Goal: Task Accomplishment & Management: Manage account settings

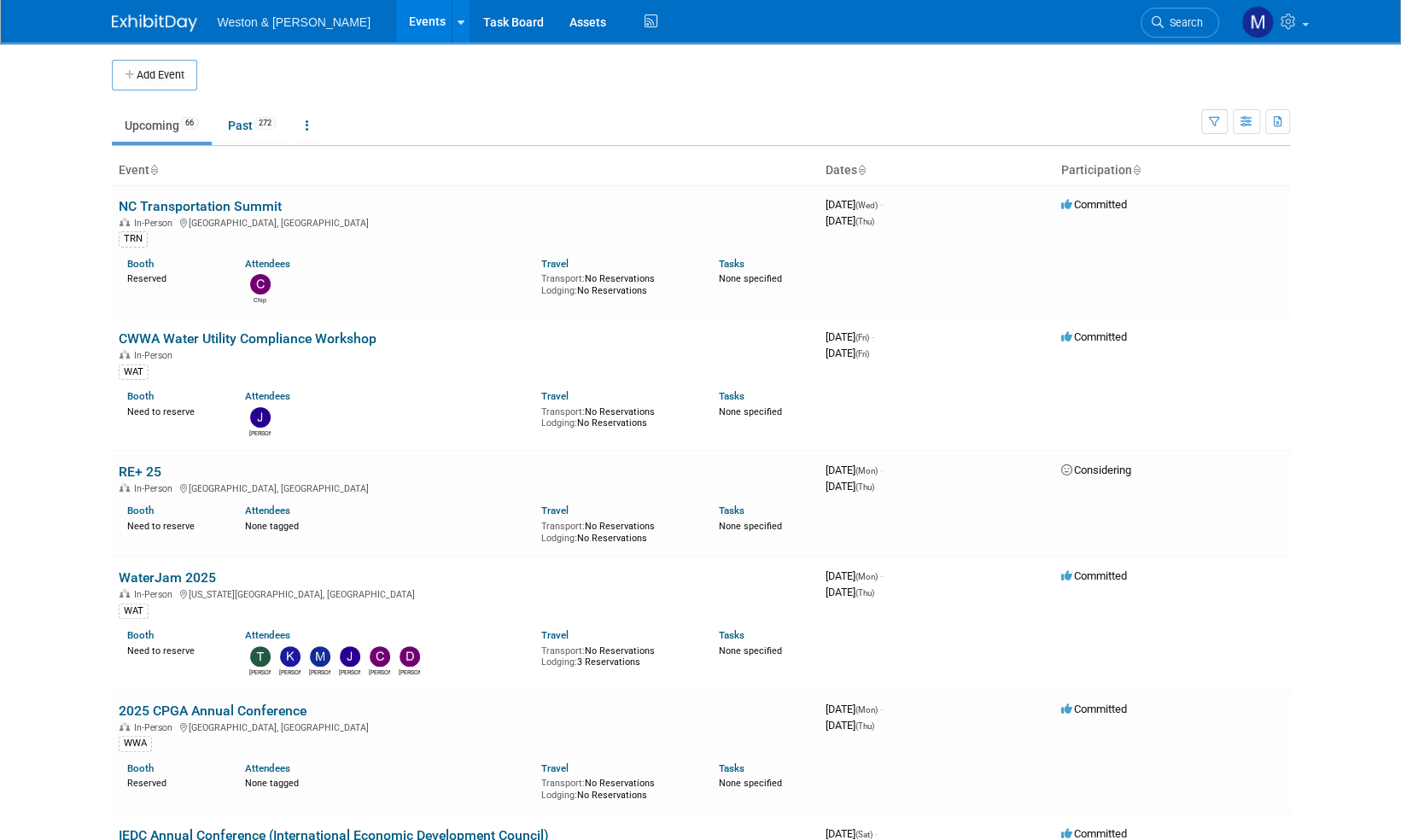
click at [1180, 24] on span "Search" at bounding box center [1184, 23] width 40 height 13
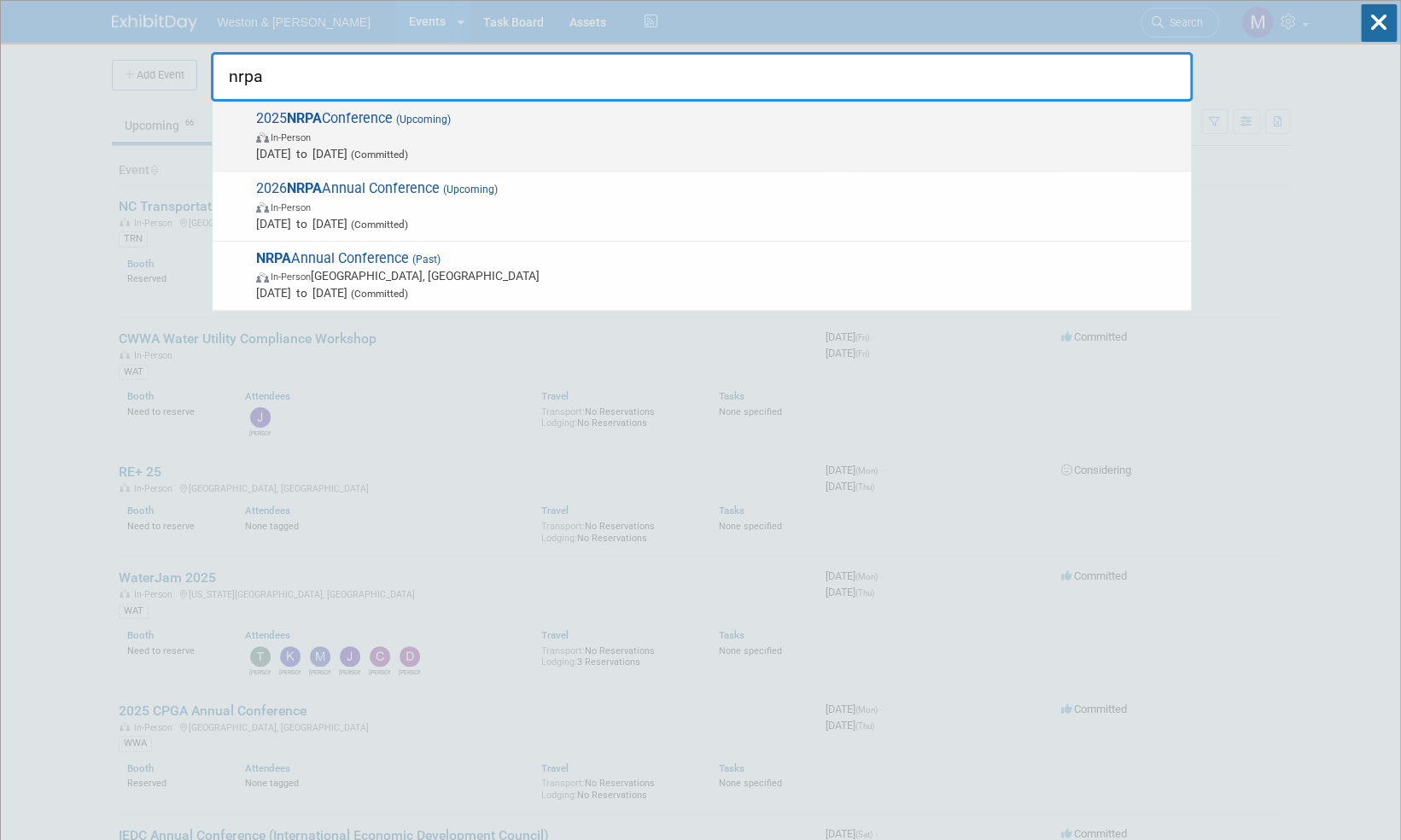
type input "nrpa"
click at [367, 119] on span "2025 NRPA Conference (Upcoming) In-Person Sep 16, 2025 to Sep 18, 2025 (Committ…" at bounding box center [717, 135] width 931 height 52
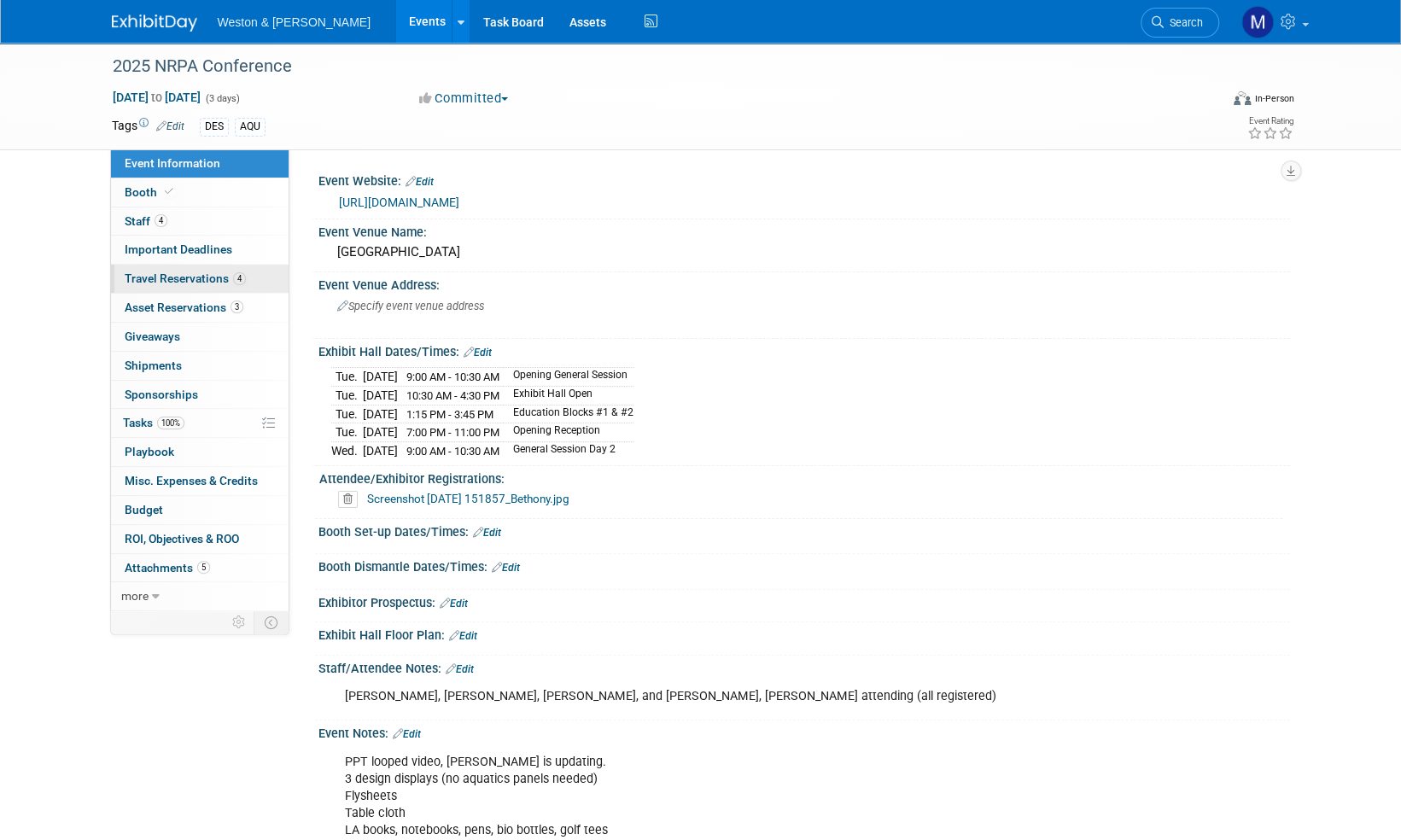
click at [178, 281] on span "Travel Reservations 4" at bounding box center [184, 278] width 121 height 14
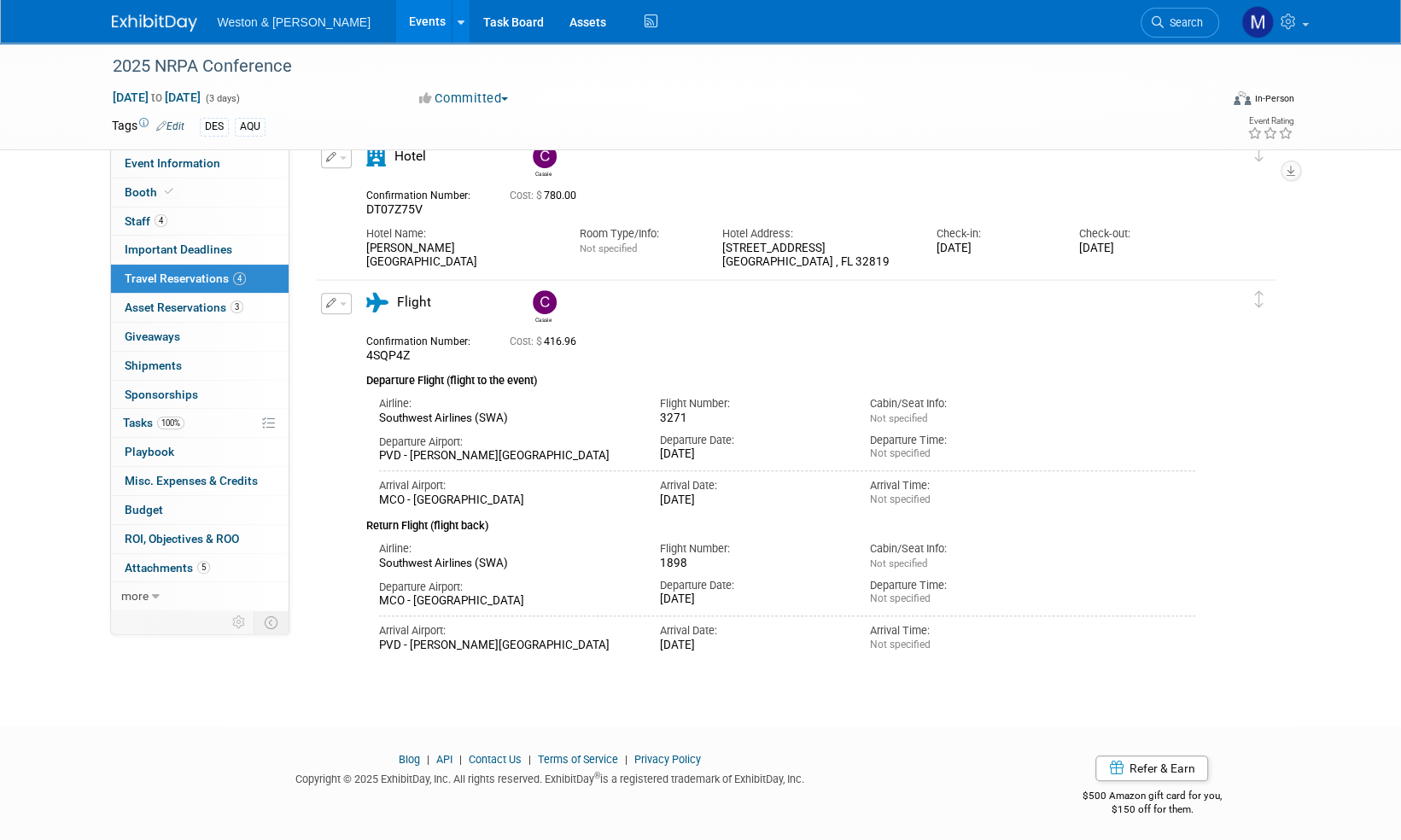
scroll to position [400, 0]
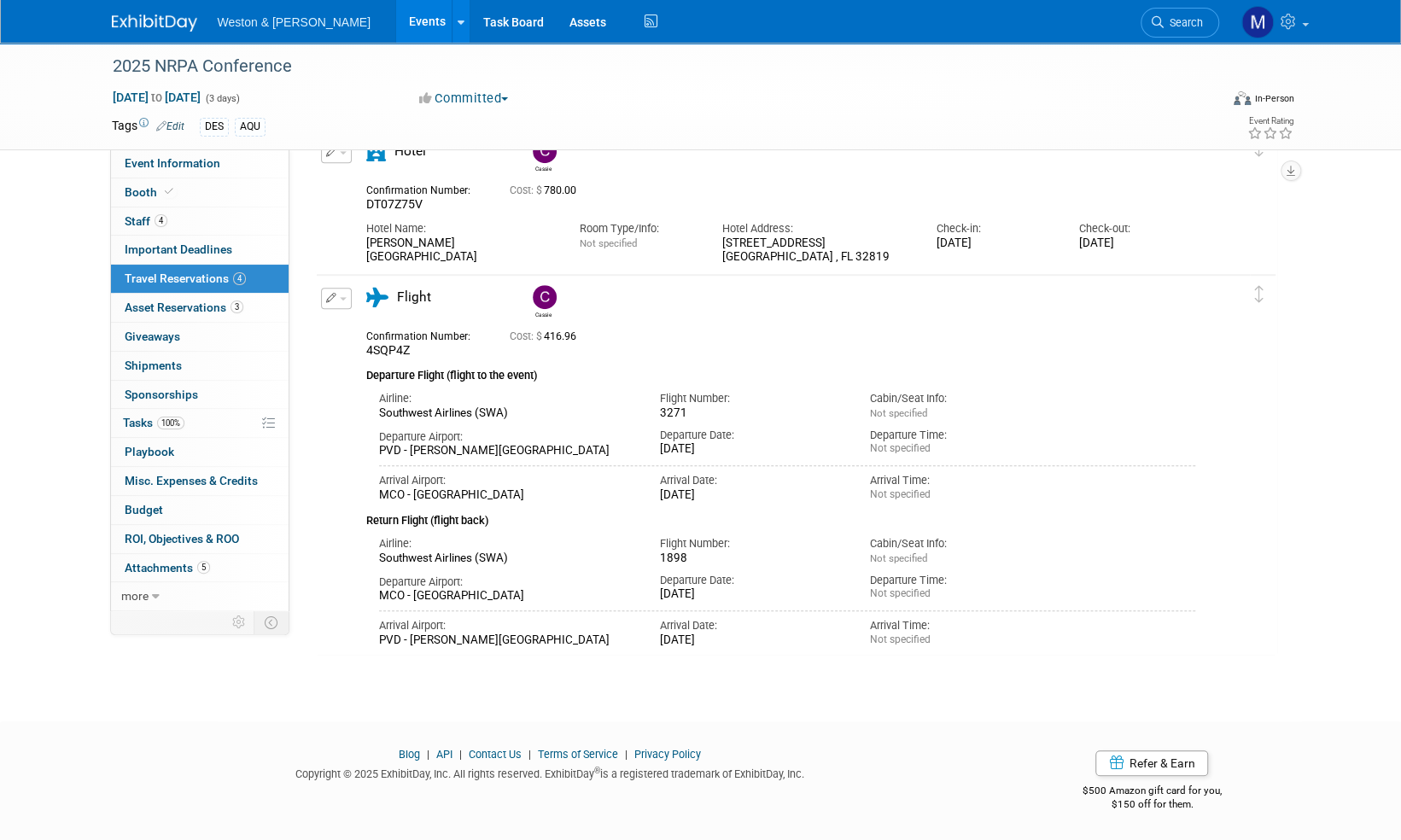
click at [142, 25] on img at bounding box center [154, 23] width 86 height 17
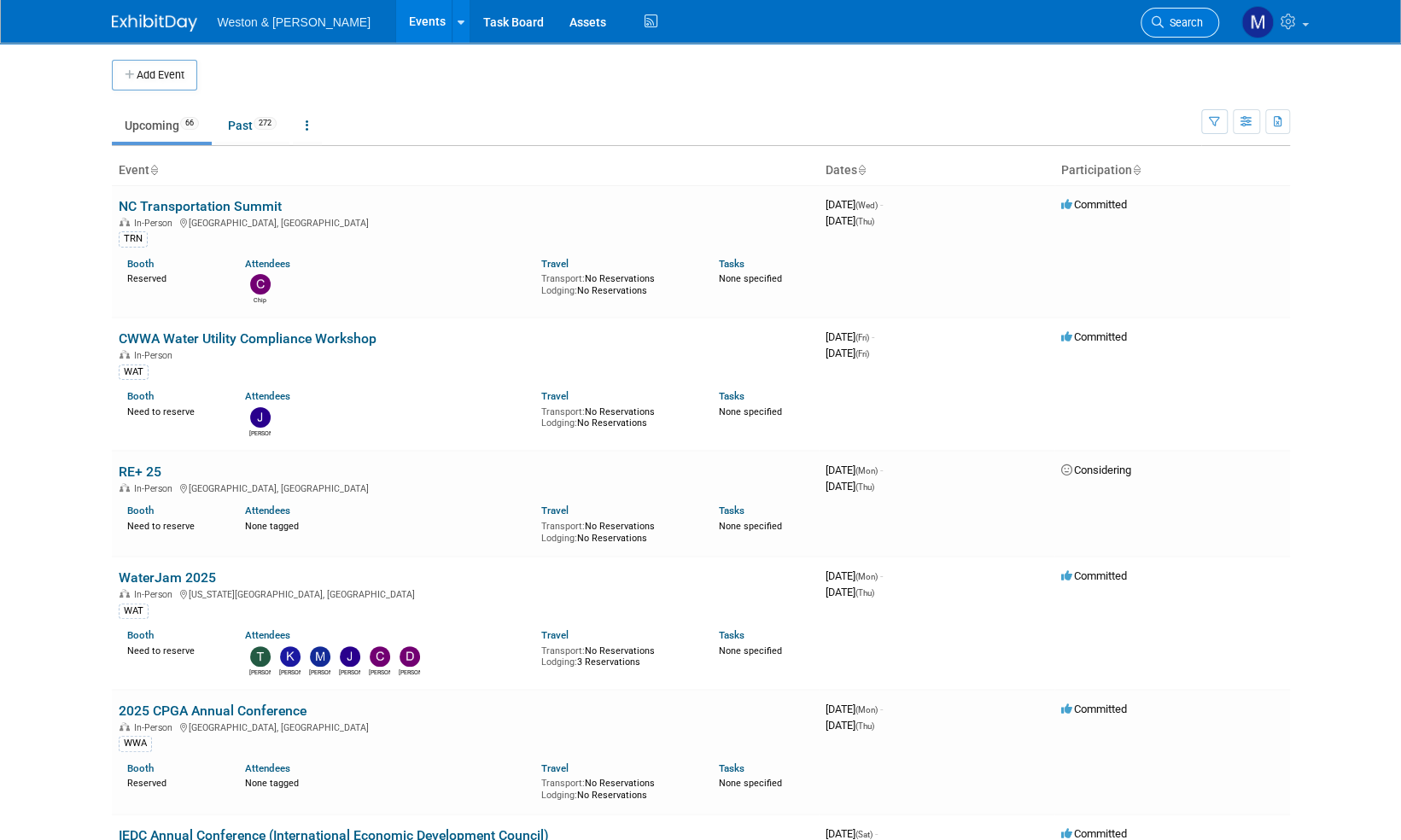
click at [1186, 23] on span "Search" at bounding box center [1184, 23] width 40 height 13
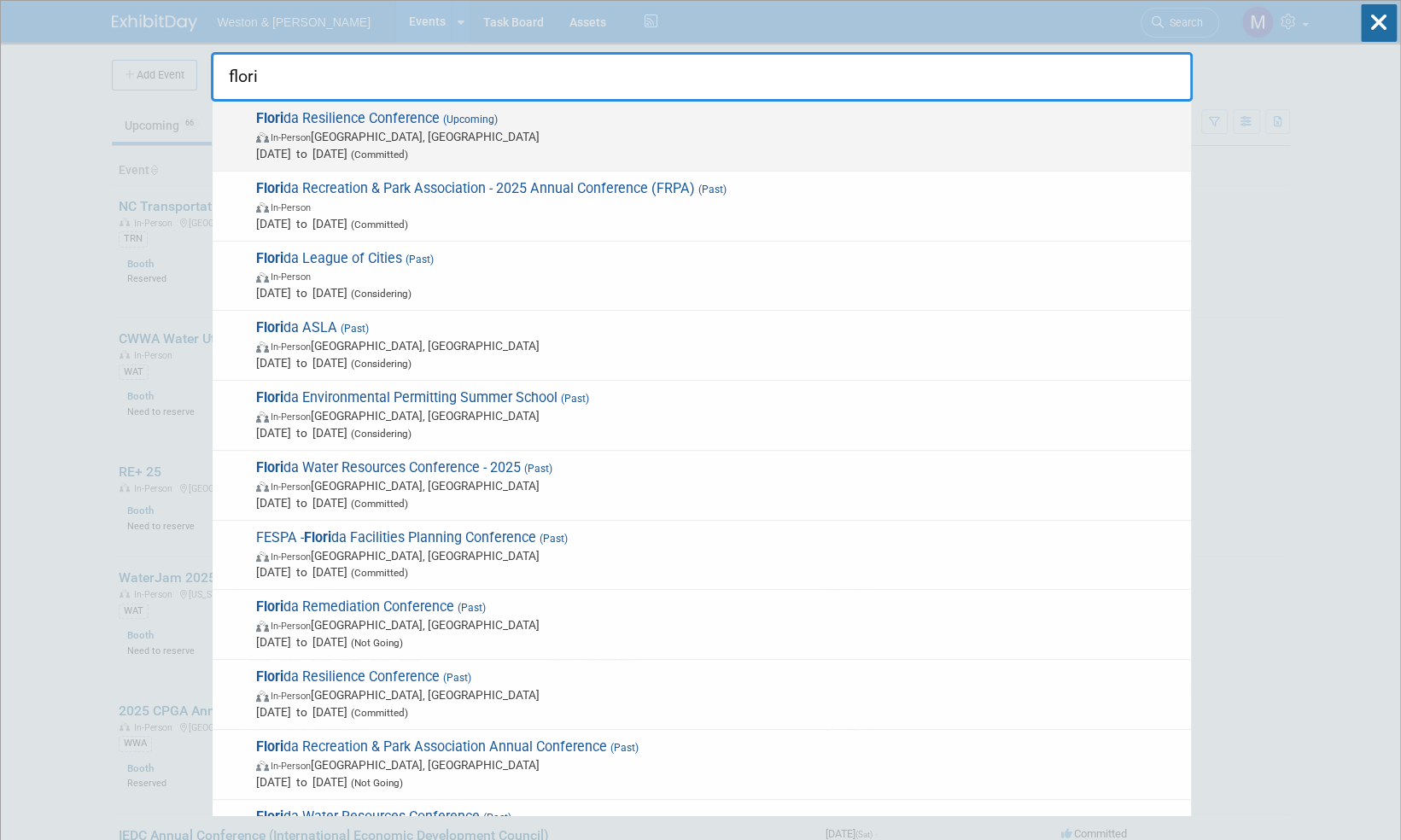
type input "flori"
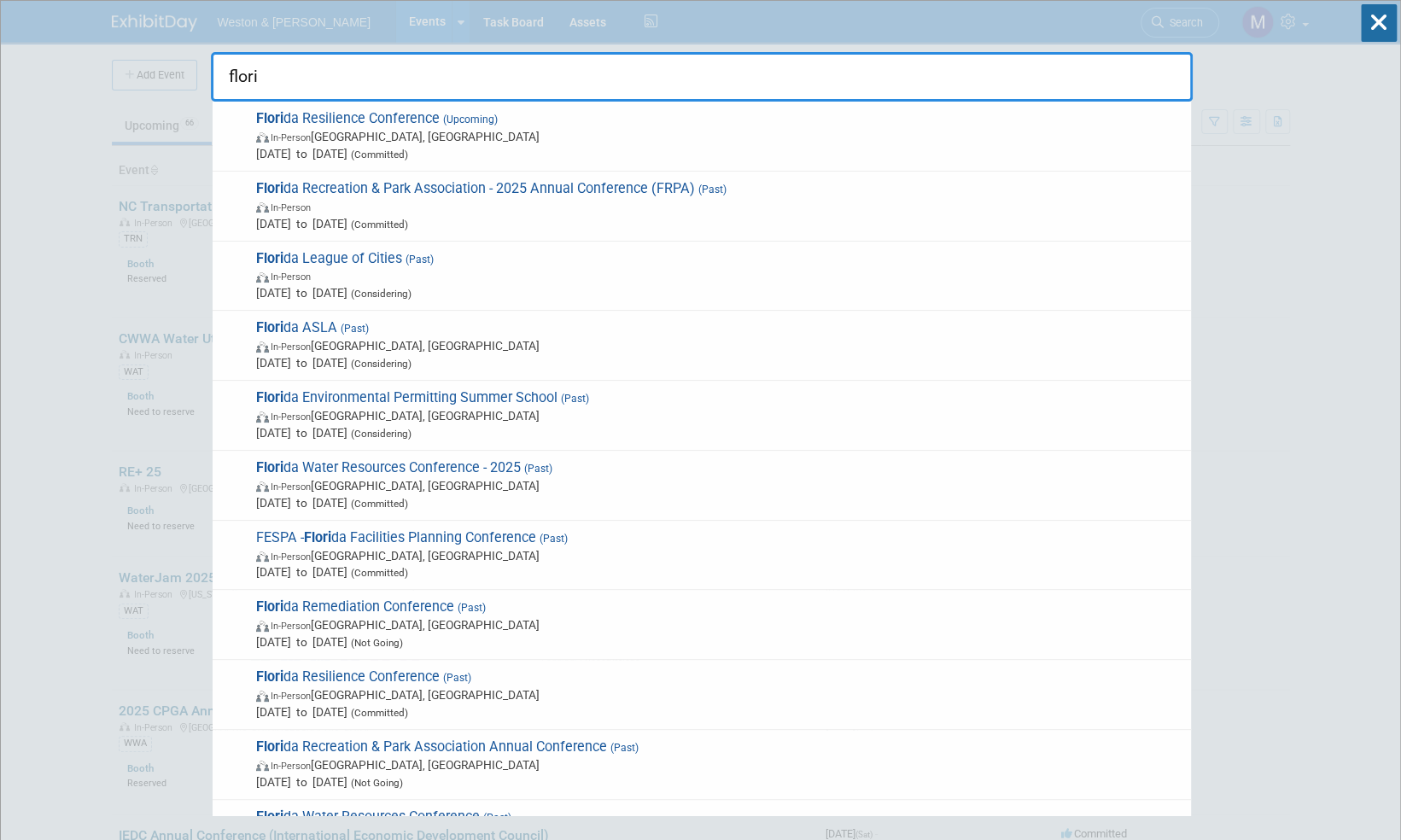
click at [348, 119] on span "Flori da Resilience Conference (Upcoming) In-Person Charlotte Harbor, FL Sep 17…" at bounding box center [717, 135] width 931 height 52
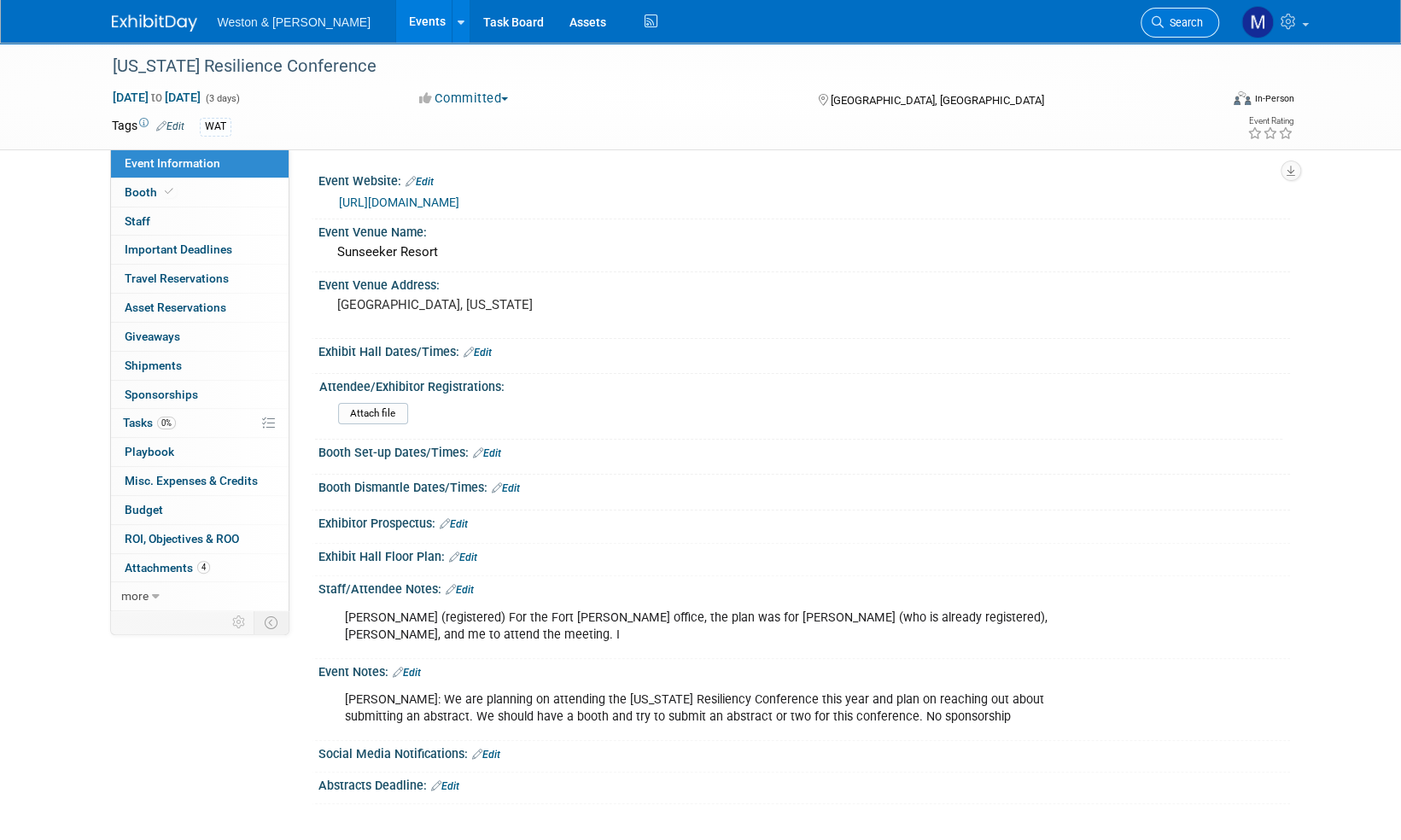
click at [1184, 21] on span "Search" at bounding box center [1184, 23] width 40 height 13
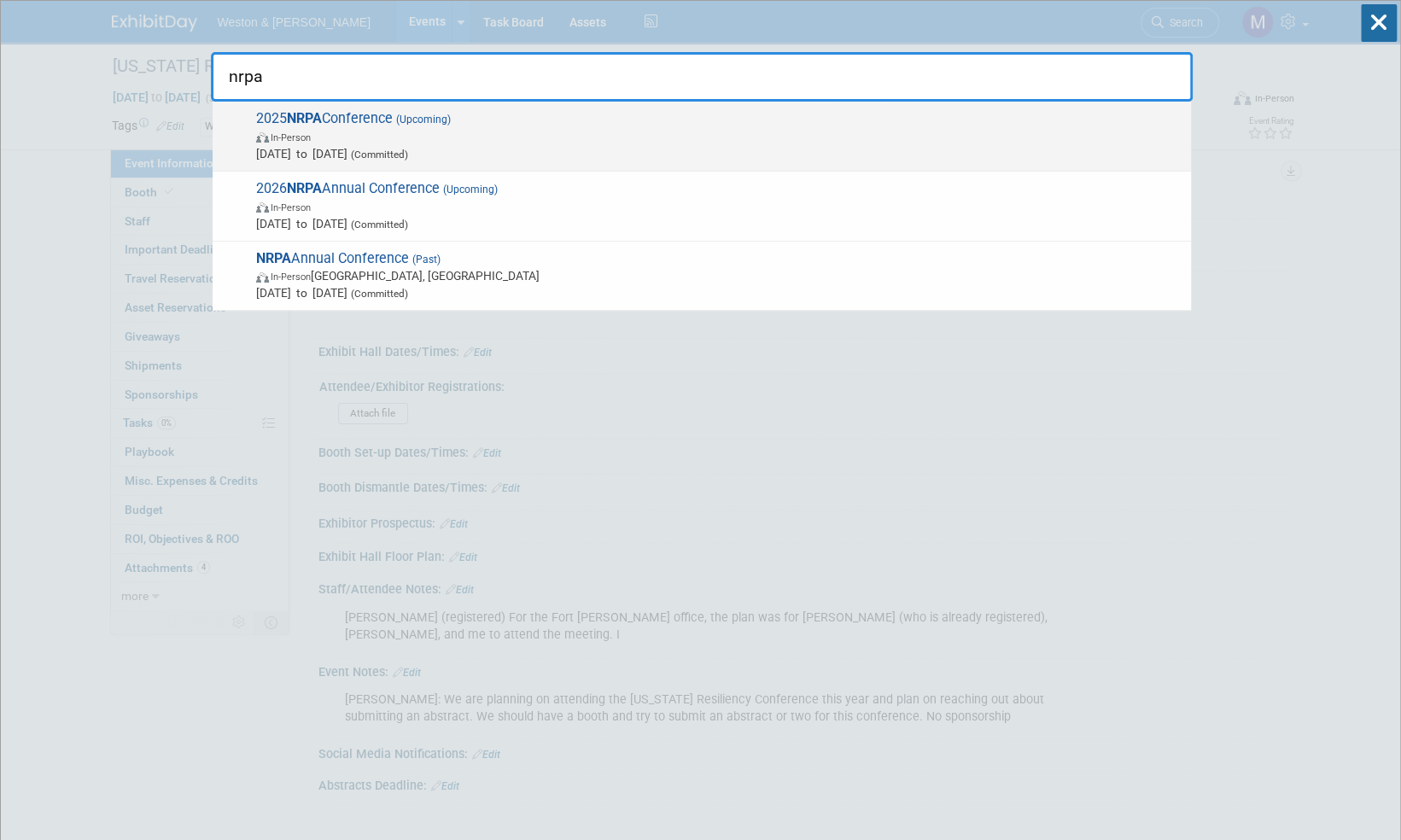
type input "nrpa"
click at [387, 119] on span "2025 NRPA Conference (Upcoming) In-Person Sep 16, 2025 to Sep 18, 2025 (Committ…" at bounding box center [717, 135] width 931 height 52
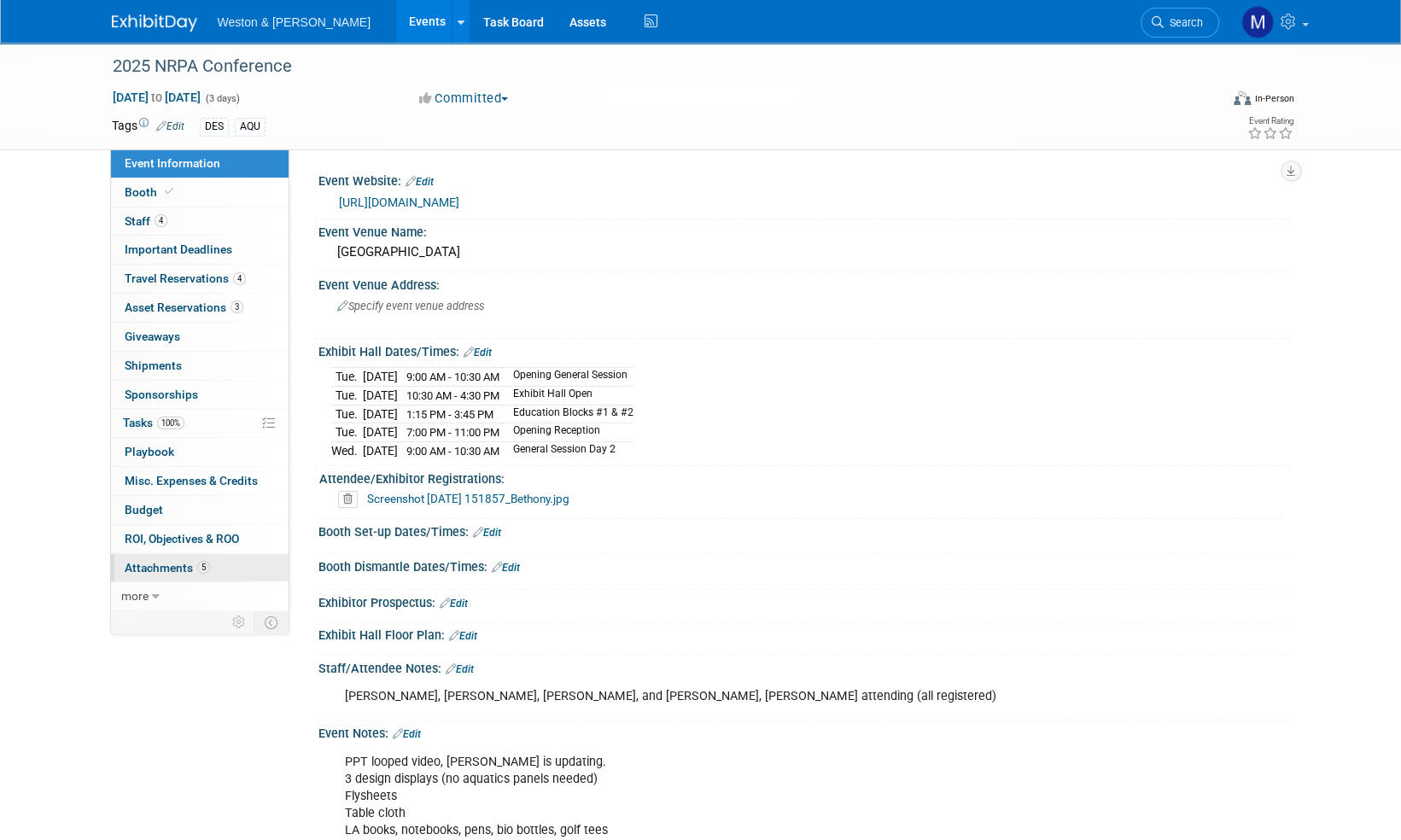
click at [165, 565] on span "Attachments 5" at bounding box center [167, 567] width 86 height 14
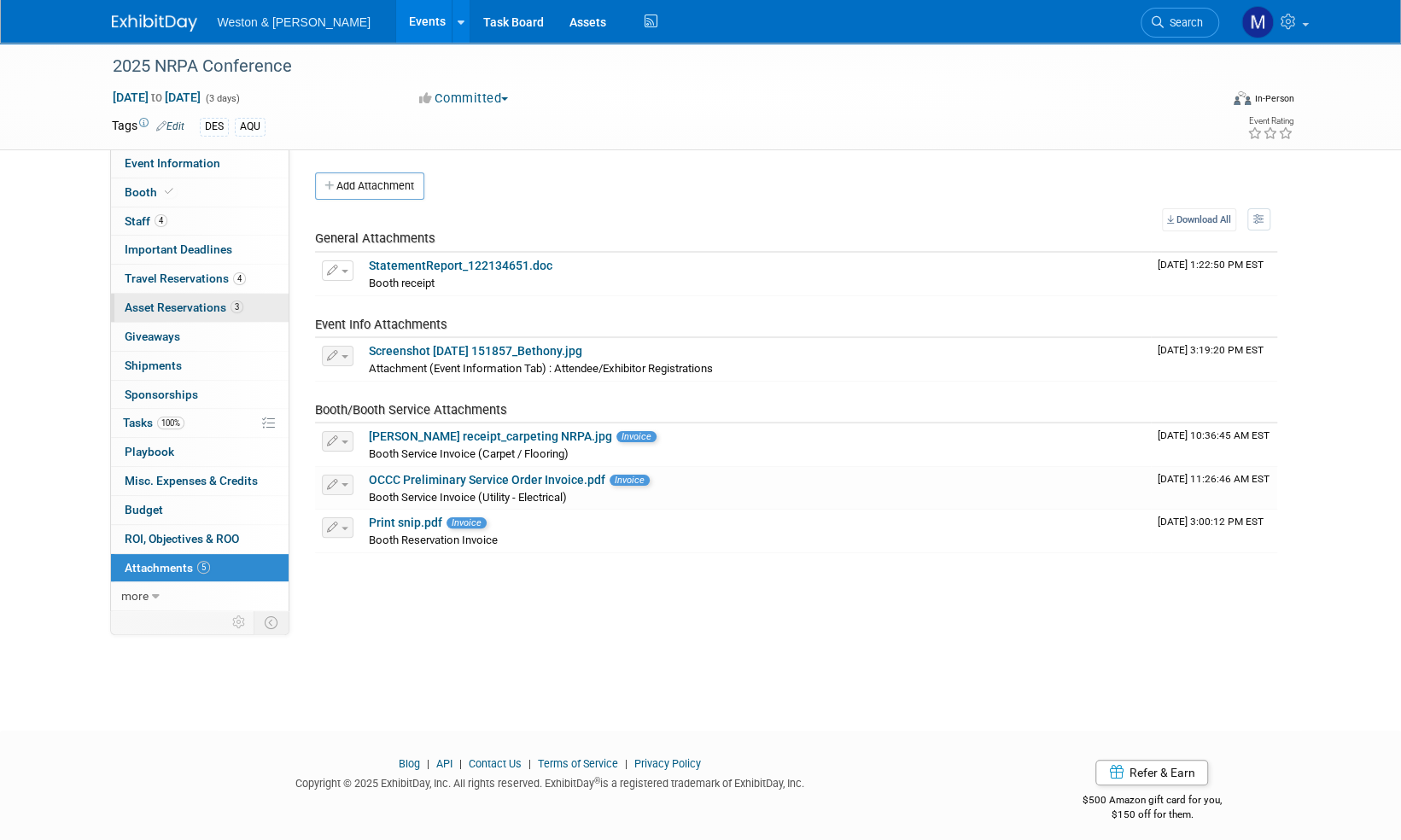
click at [197, 304] on span "Asset Reservations 3" at bounding box center [183, 307] width 119 height 14
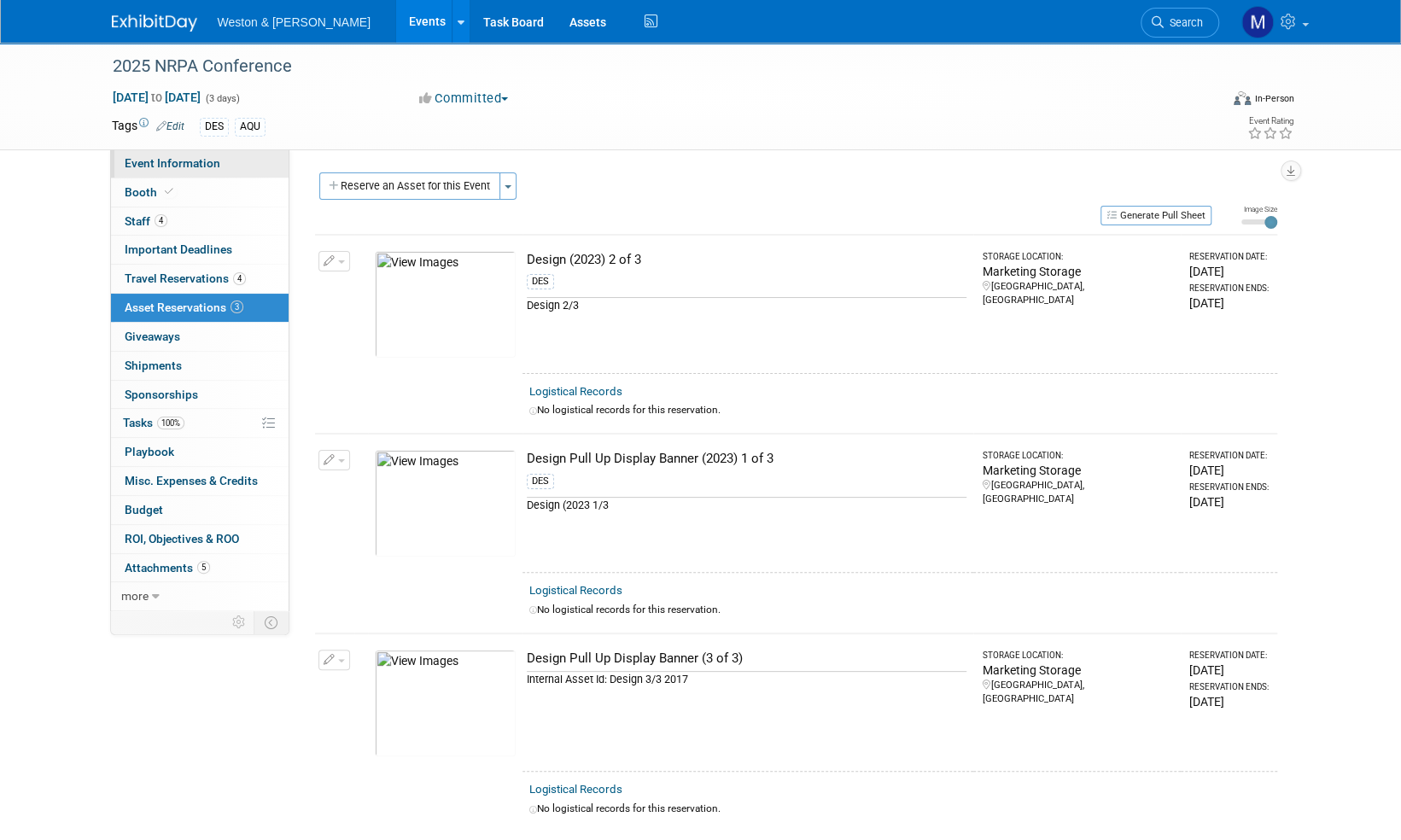
click at [159, 165] on span "Event Information" at bounding box center [172, 163] width 96 height 14
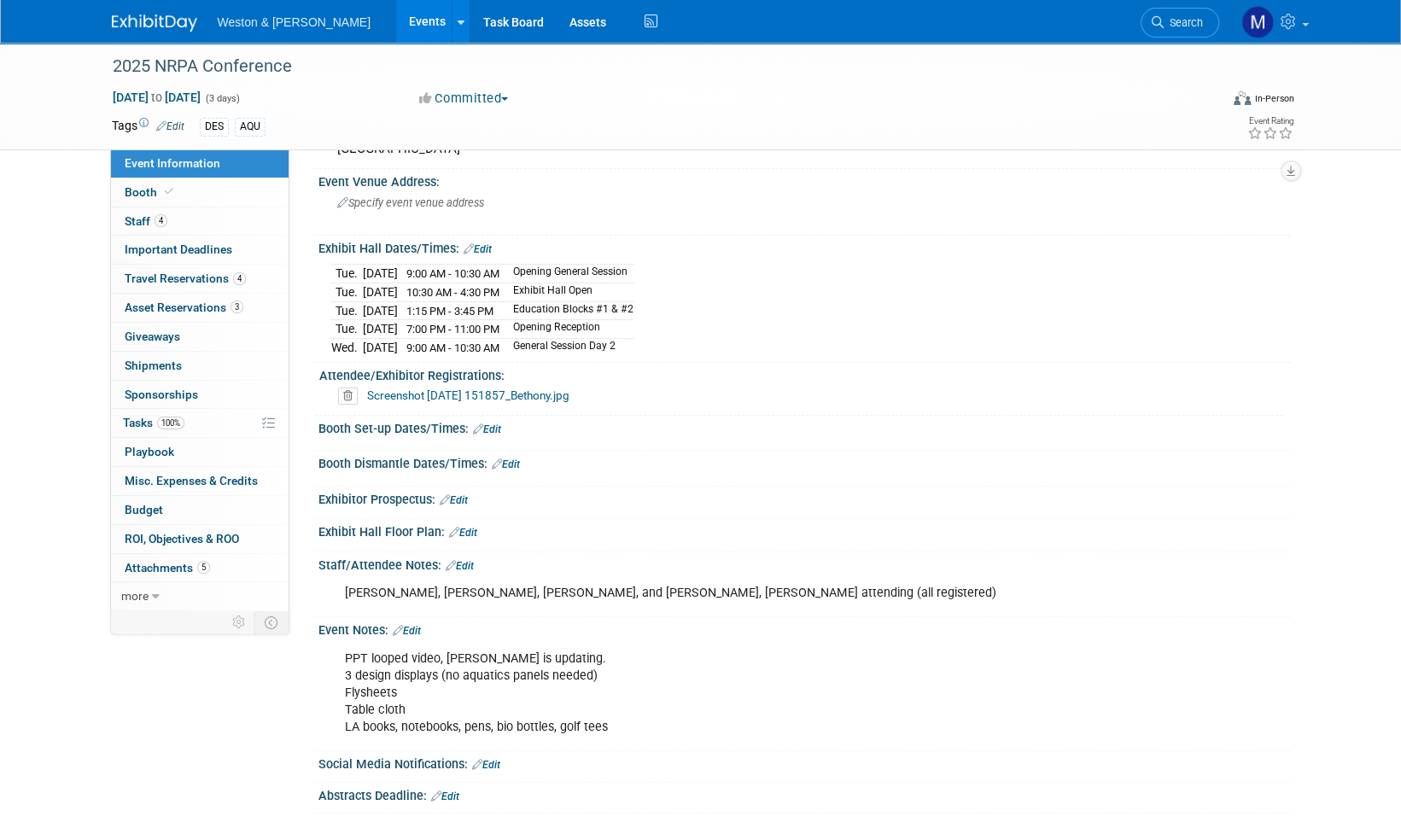
scroll to position [170, 0]
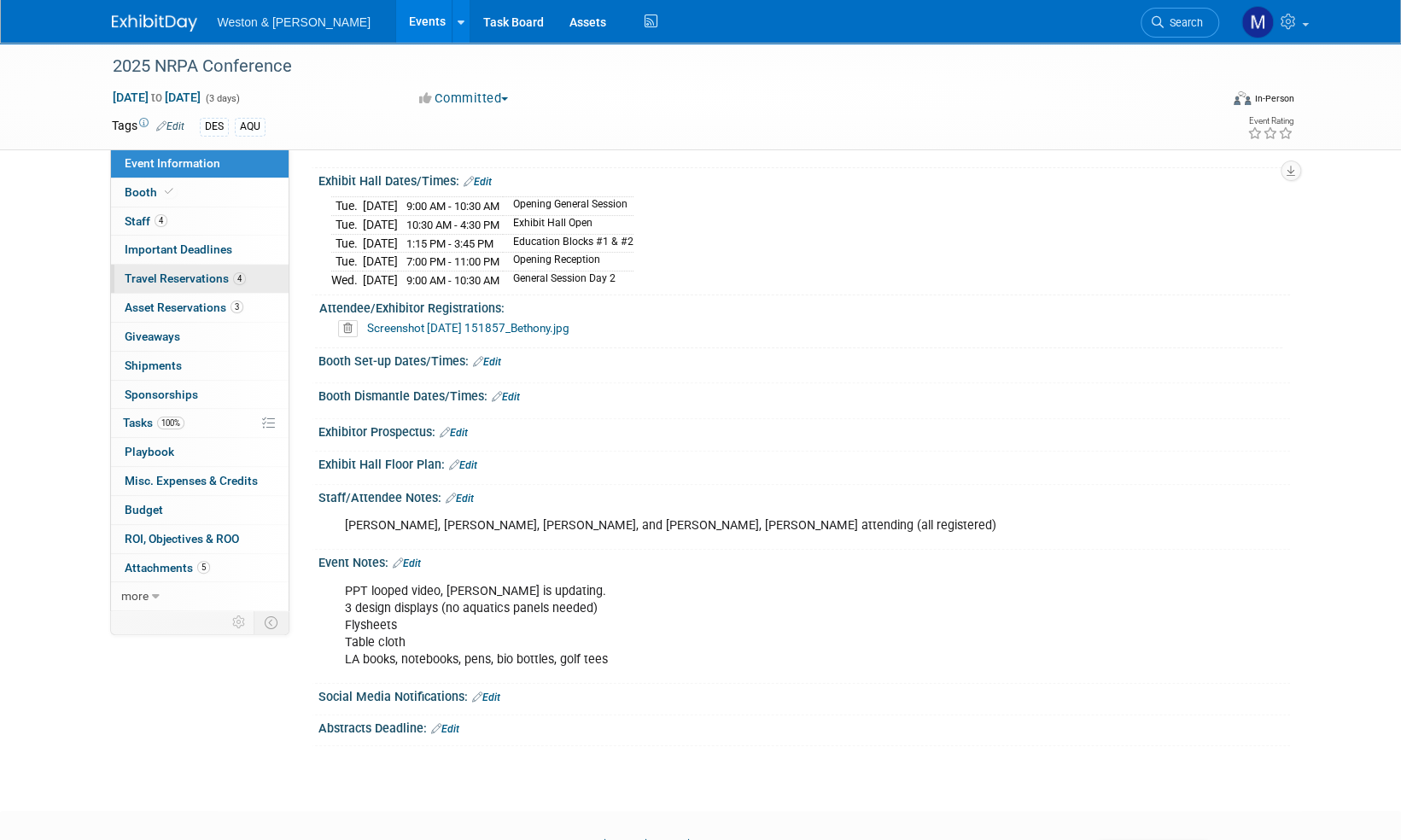
click at [208, 277] on span "Travel Reservations 4" at bounding box center [184, 278] width 121 height 14
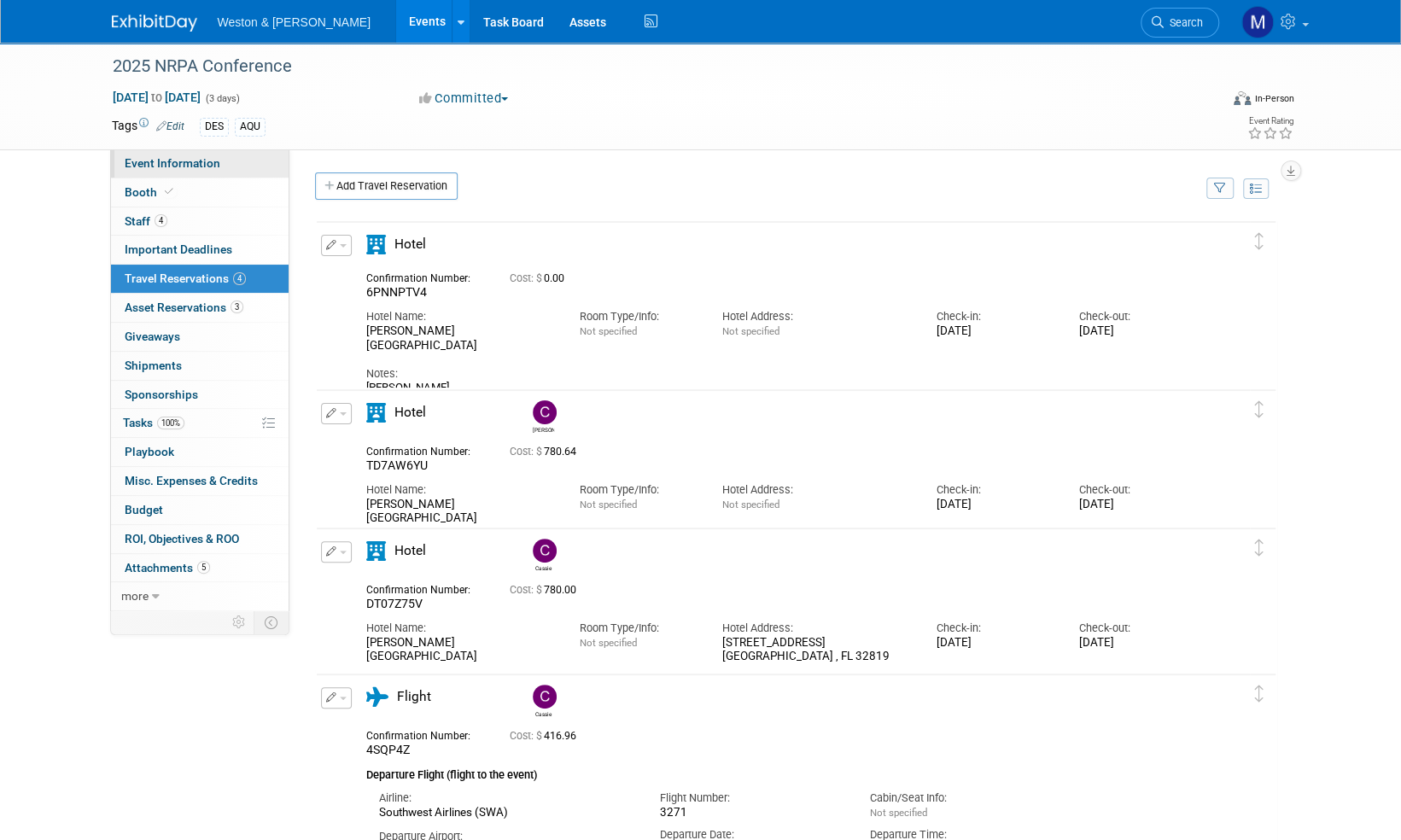
click at [183, 161] on span "Event Information" at bounding box center [172, 163] width 96 height 14
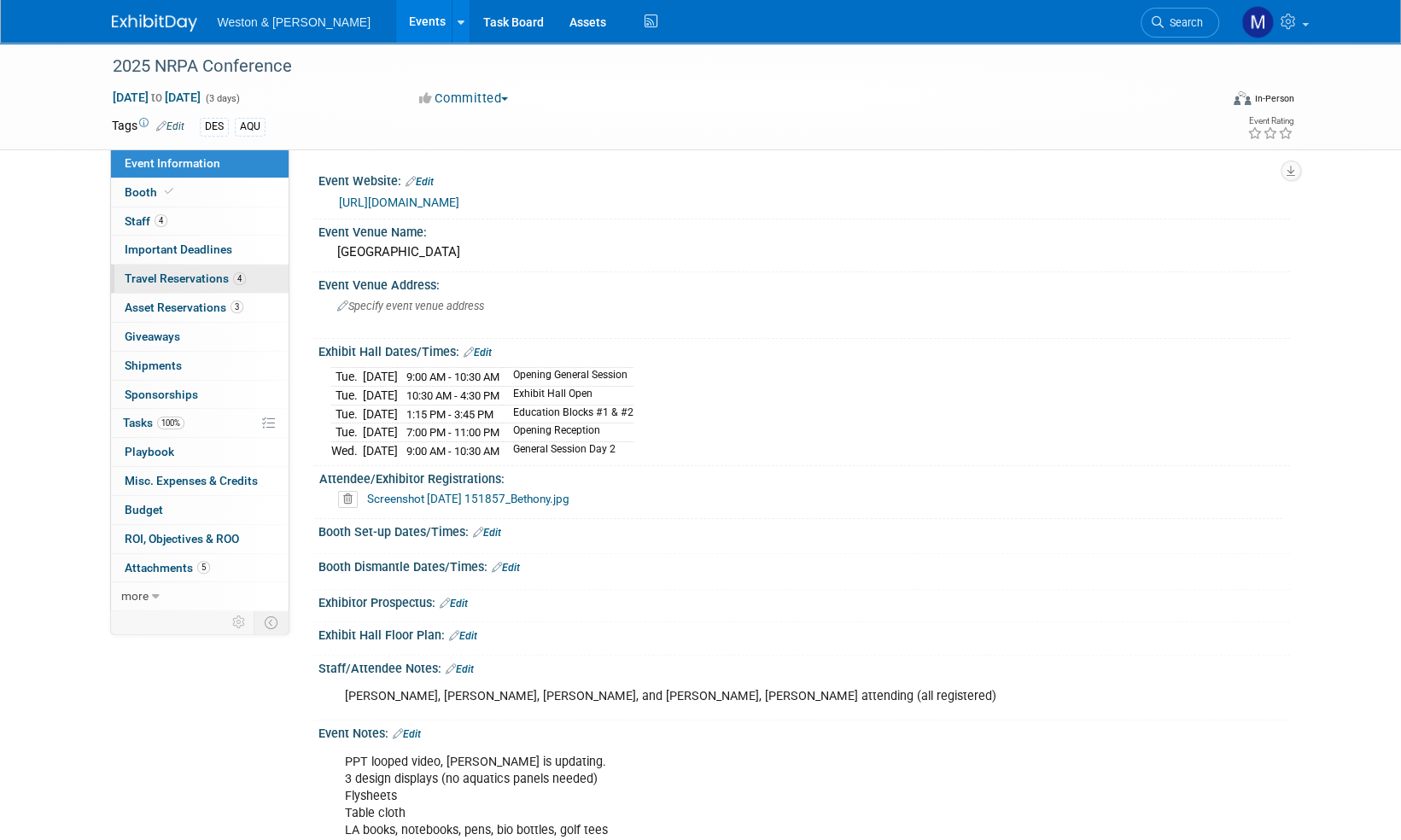
click at [199, 281] on span "Travel Reservations 4" at bounding box center [184, 278] width 121 height 14
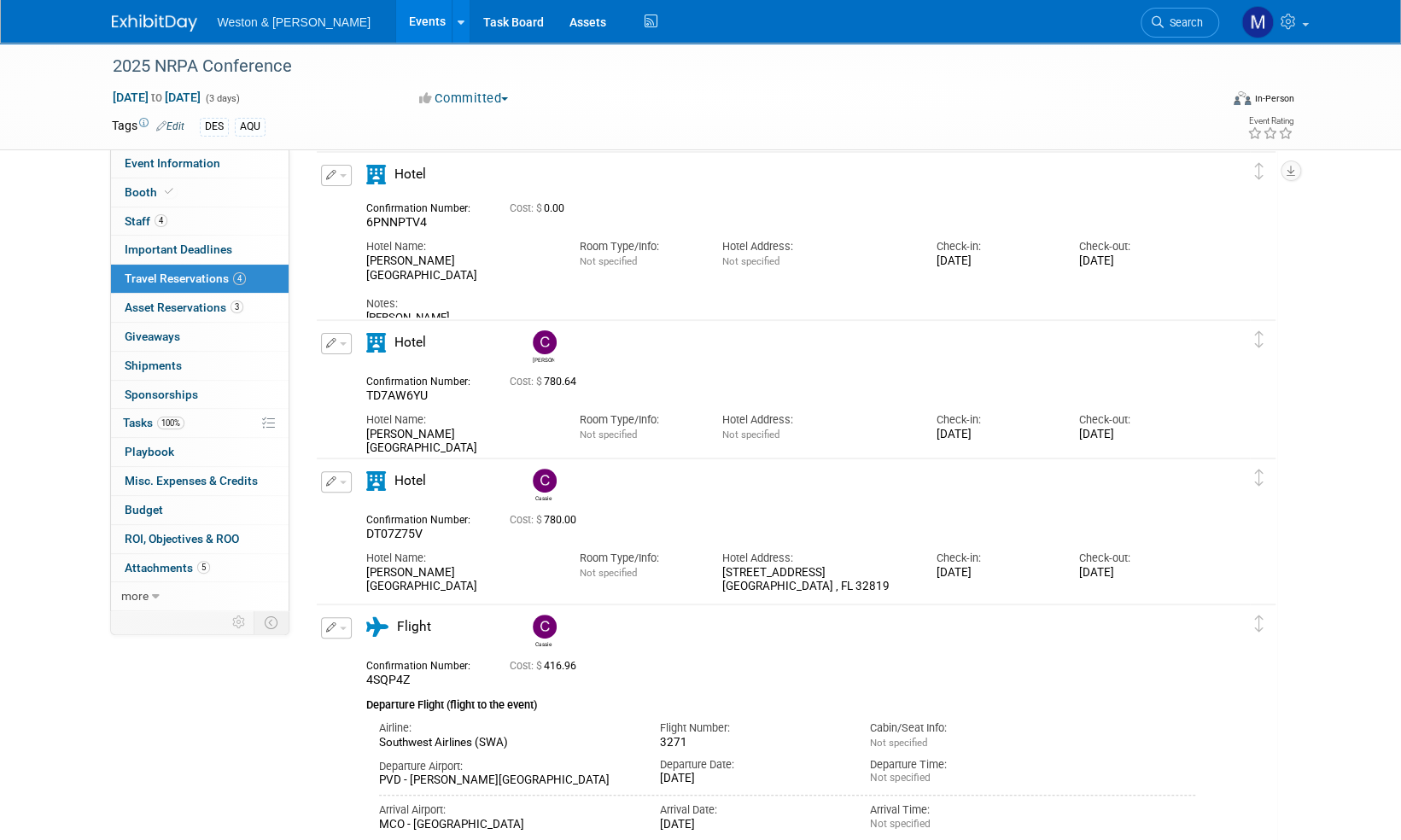
scroll to position [58, 0]
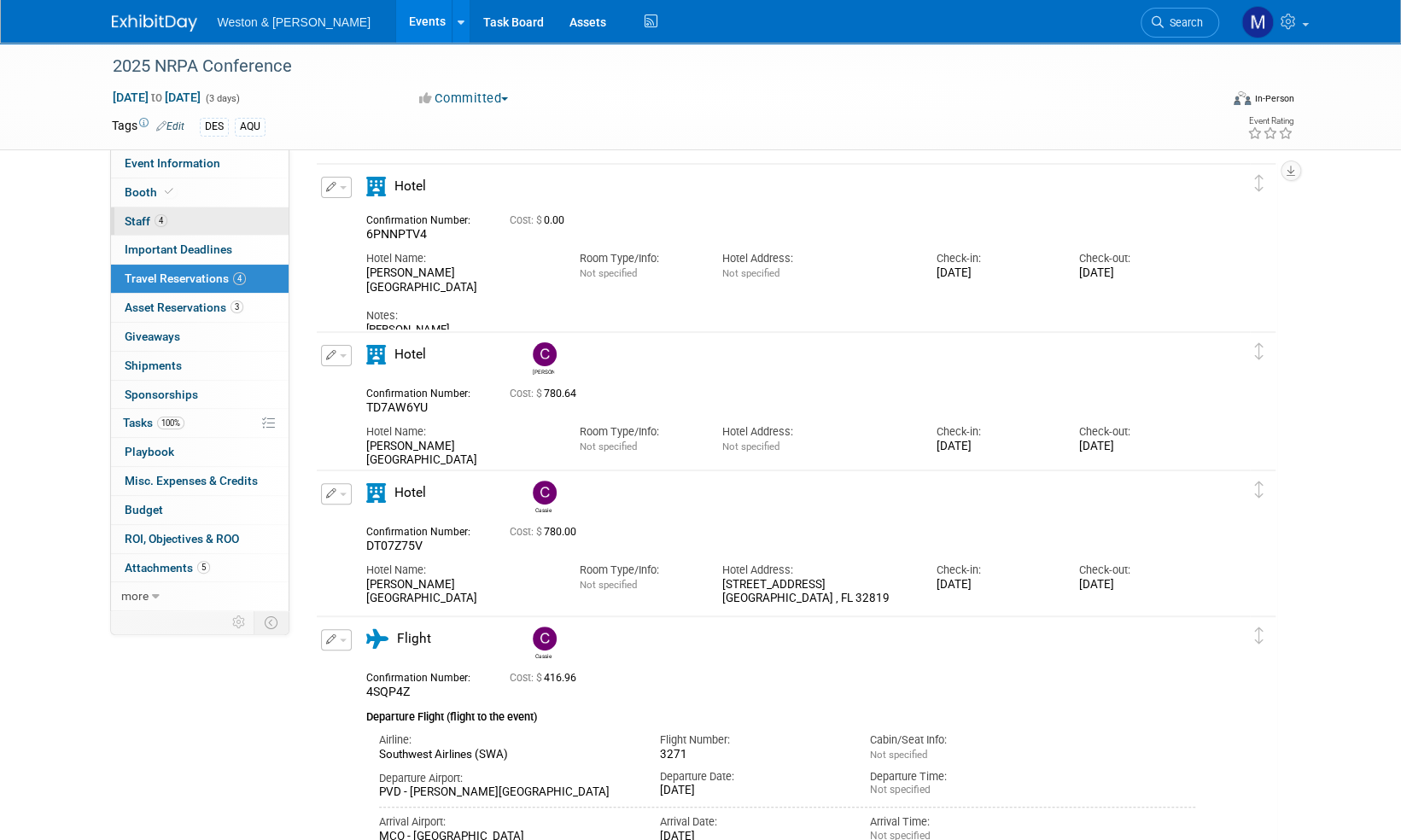
click at [136, 220] on span "Staff 4" at bounding box center [145, 221] width 42 height 14
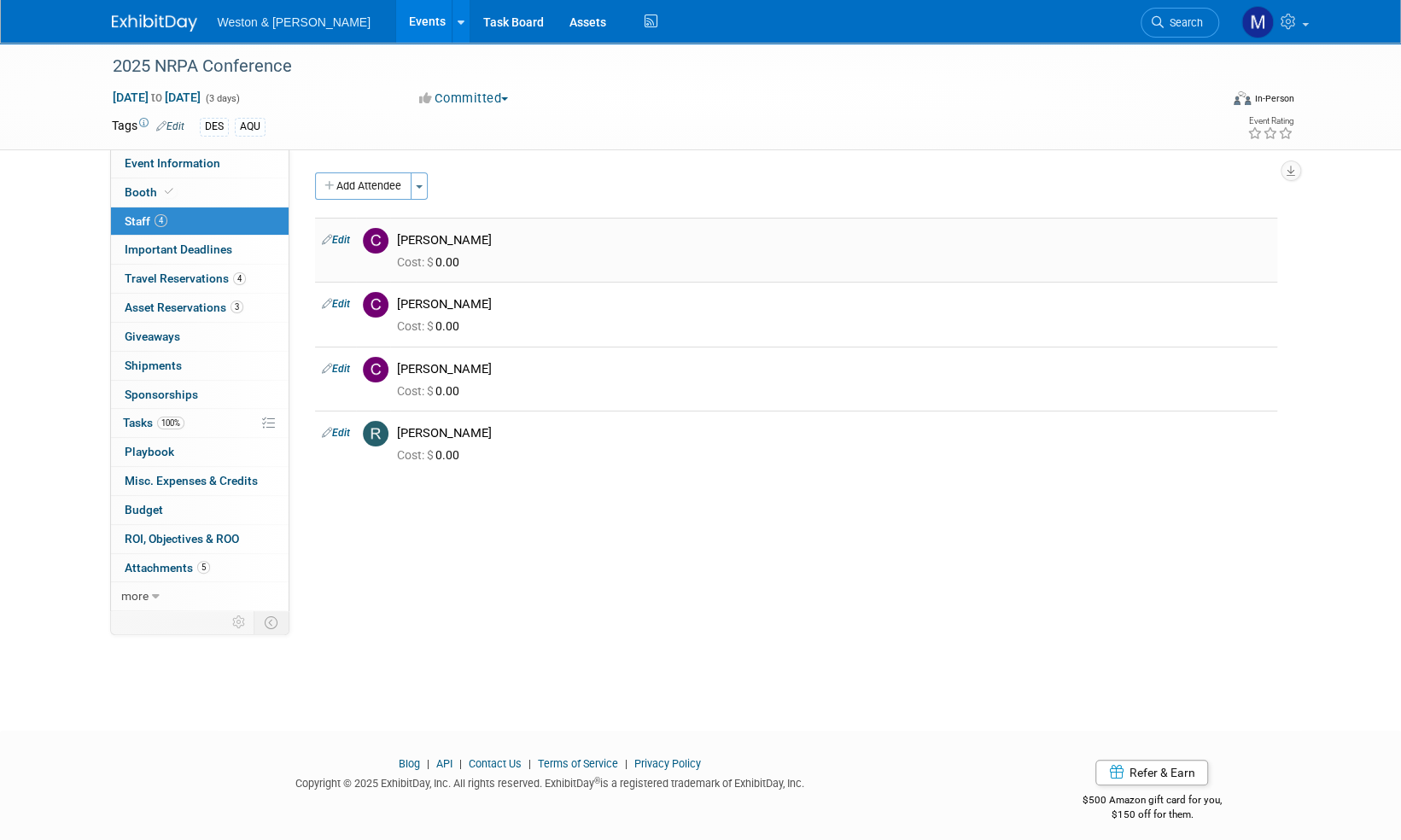
click at [340, 235] on link "Edit" at bounding box center [336, 240] width 28 height 12
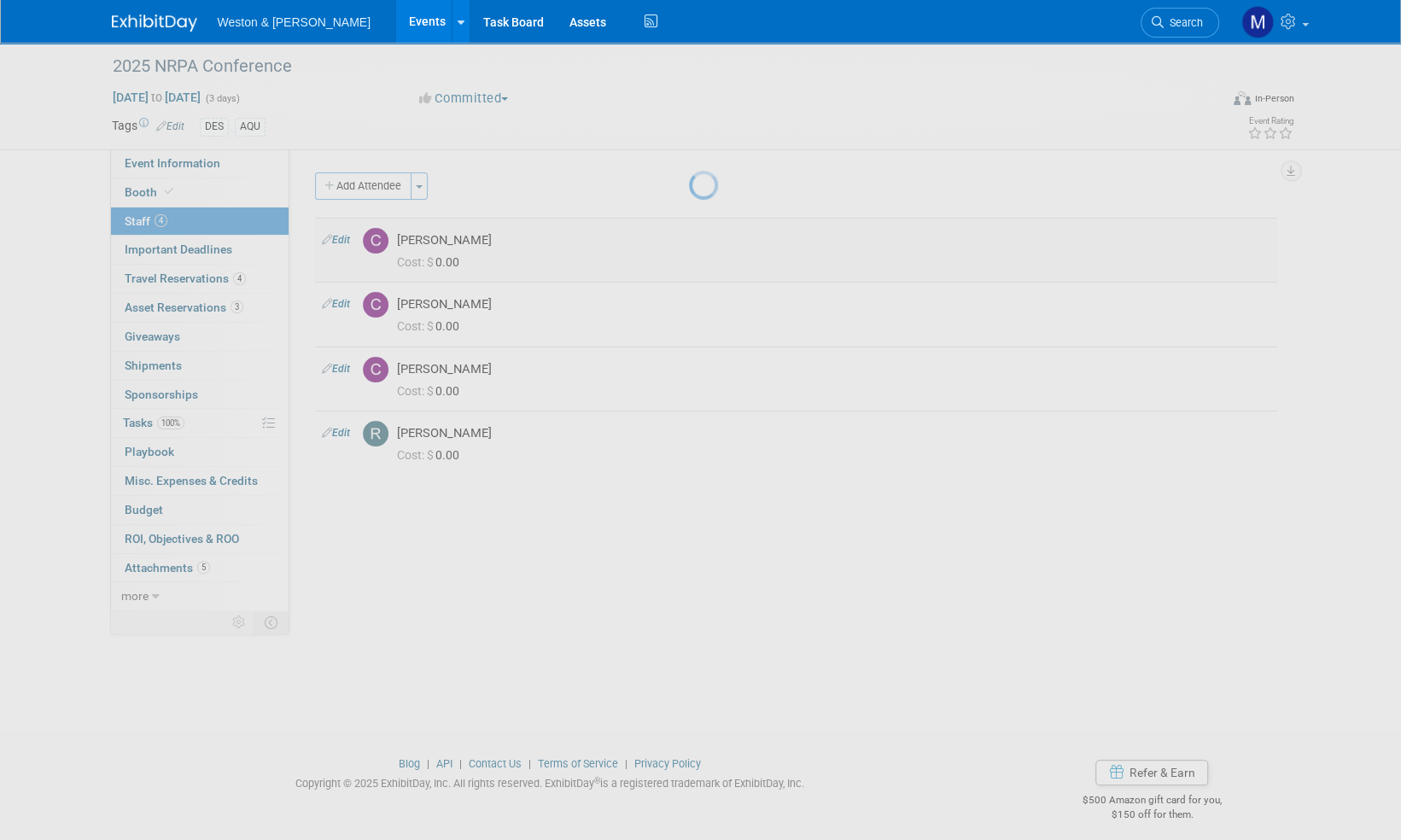
select select "eeb88ee4-3845-4a30-b7a7-4adac6ad6dae"
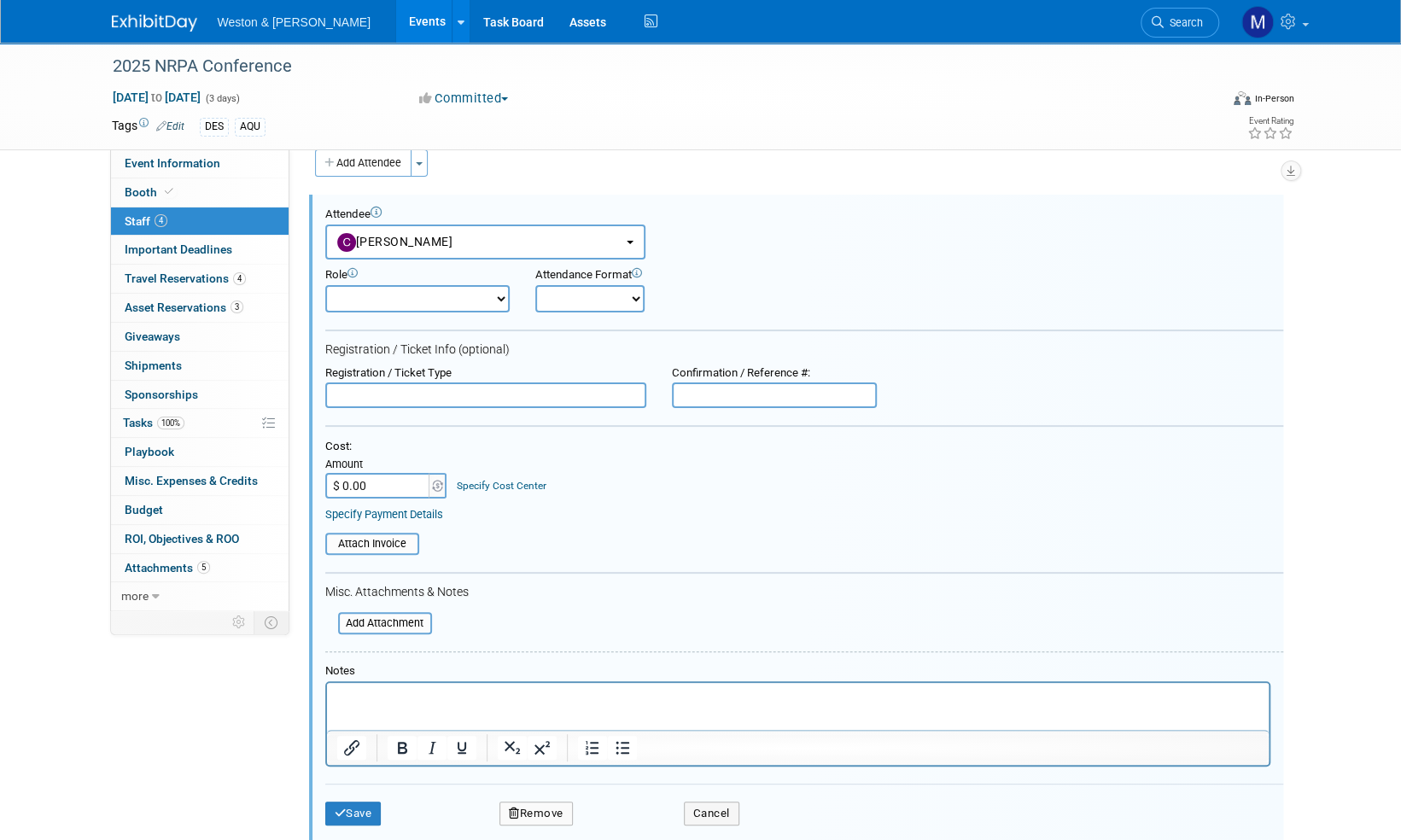
click at [500, 297] on select "Attendee (non-exhibitor) Demonstrator Host Planner Presenter Sales Representati…" at bounding box center [418, 298] width 184 height 27
click at [734, 273] on div "Attendance Format" at bounding box center [645, 275] width 220 height 14
click at [167, 164] on span "Event Information" at bounding box center [172, 163] width 96 height 14
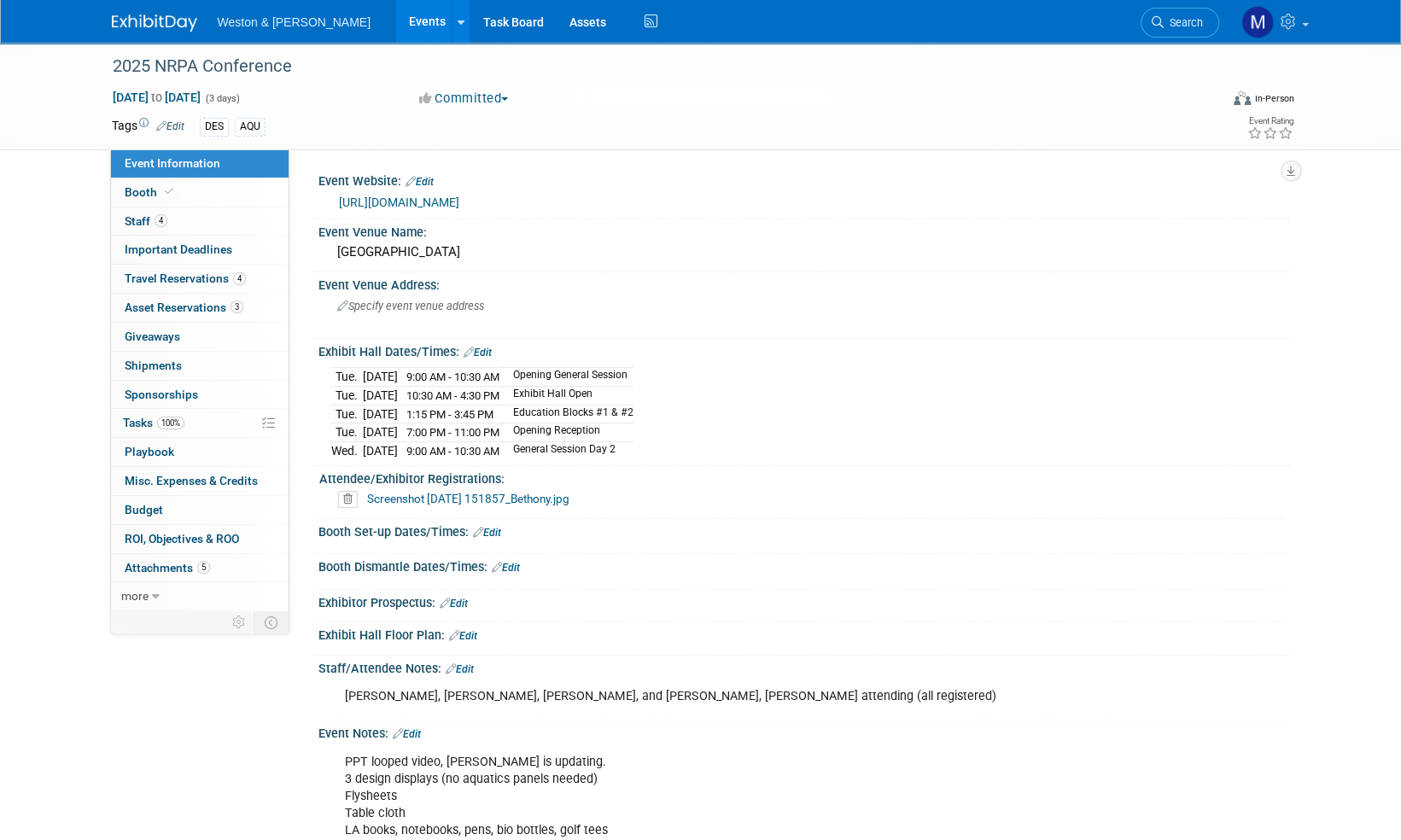
click at [487, 349] on link "Edit" at bounding box center [478, 352] width 28 height 12
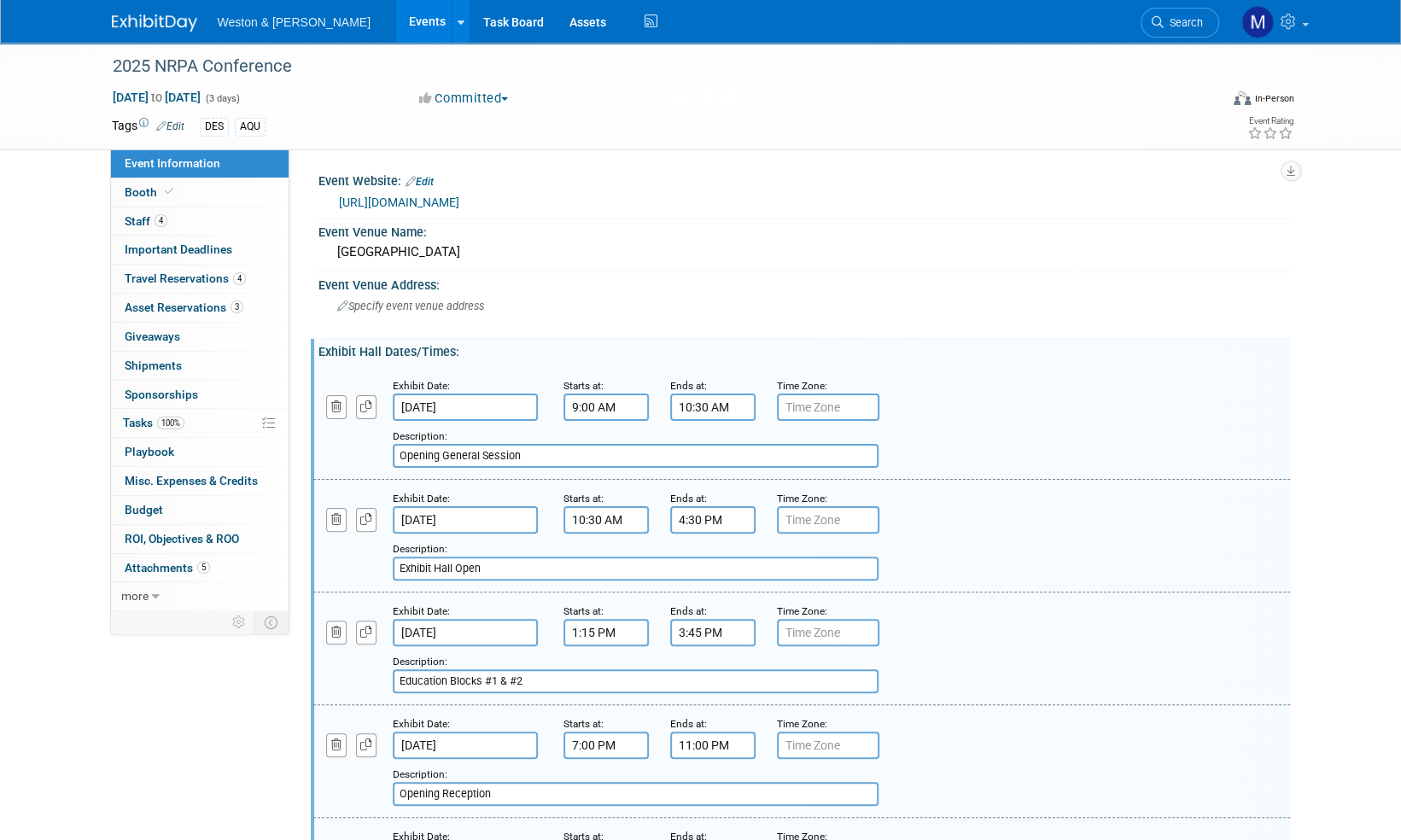
click at [152, 170] on link "Event Information" at bounding box center [199, 164] width 178 height 28
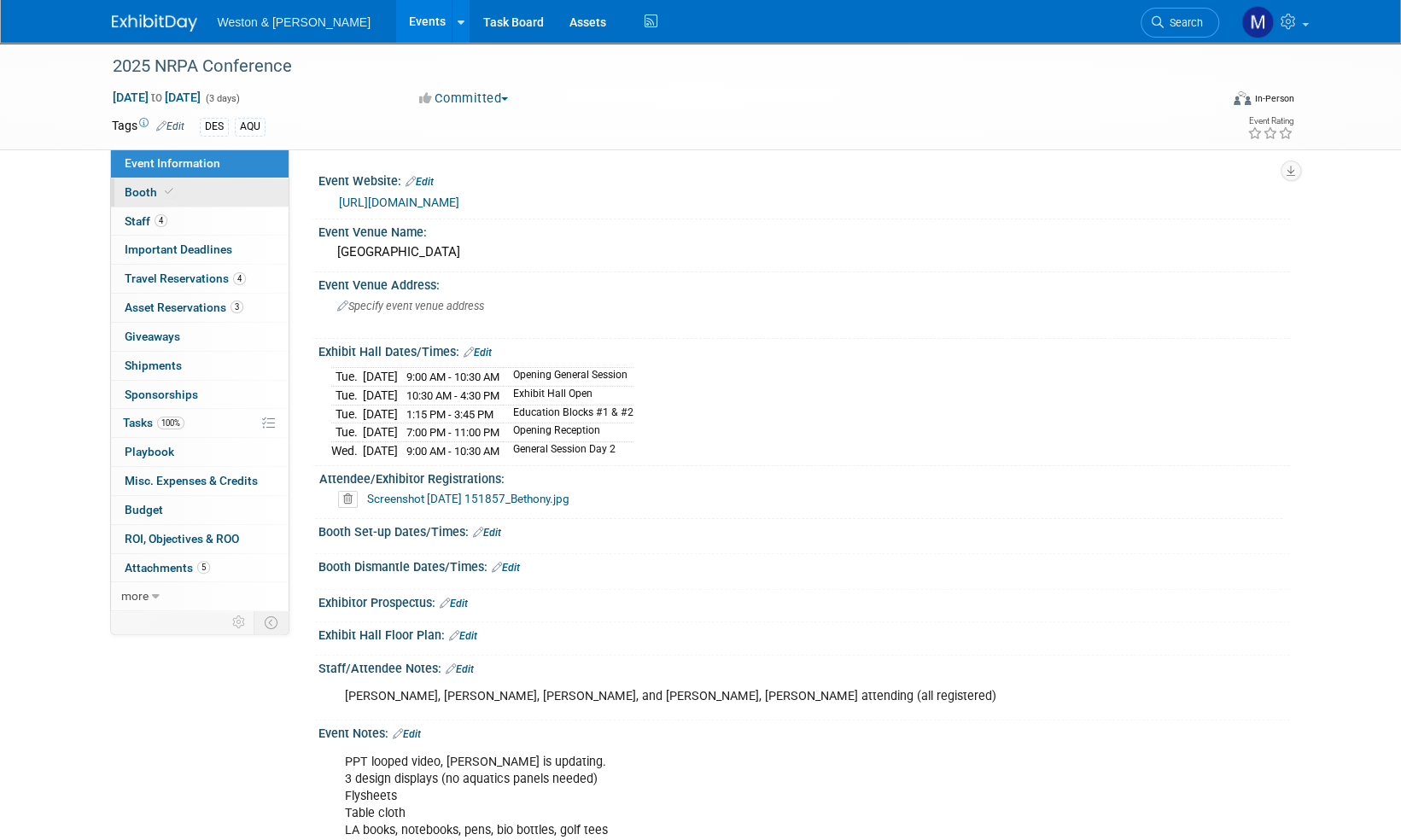
click at [151, 187] on span "Booth" at bounding box center [150, 192] width 52 height 14
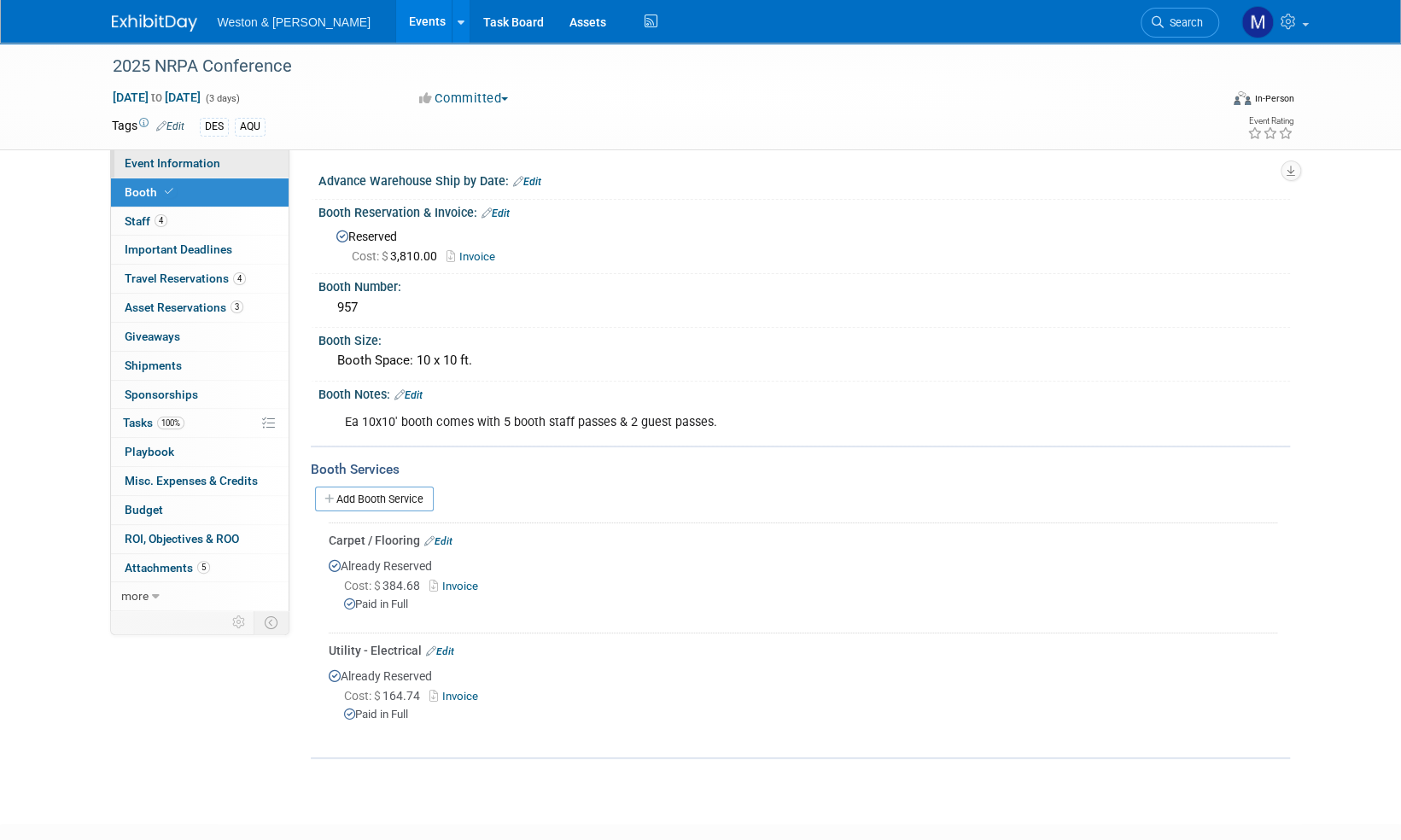
click at [162, 166] on span "Event Information" at bounding box center [172, 163] width 96 height 14
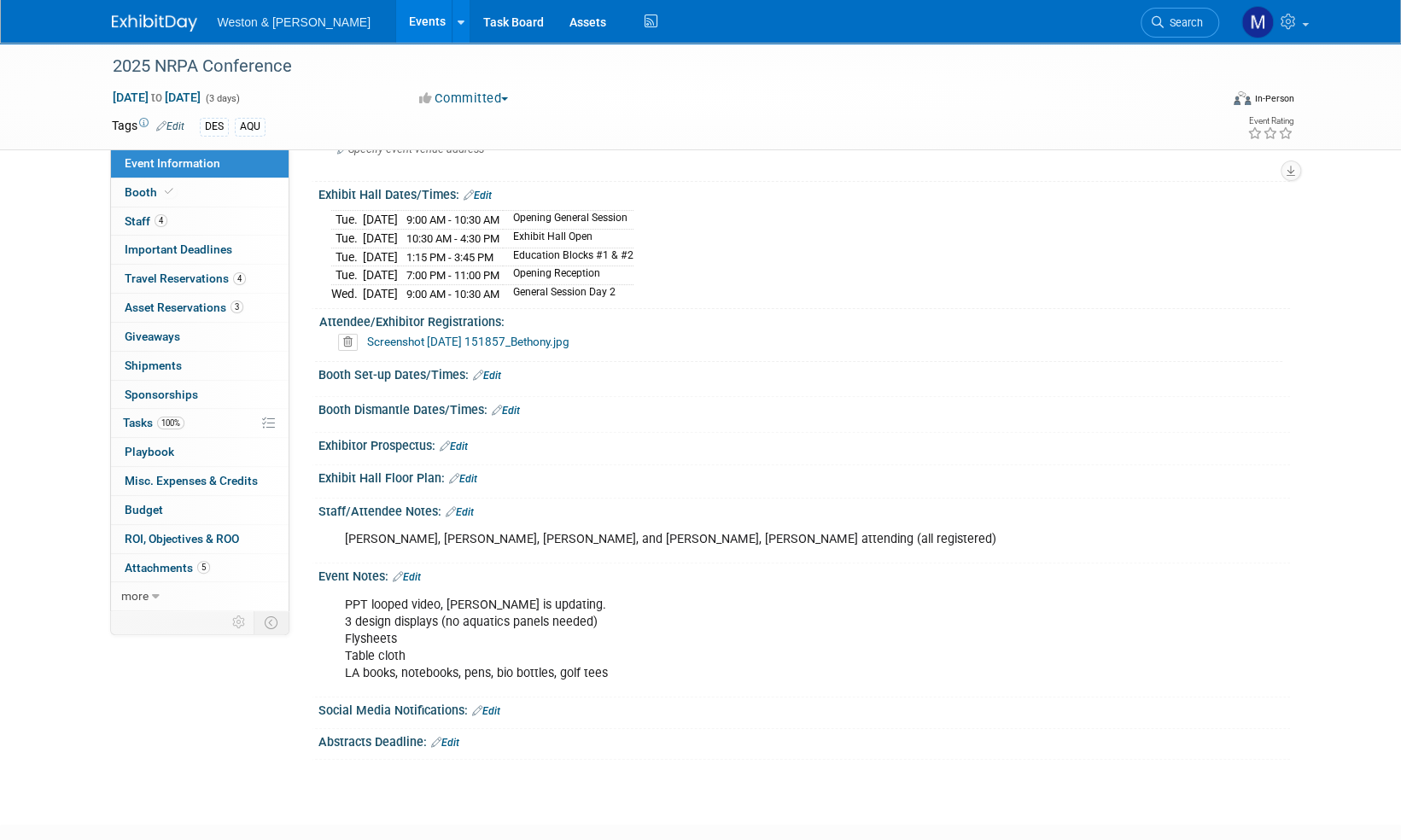
scroll to position [170, 0]
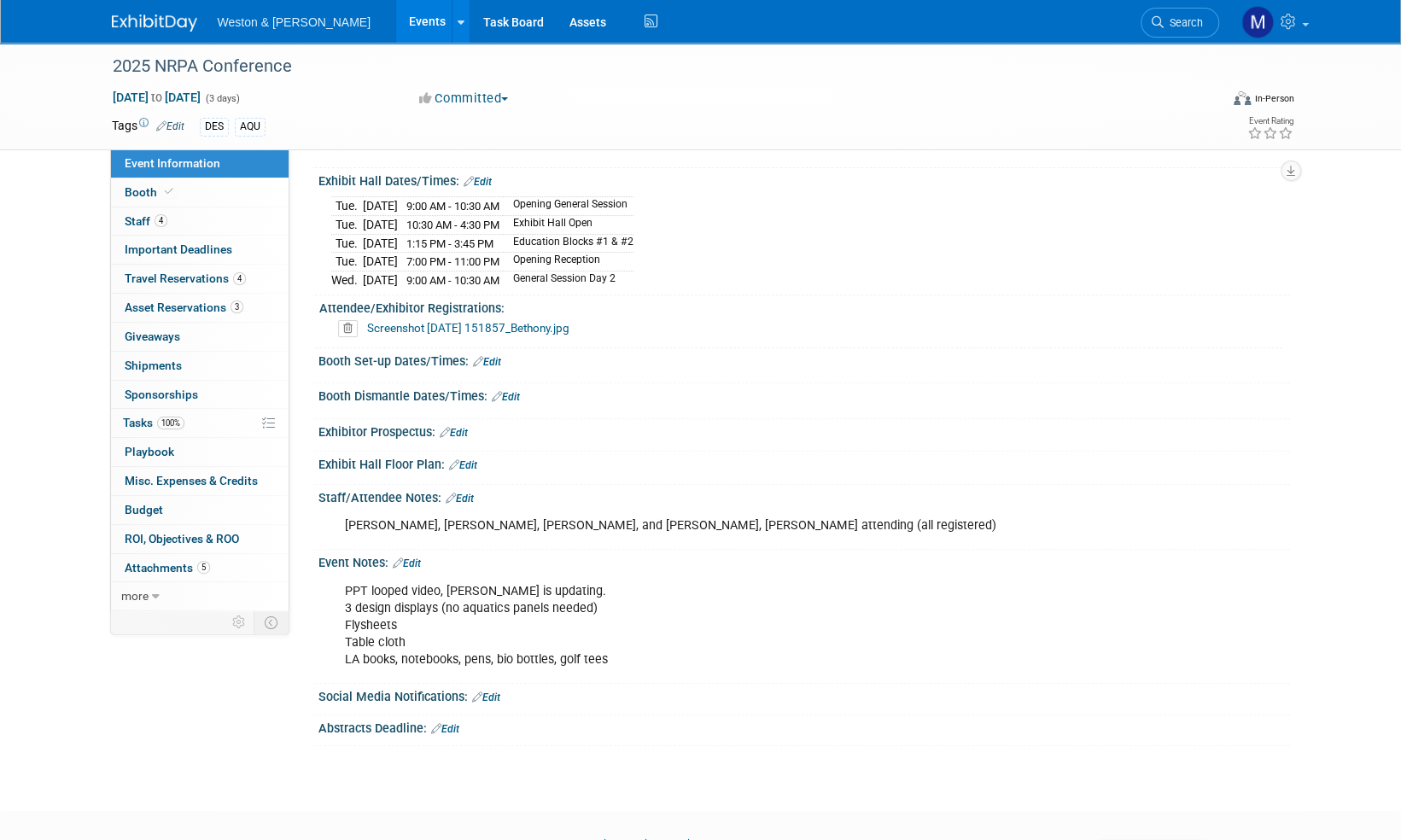
click at [419, 558] on link "Edit" at bounding box center [406, 563] width 28 height 12
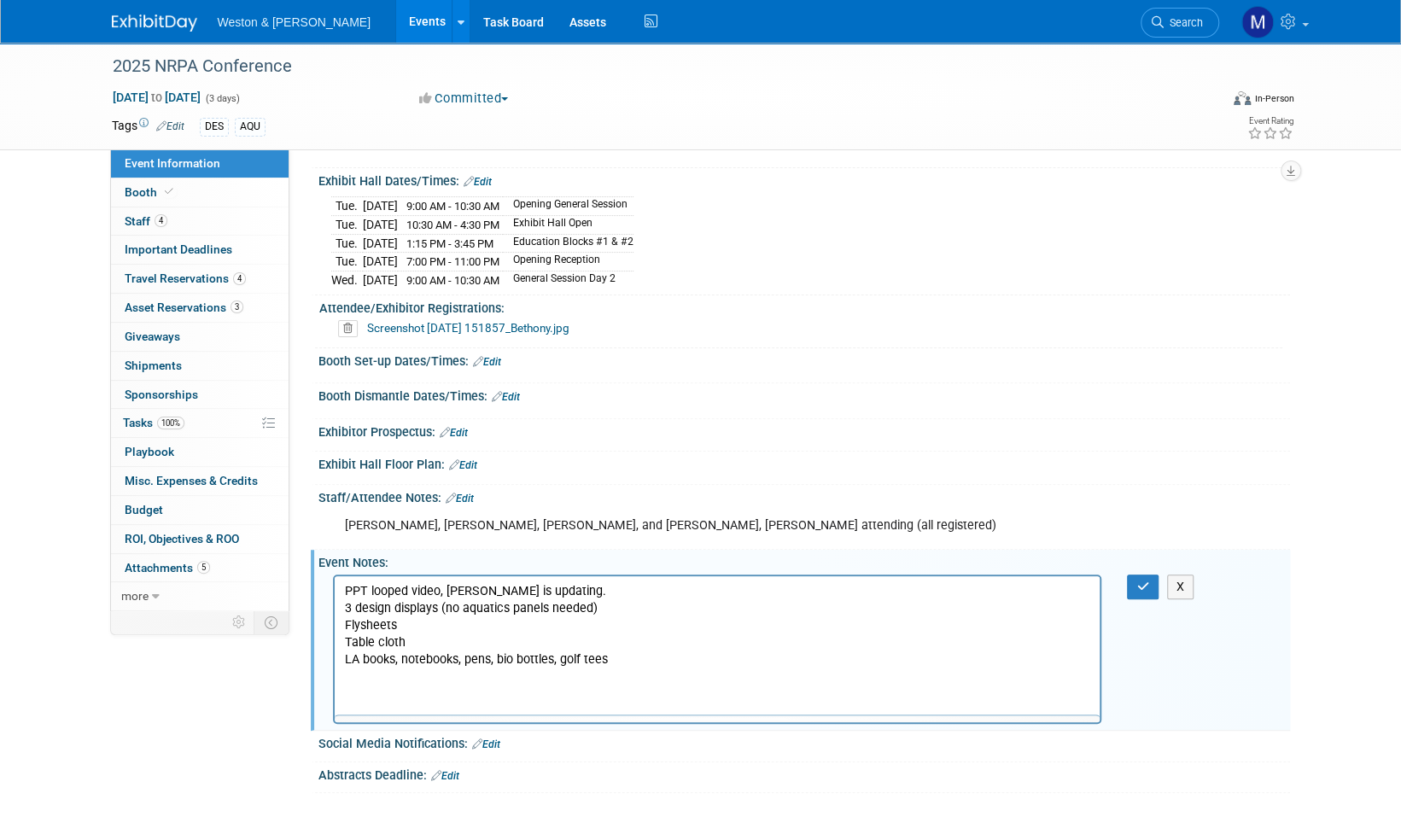
scroll to position [0, 0]
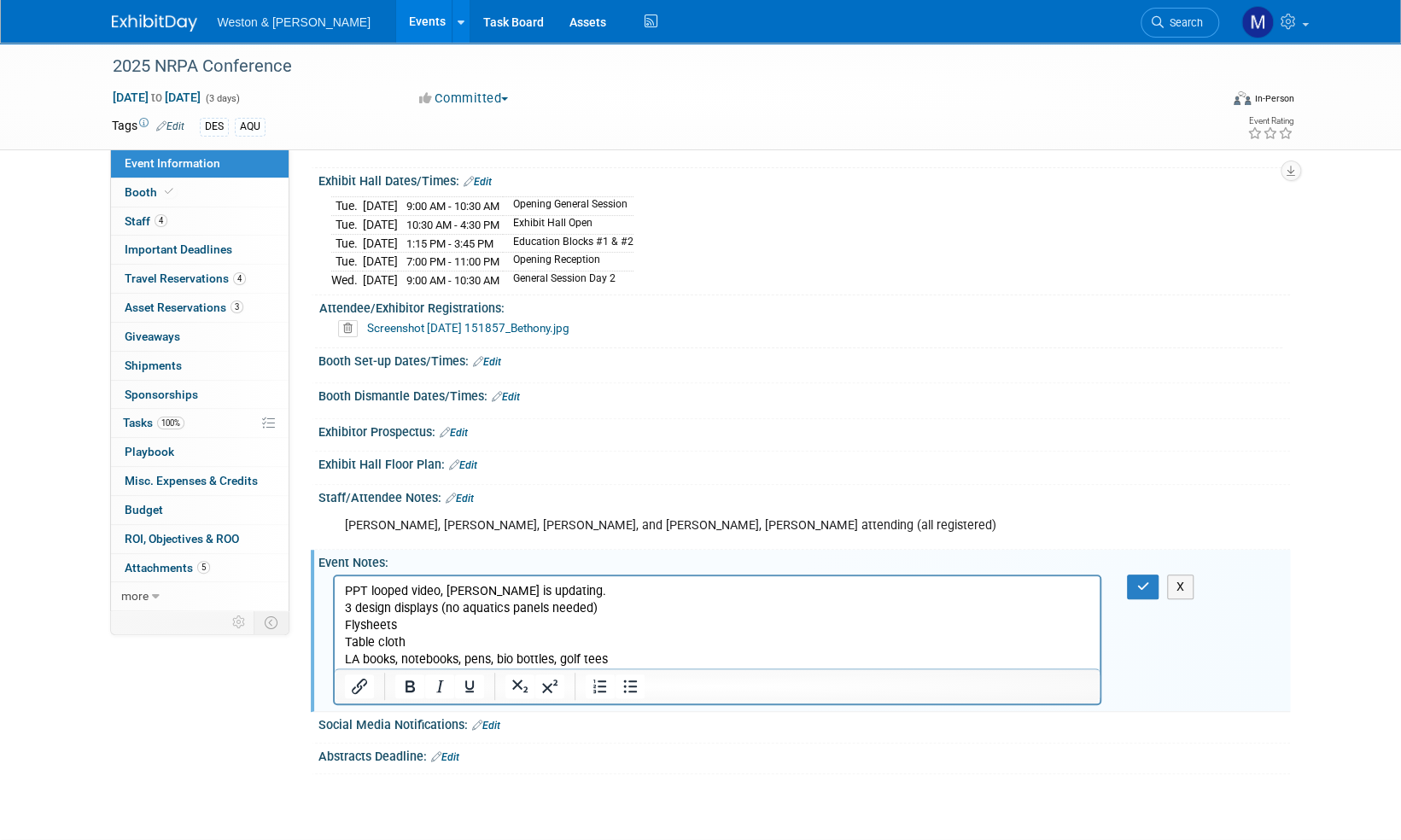
drag, startPoint x: 401, startPoint y: 660, endPoint x: 438, endPoint y: 644, distance: 40.3
click at [401, 660] on p "PPT looped video, Hannah is updating. 3 design displays (no aquatics panels nee…" at bounding box center [717, 626] width 746 height 86
click at [485, 658] on p "PPT looped video, Hannah is updating. 3 design displays (no aquatics panels nee…" at bounding box center [717, 626] width 746 height 86
click at [140, 20] on img at bounding box center [154, 23] width 86 height 17
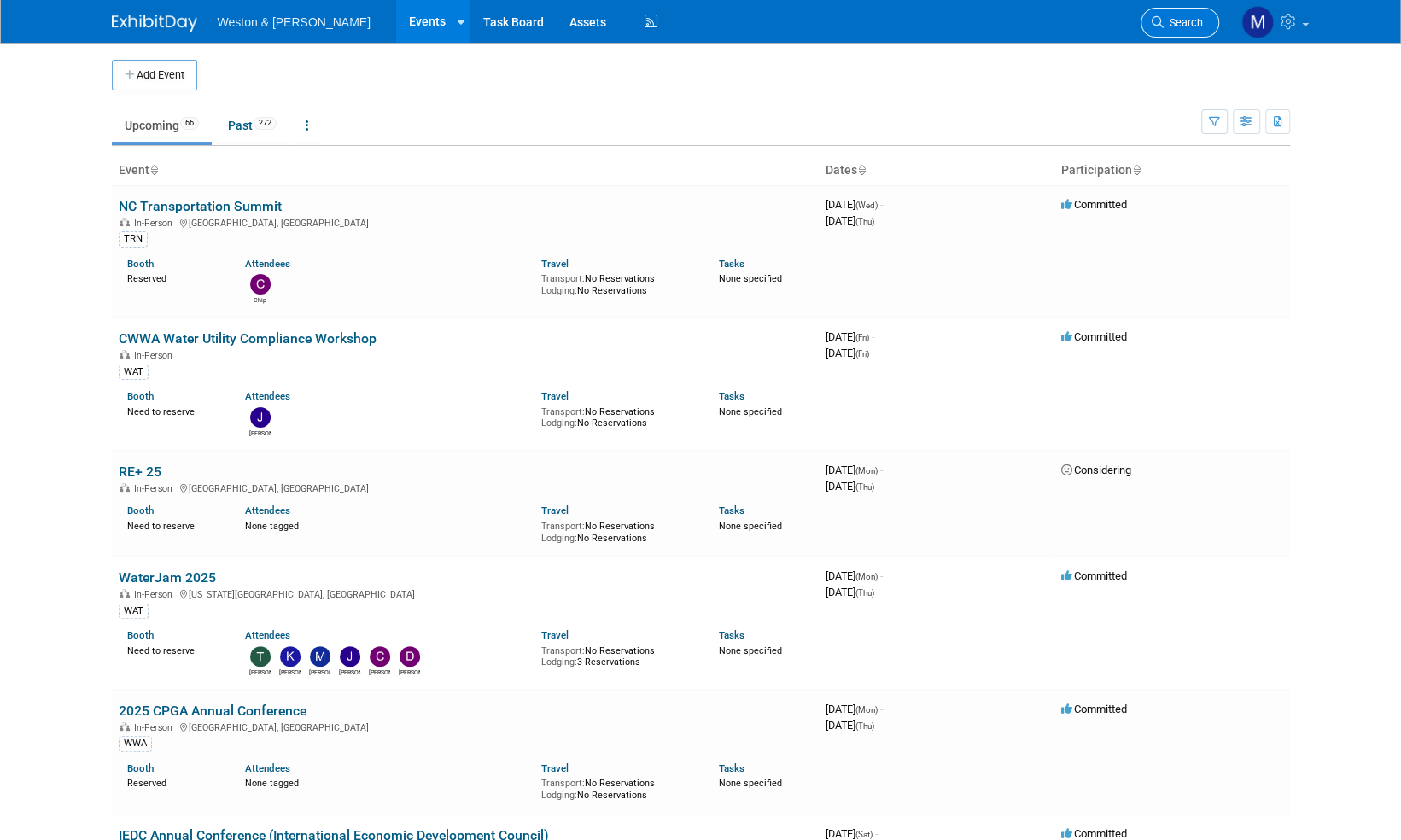
click at [1202, 23] on link "Search" at bounding box center [1179, 23] width 78 height 30
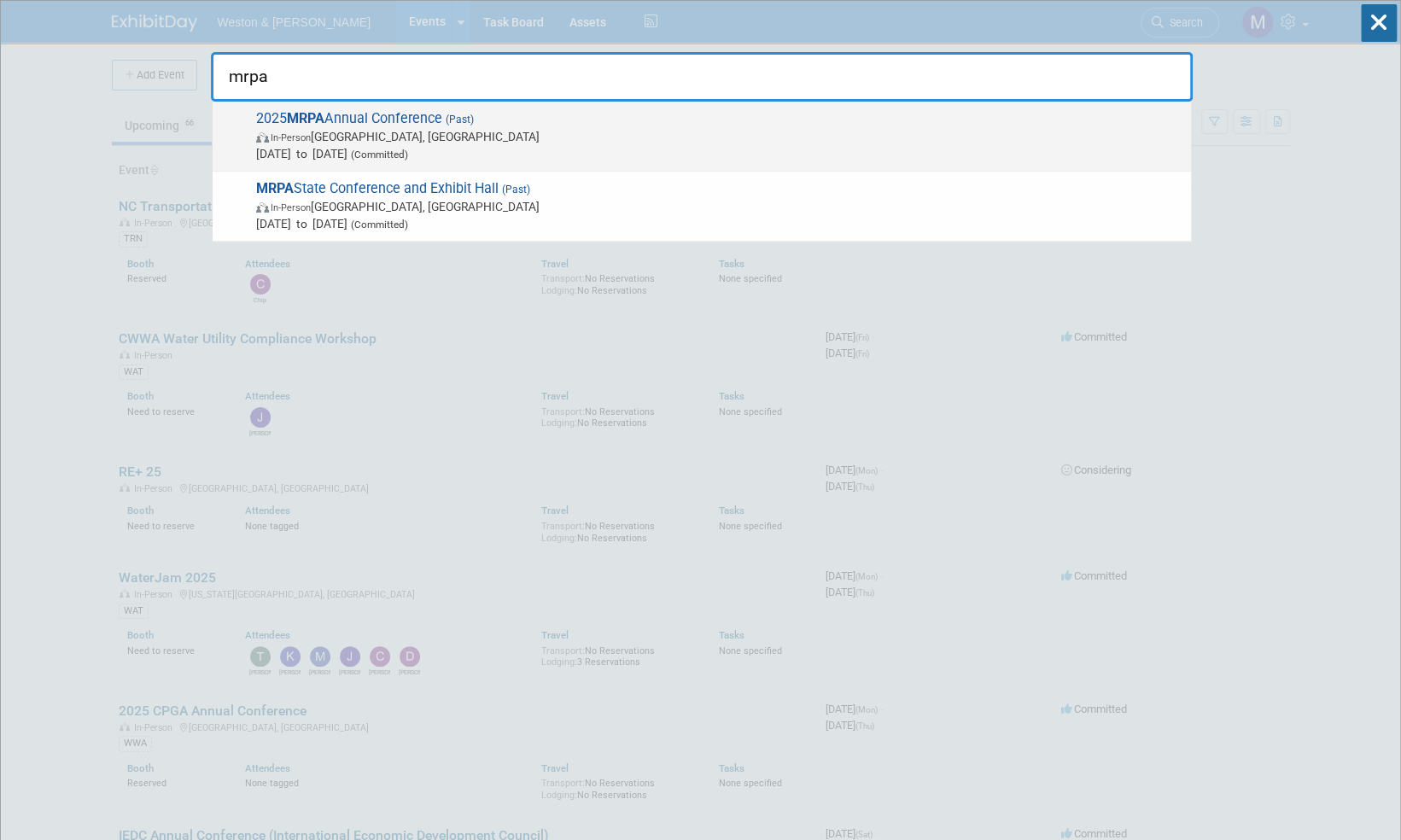
type input "mrpa"
click at [379, 119] on span "2025 MRPA Annual Conference (Past) In-Person Norwood, MA Mar 19, 2025 to Mar 21…" at bounding box center [717, 135] width 931 height 52
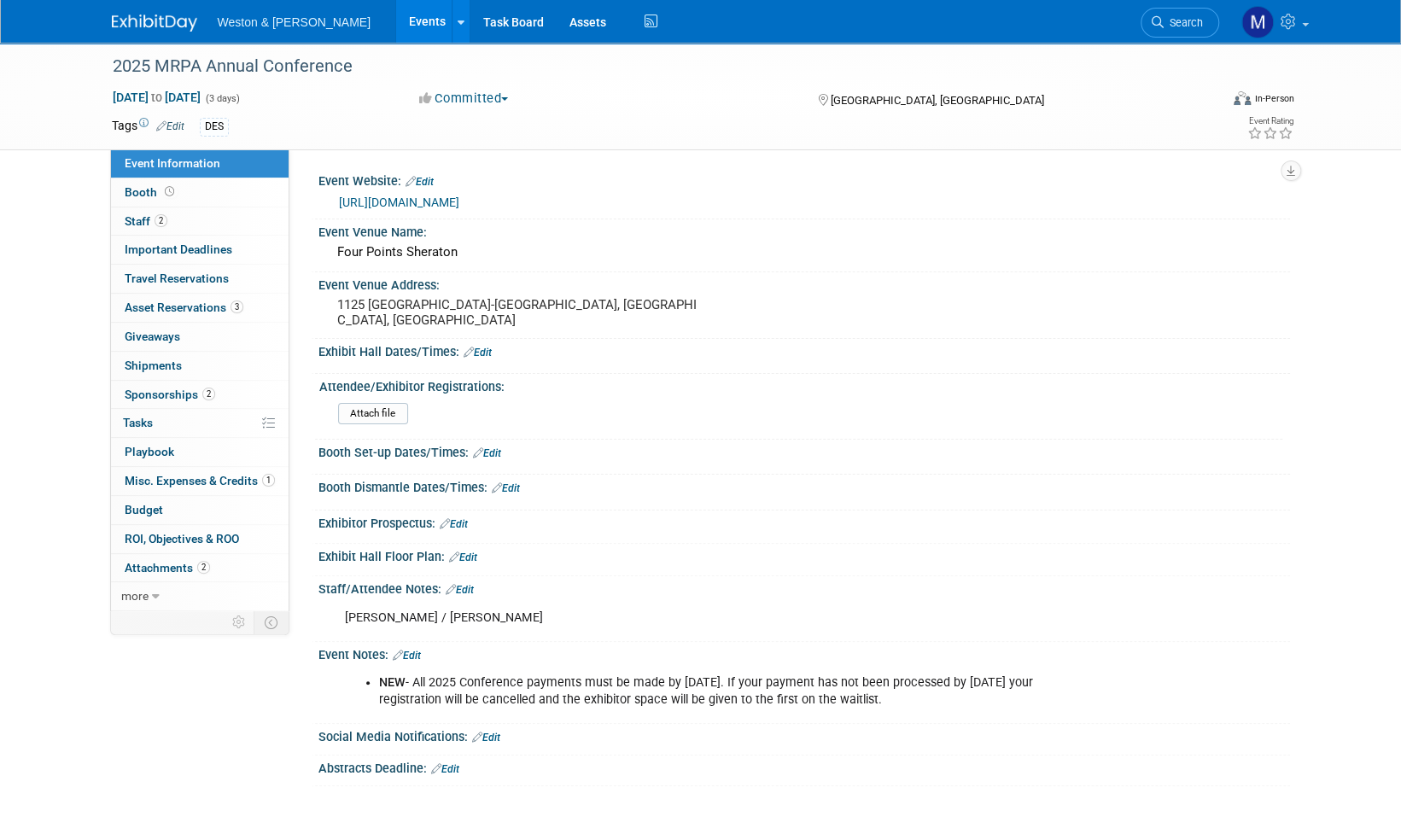
click at [153, 11] on link at bounding box center [165, 14] width 106 height 14
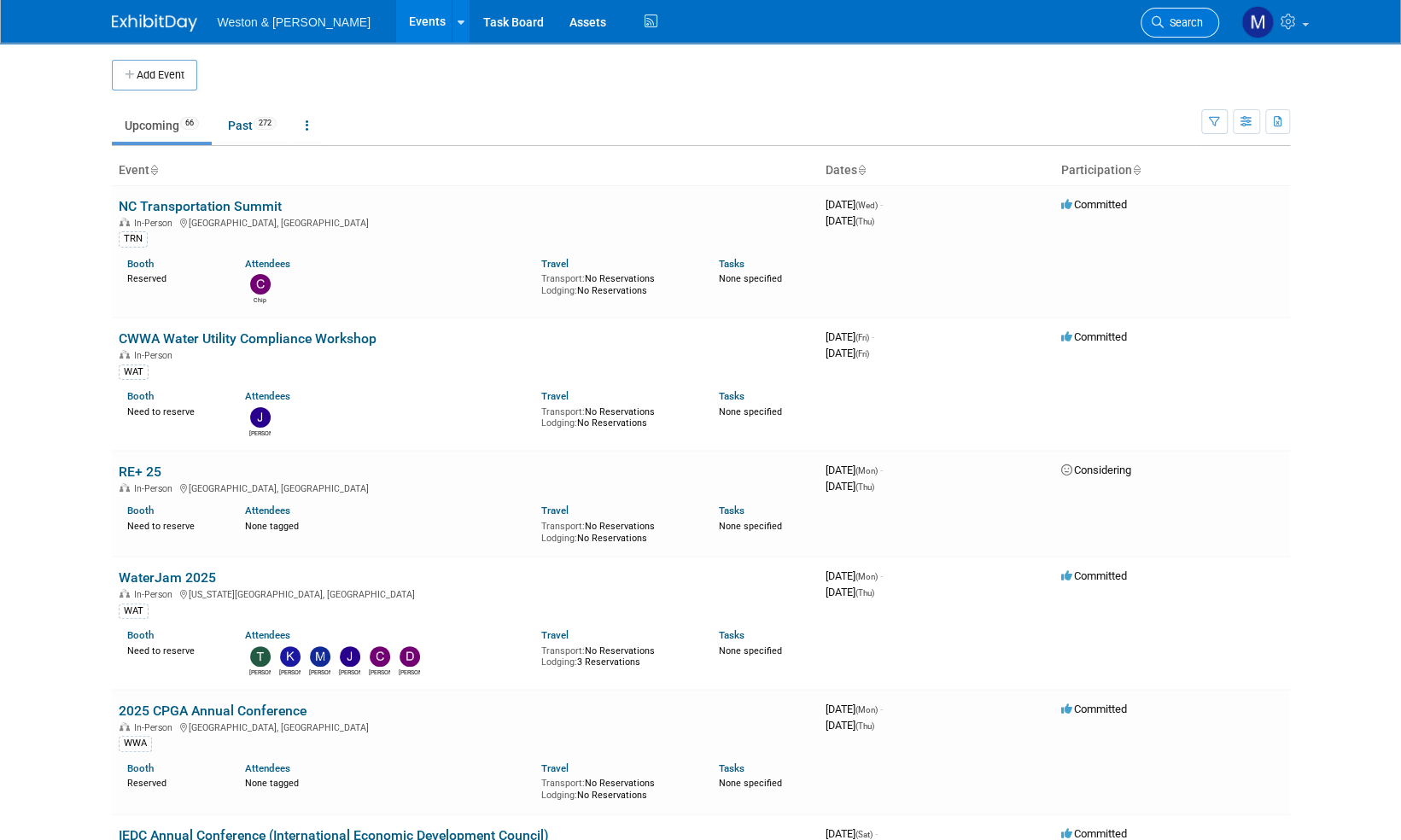
click at [1188, 23] on span "Search" at bounding box center [1184, 23] width 40 height 13
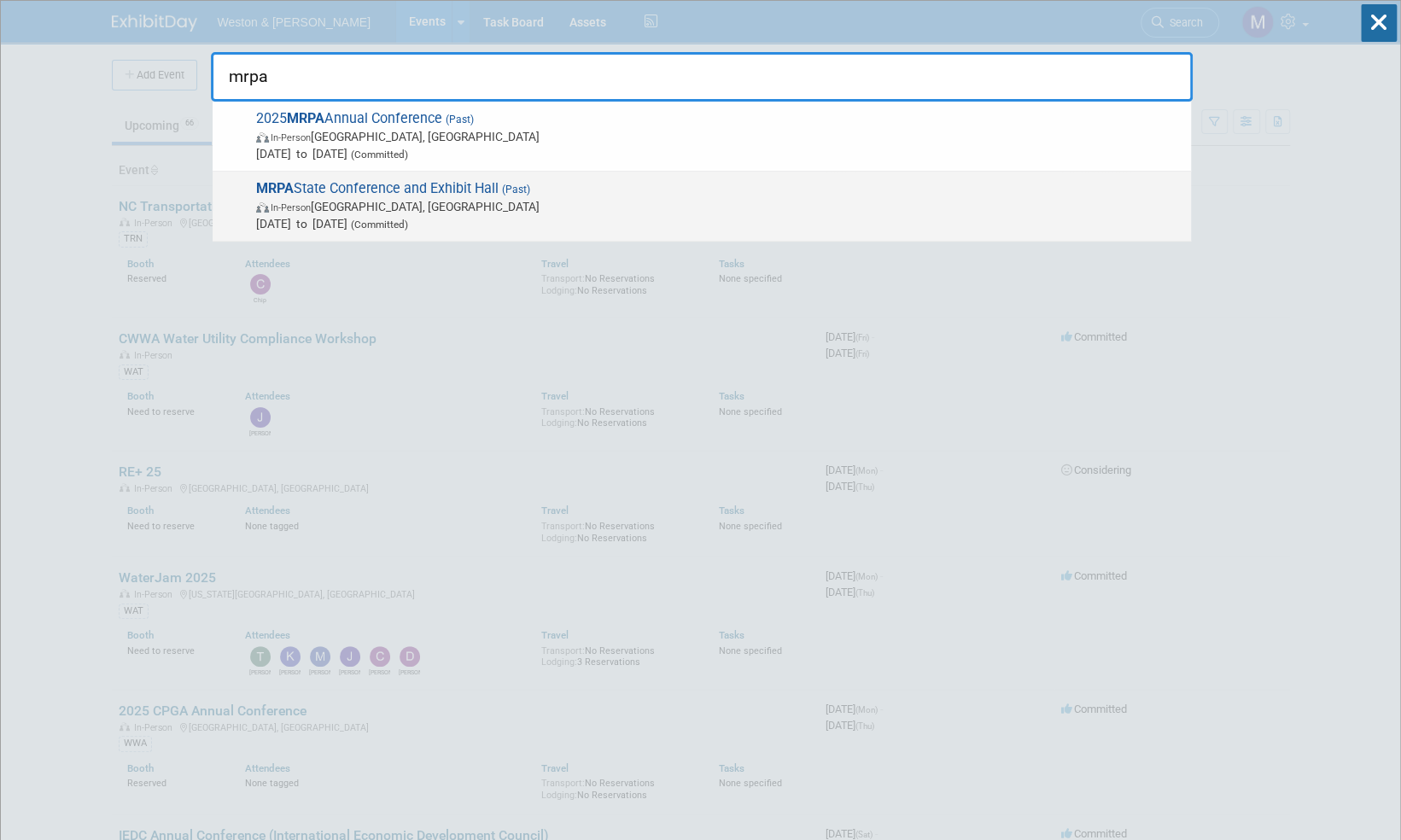
type input "mrpa"
click at [438, 184] on span "MRPA State Conference and Exhibit Hall (Past) In-Person Norwood, MA Mar 18, 202…" at bounding box center [717, 205] width 931 height 52
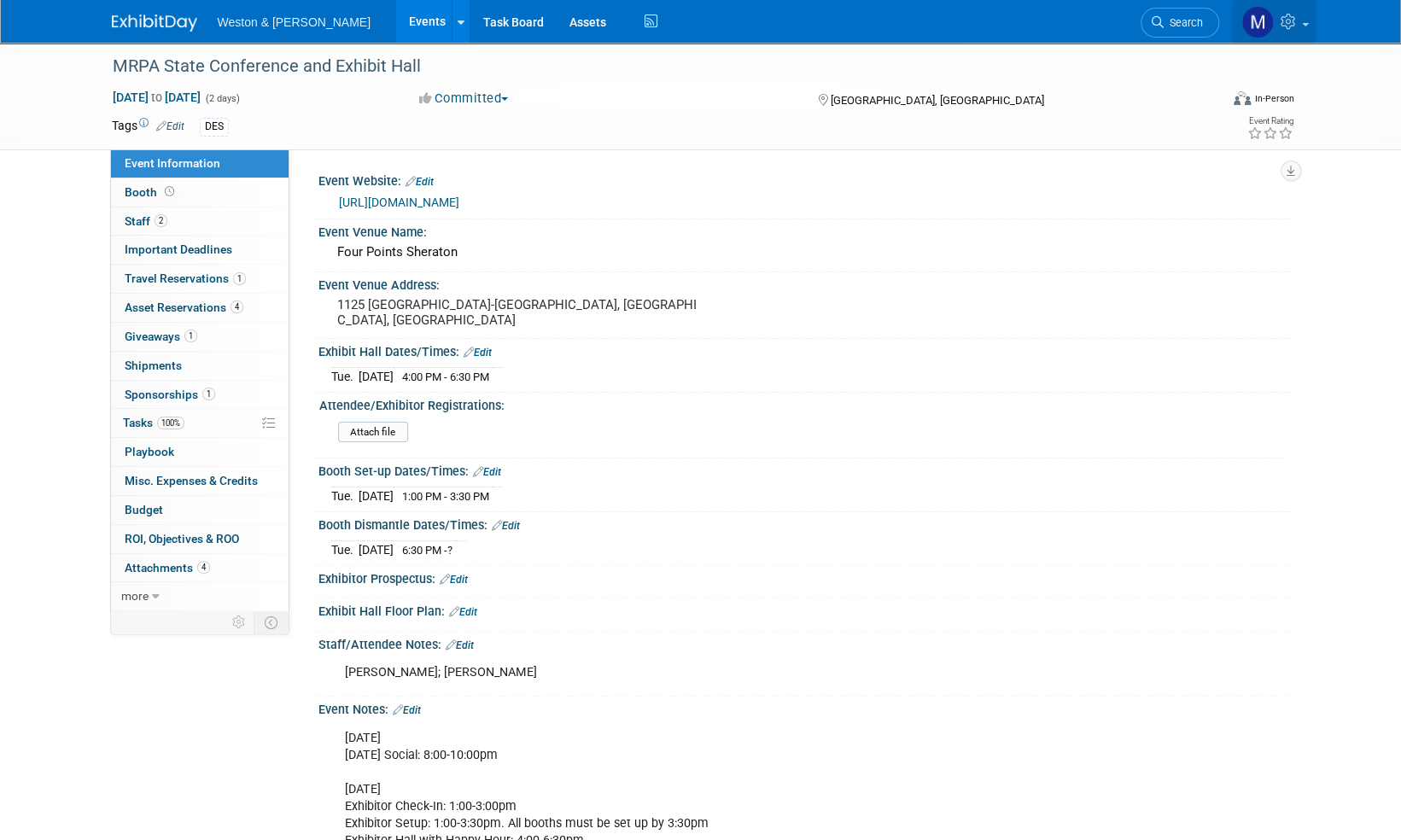
click at [1305, 24] on span at bounding box center [1305, 25] width 7 height 4
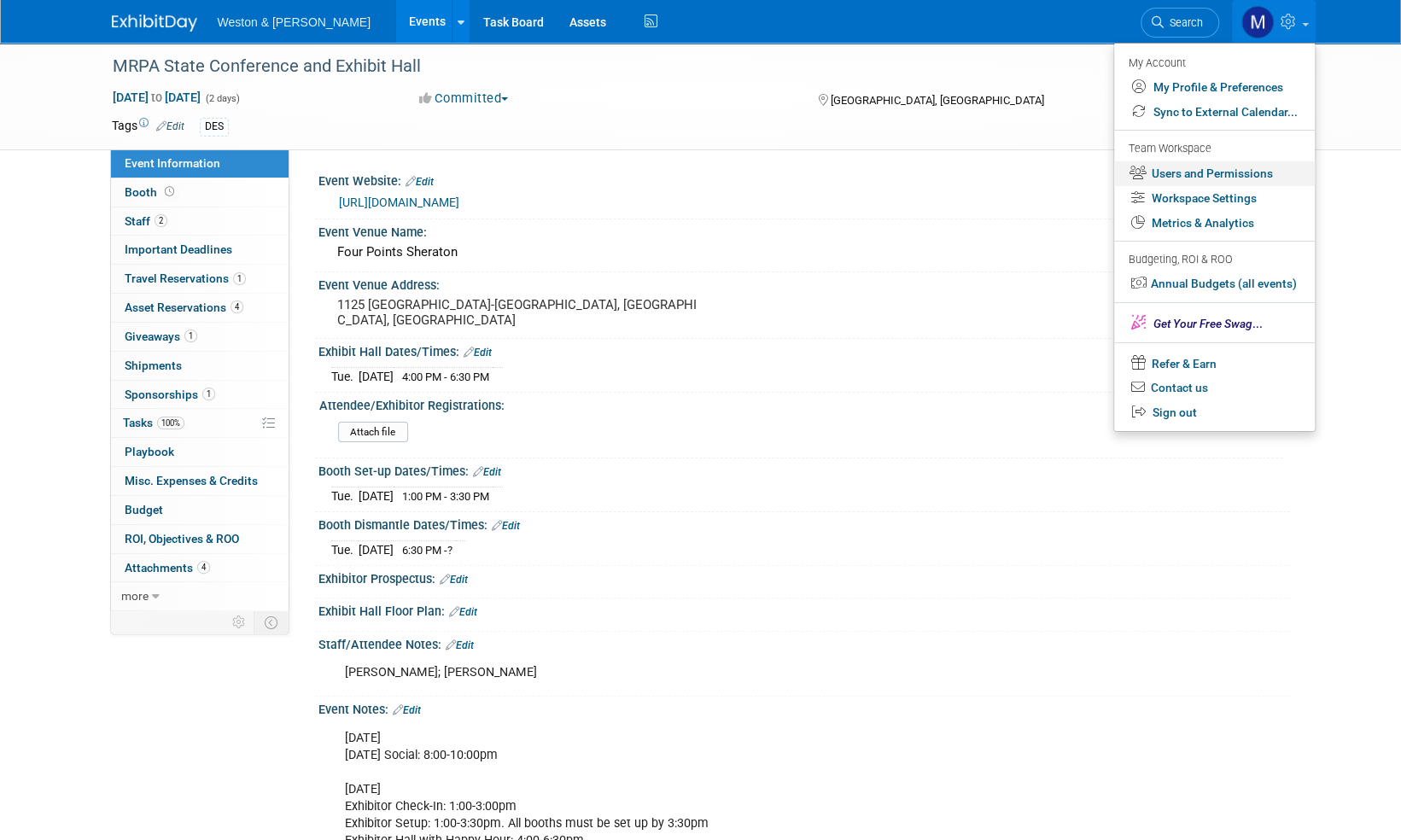
click at [1226, 173] on link "Users and Permissions" at bounding box center [1214, 174] width 200 height 24
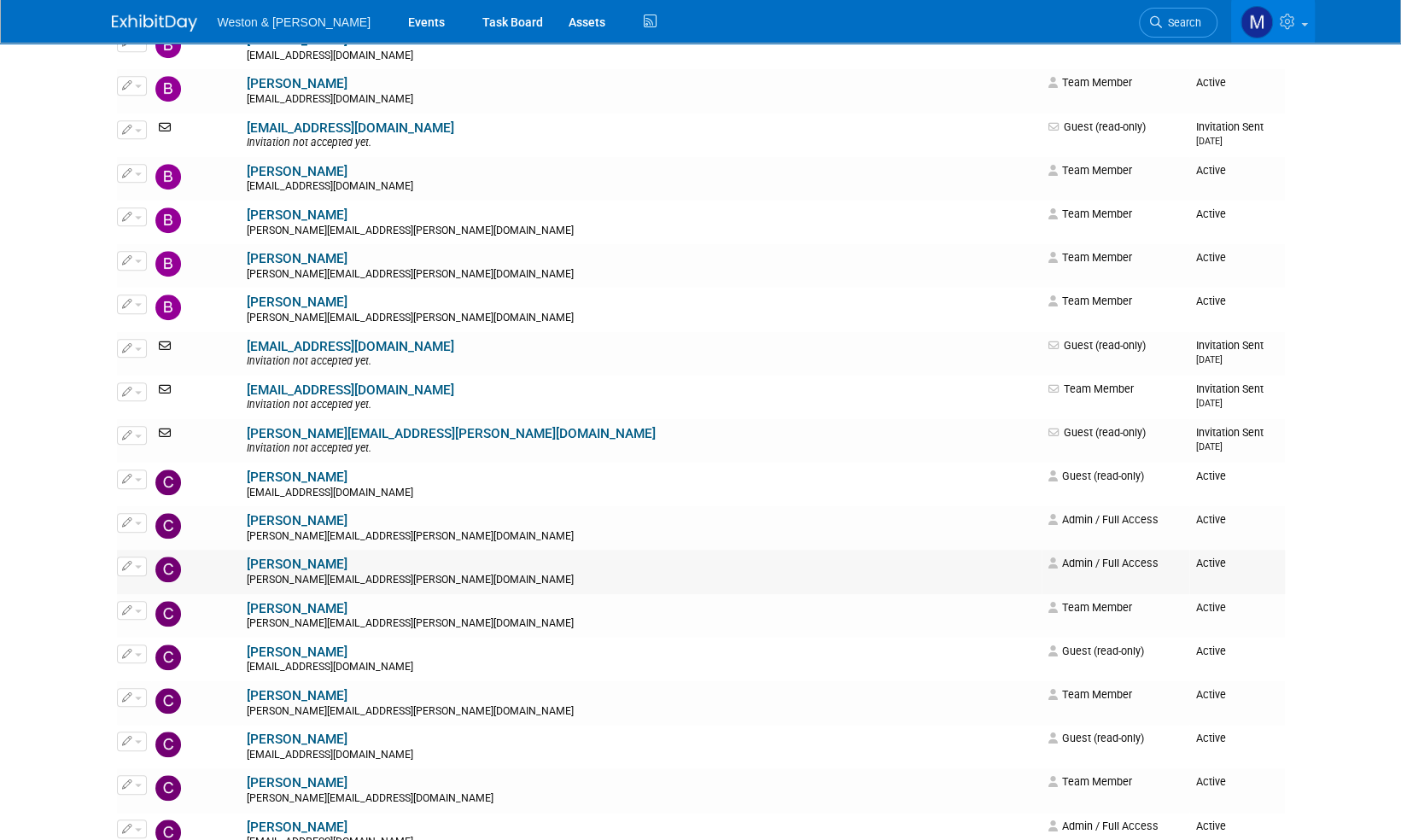
scroll to position [769, 0]
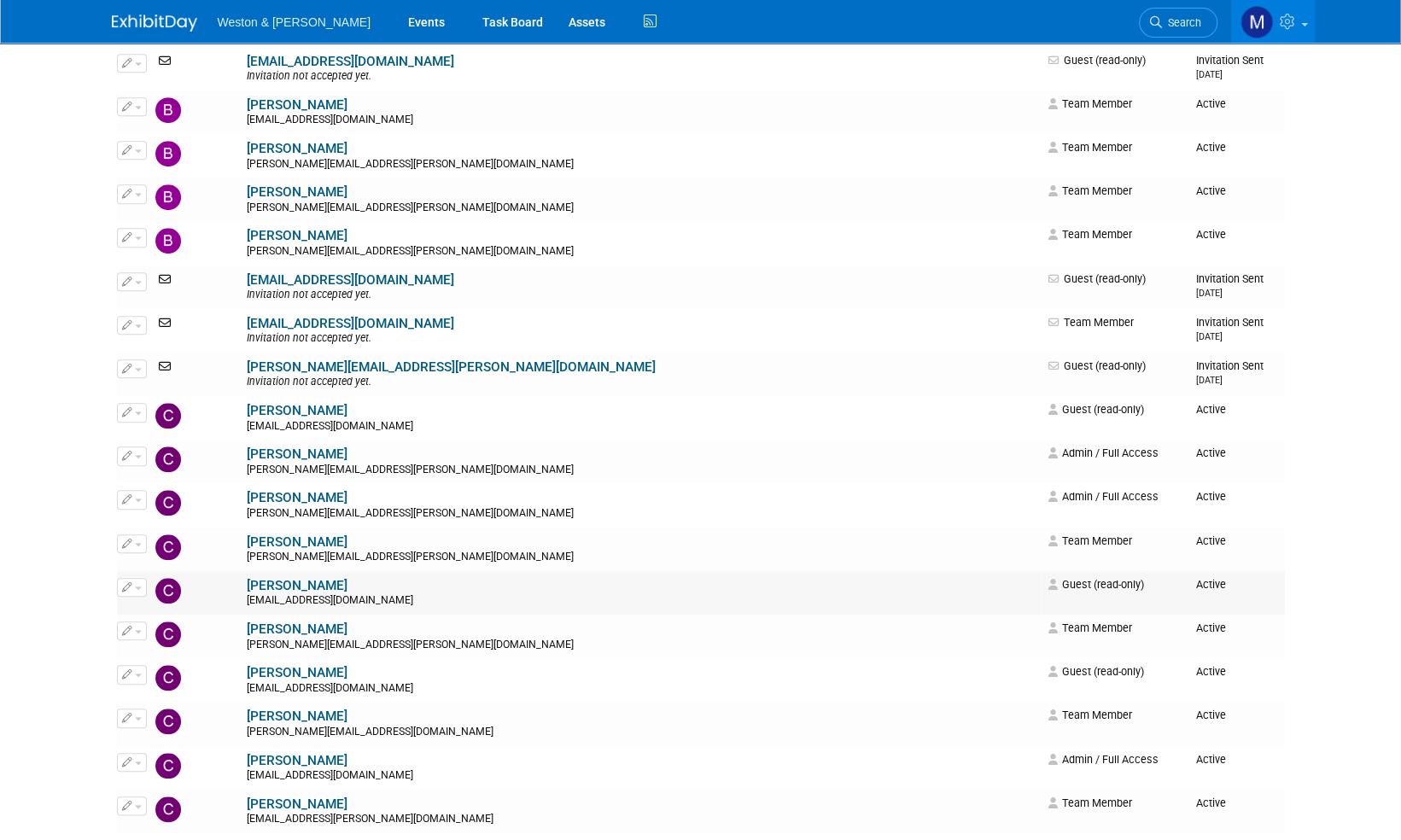
click at [140, 583] on button "button" at bounding box center [132, 587] width 30 height 19
click at [157, 613] on link "Edit" at bounding box center [184, 614] width 135 height 24
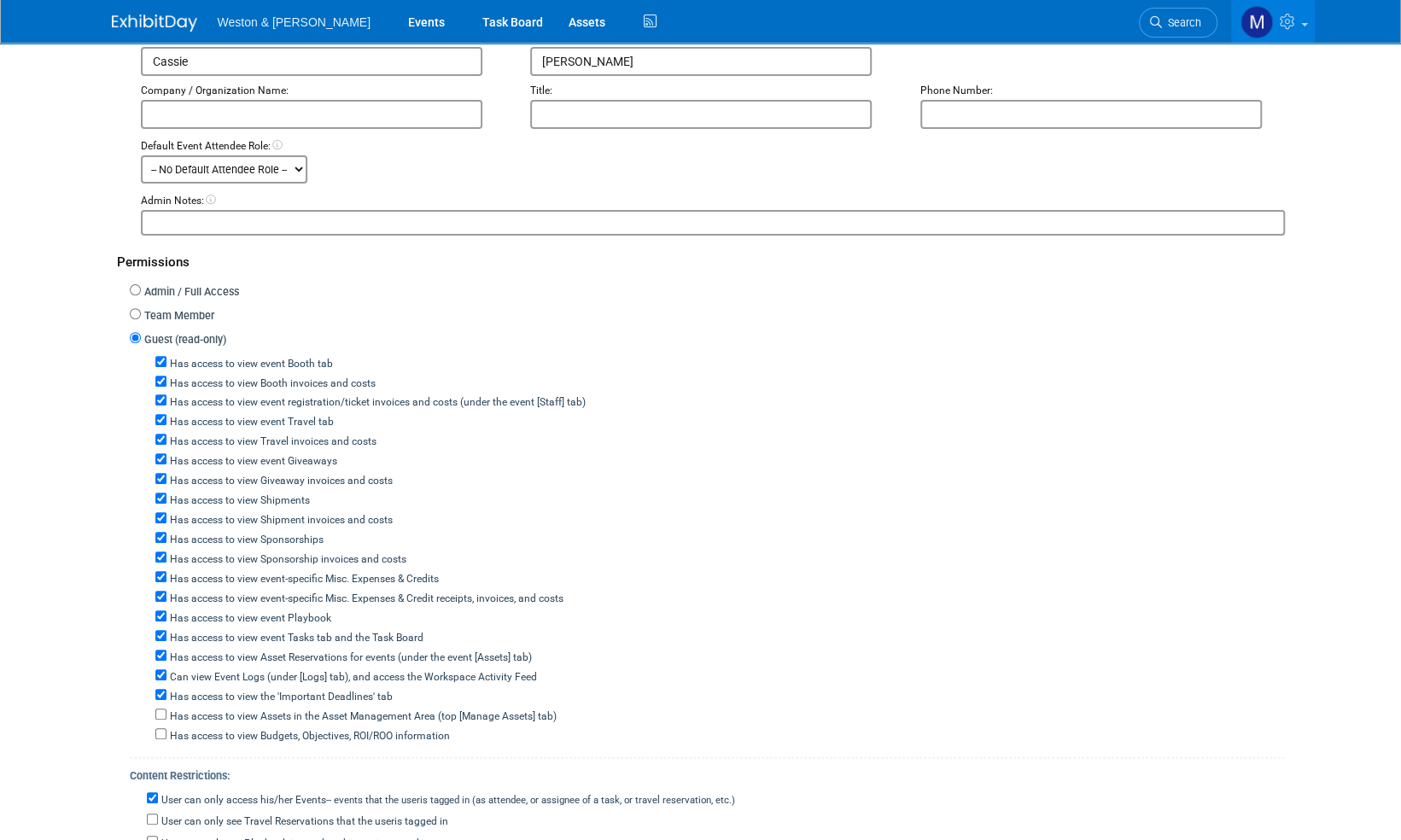
scroll to position [256, 0]
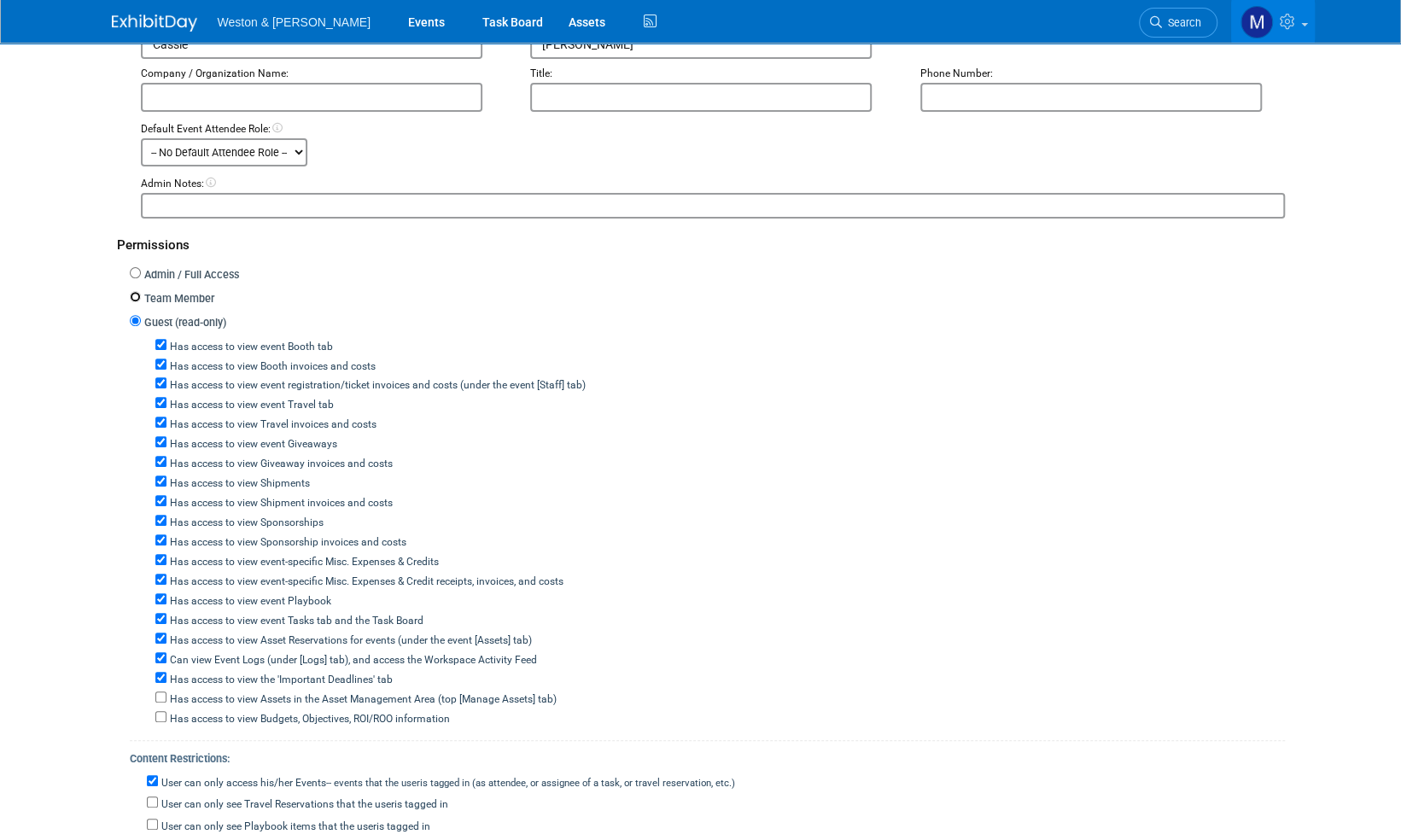
click at [135, 292] on input "Team Member" at bounding box center [135, 296] width 11 height 11
radio input "true"
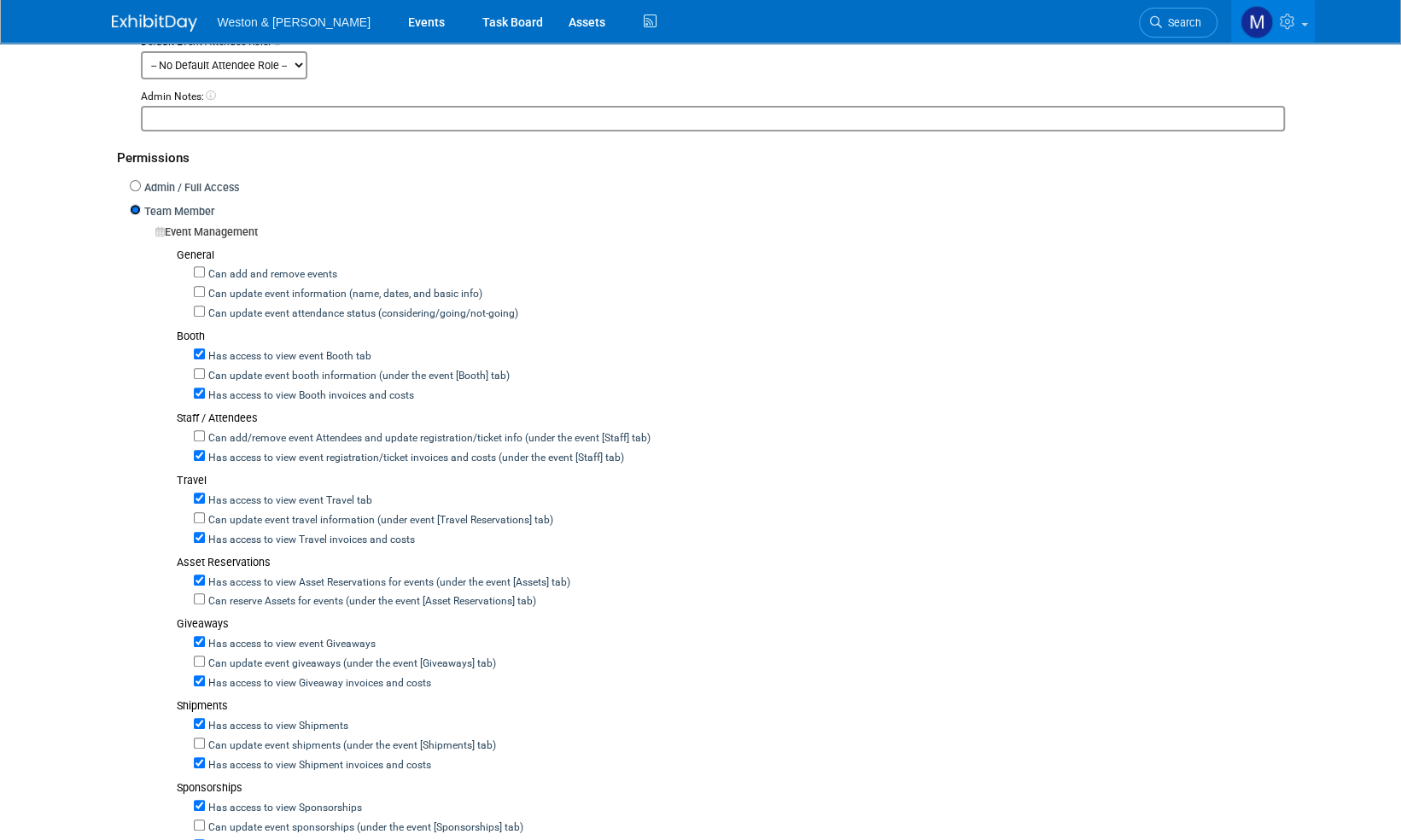
scroll to position [512, 0]
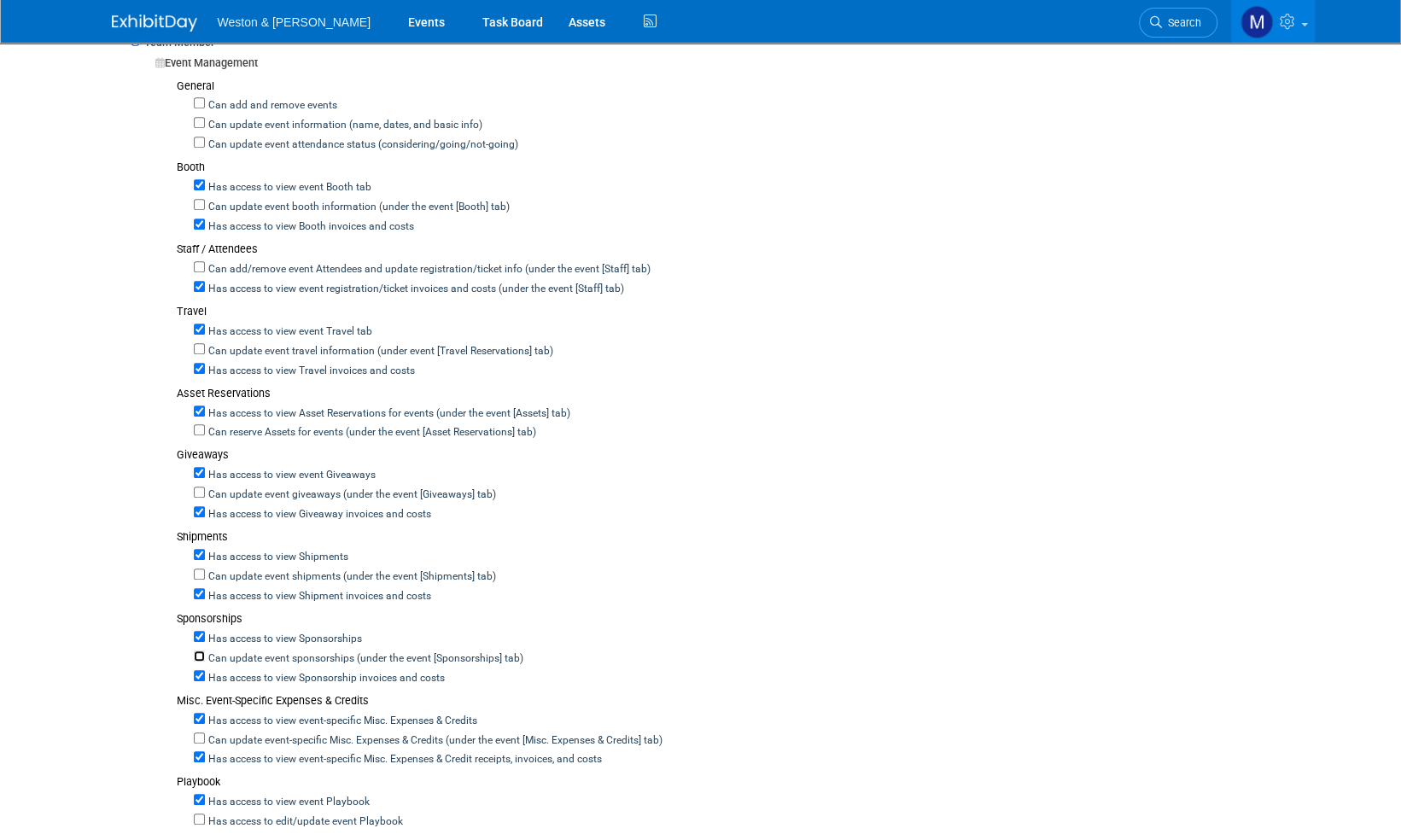
click at [201, 650] on input "Can update event sponsorships (under the event [Sponsorships] tab)" at bounding box center [199, 656] width 11 height 11
checkbox input "true"
click at [197, 424] on input "Can reserve Assets for events (under the event [Asset Reservations] tab)" at bounding box center [199, 430] width 11 height 11
checkbox input "true"
click at [201, 343] on input "Can update event travel information (under event [Travel Reservations] tab)" at bounding box center [199, 349] width 11 height 11
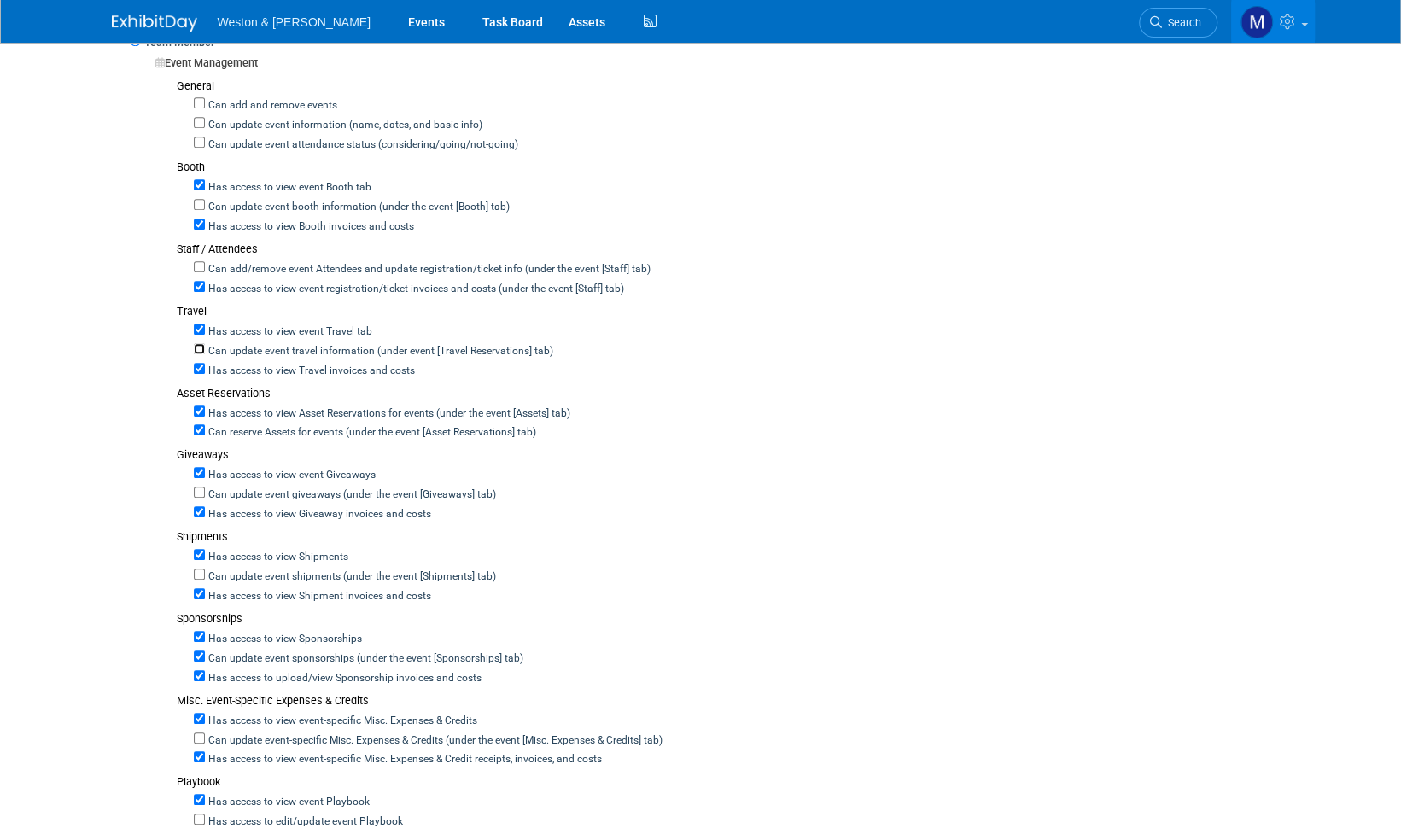
checkbox input "true"
click at [201, 264] on input "Can add/remove event Attendees and update registration/ticket info (under the e…" at bounding box center [199, 267] width 11 height 11
checkbox input "true"
click at [198, 201] on input "Can update event booth information (under the event [Booth] tab)" at bounding box center [199, 204] width 11 height 11
checkbox input "true"
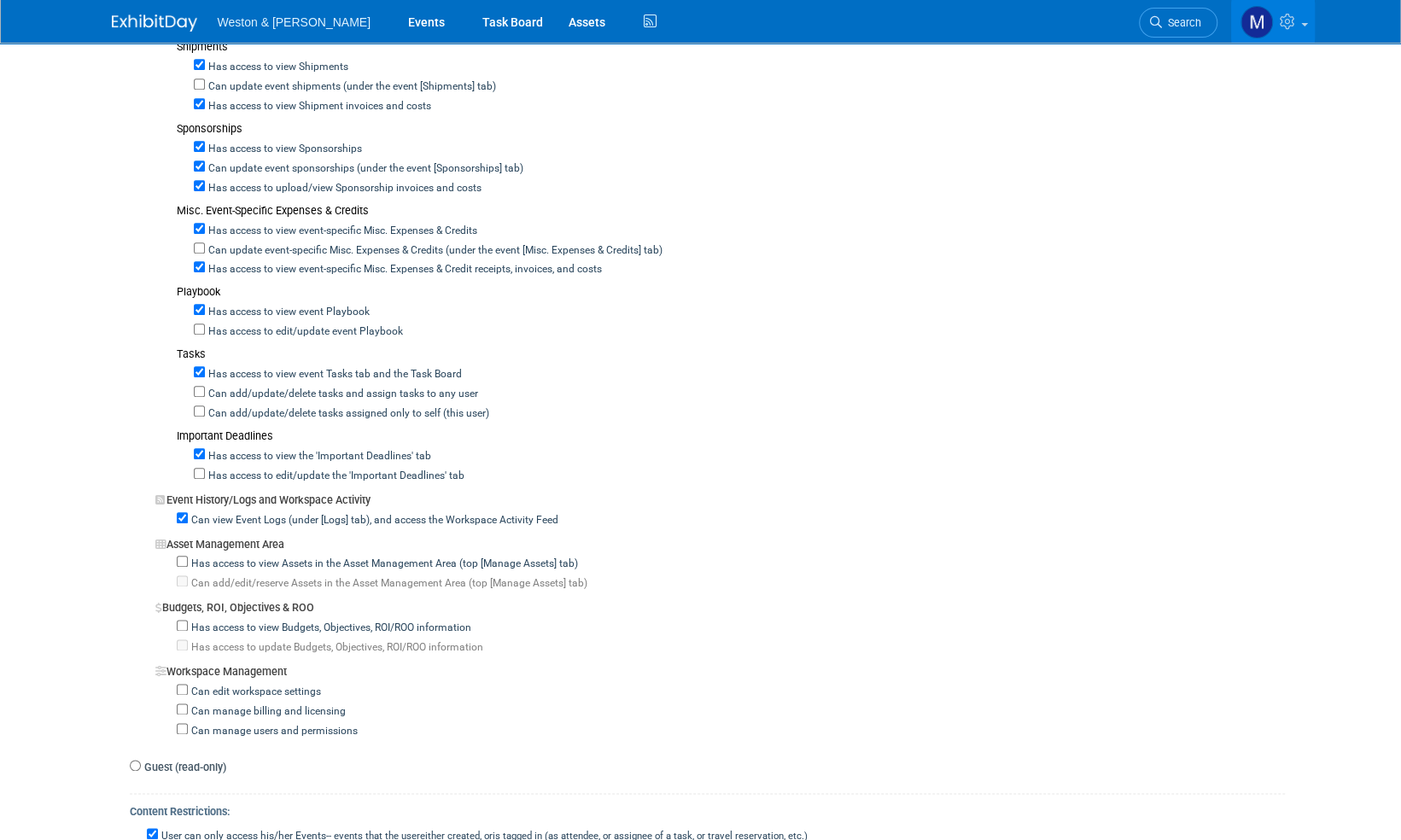
scroll to position [1024, 0]
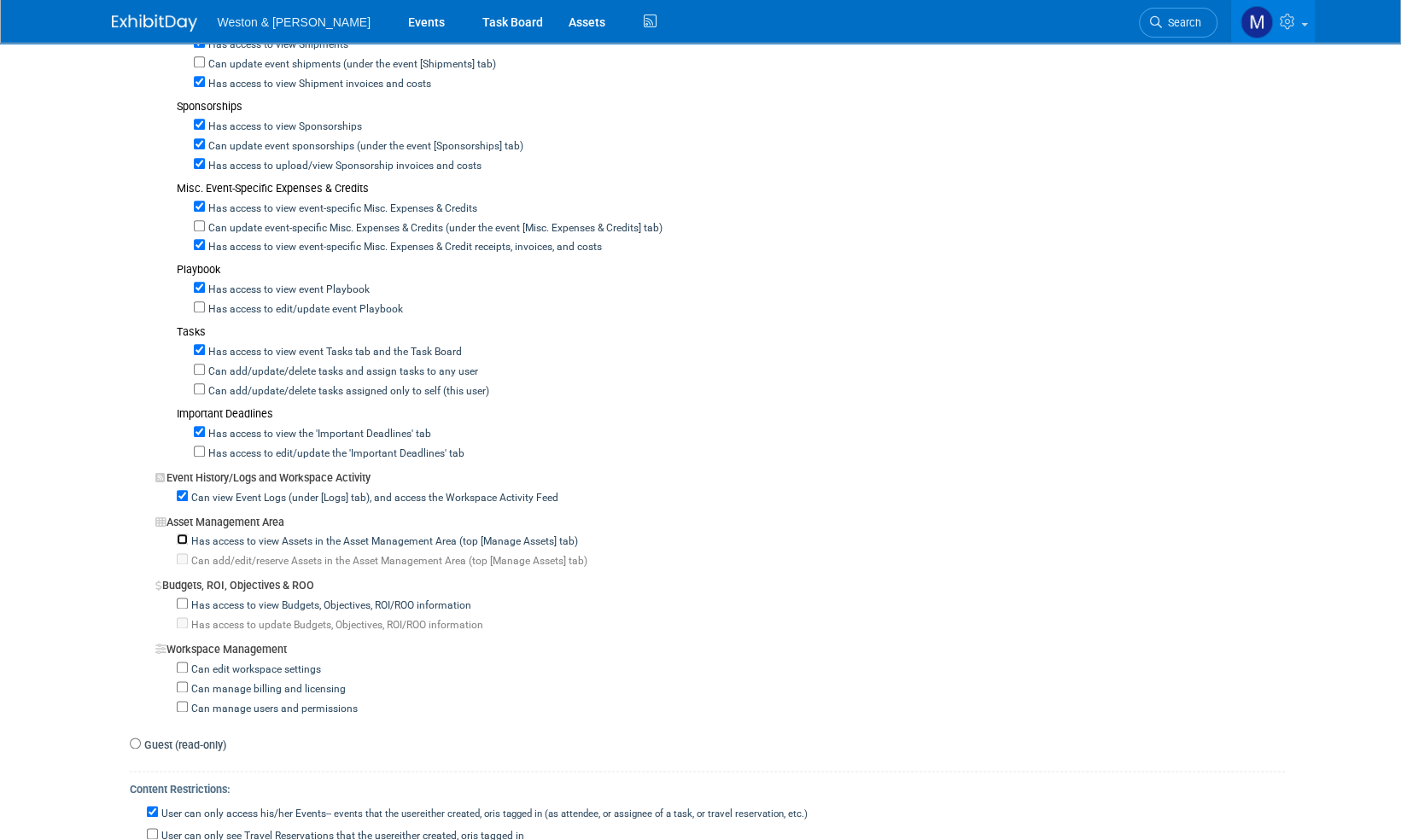
click at [183, 533] on input "Has access to view Assets in the Asset Management Area (top [Manage Assets] tab)" at bounding box center [183, 539] width 11 height 11
checkbox input "true"
click at [182, 597] on input "Has access to view Budgets, Objectives, ROI/ROO information" at bounding box center [183, 603] width 11 height 11
checkbox input "true"
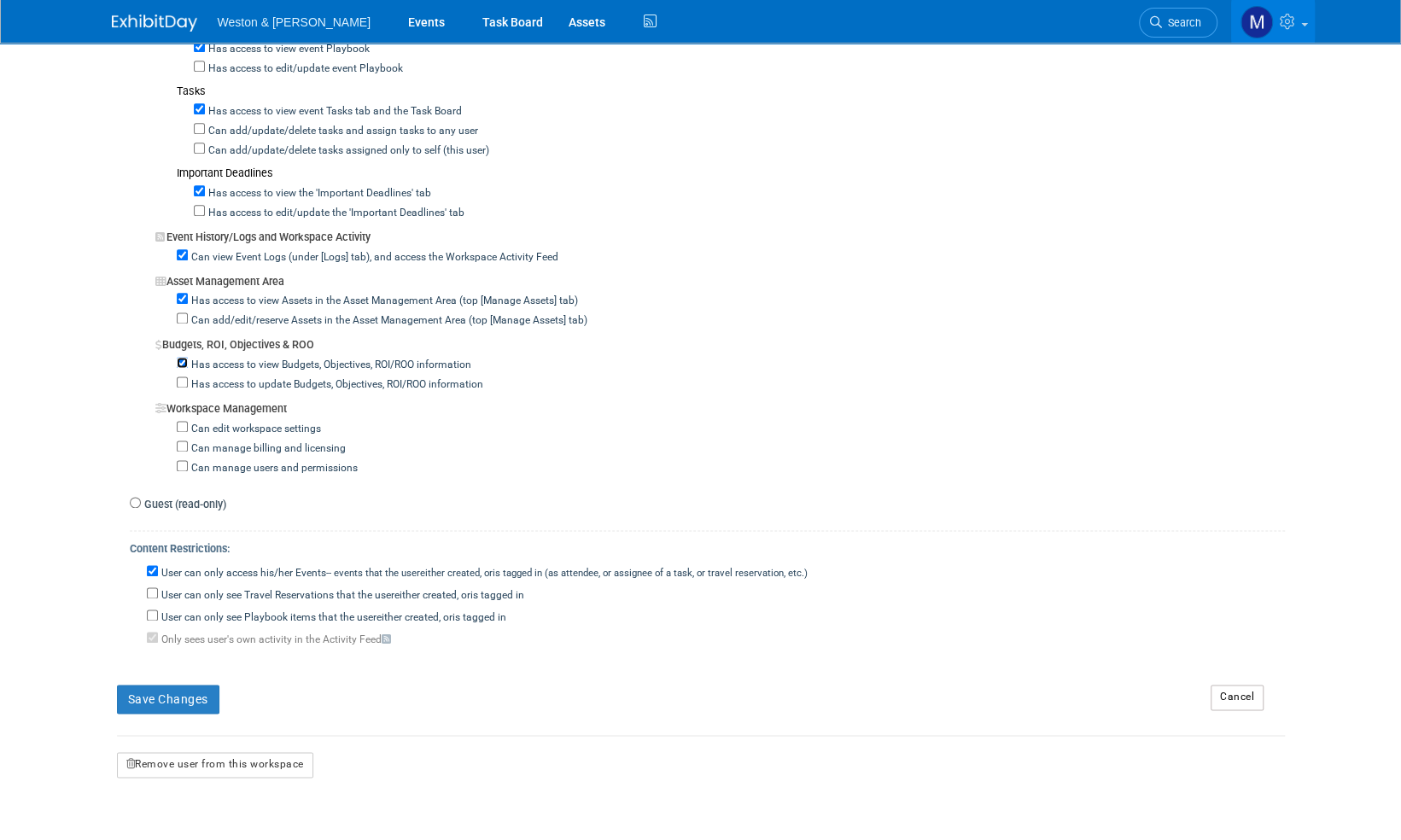
scroll to position [1280, 0]
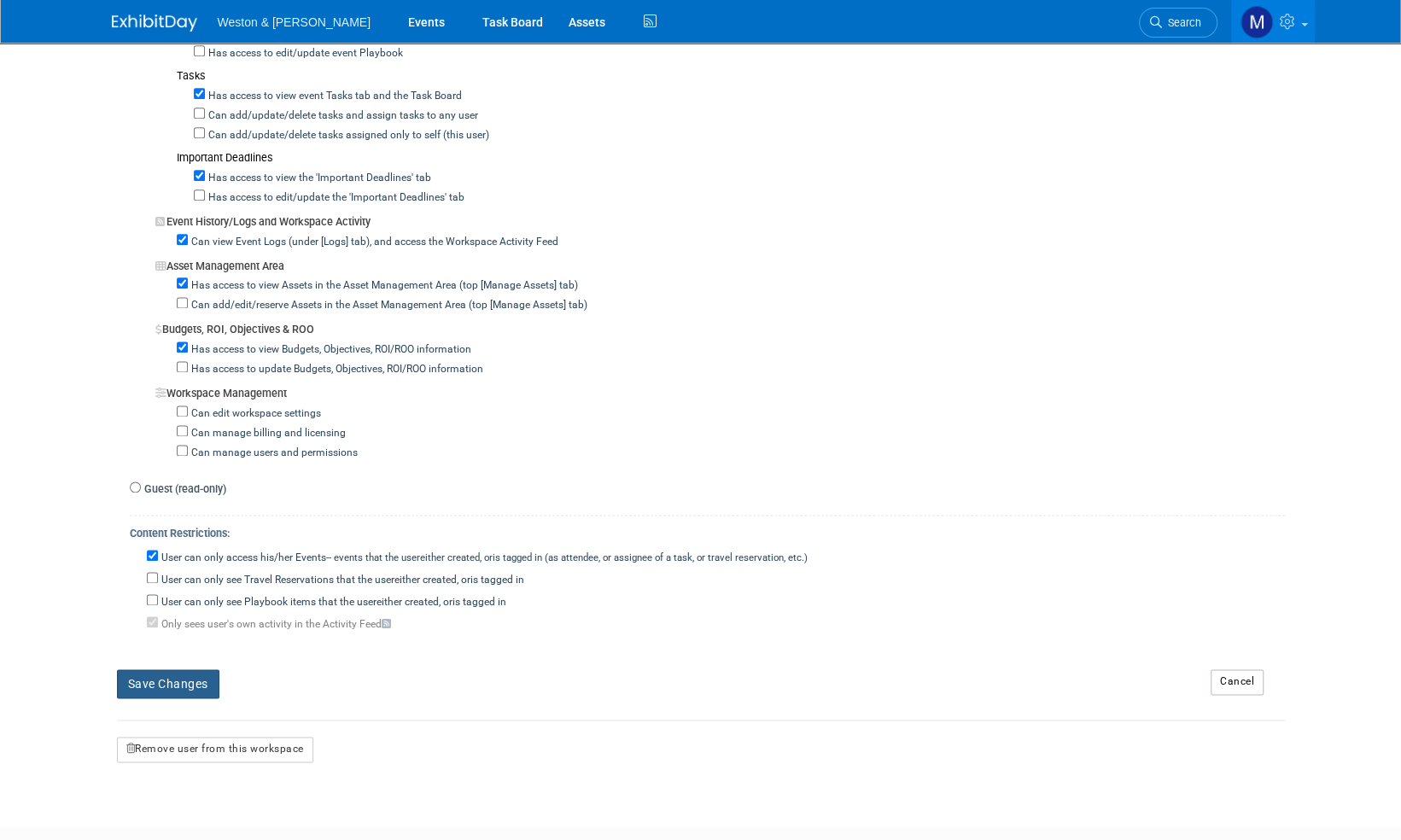
click at [171, 671] on button "Save Changes" at bounding box center [167, 683] width 103 height 29
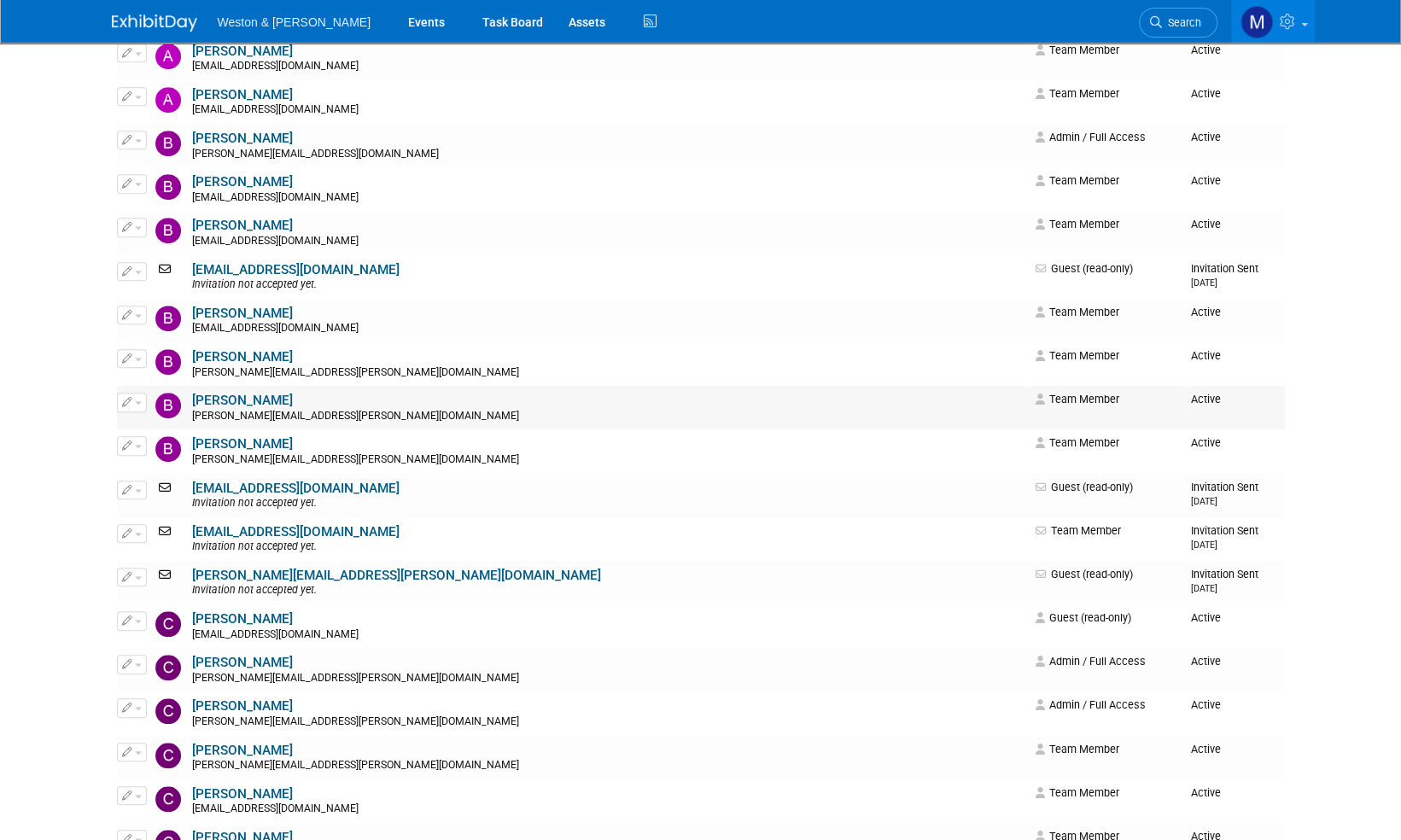
scroll to position [597, 0]
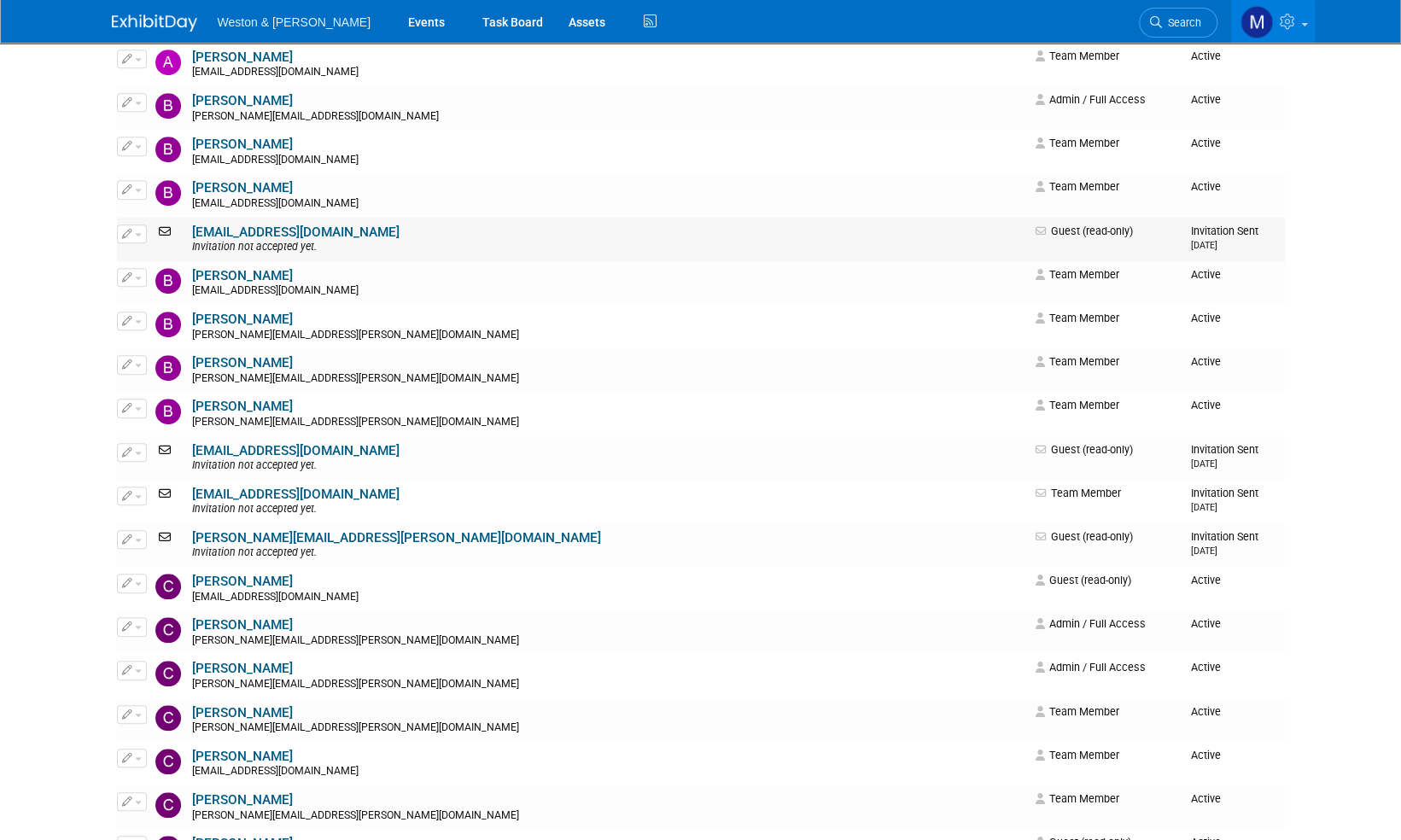
click at [143, 233] on button "button" at bounding box center [132, 234] width 30 height 19
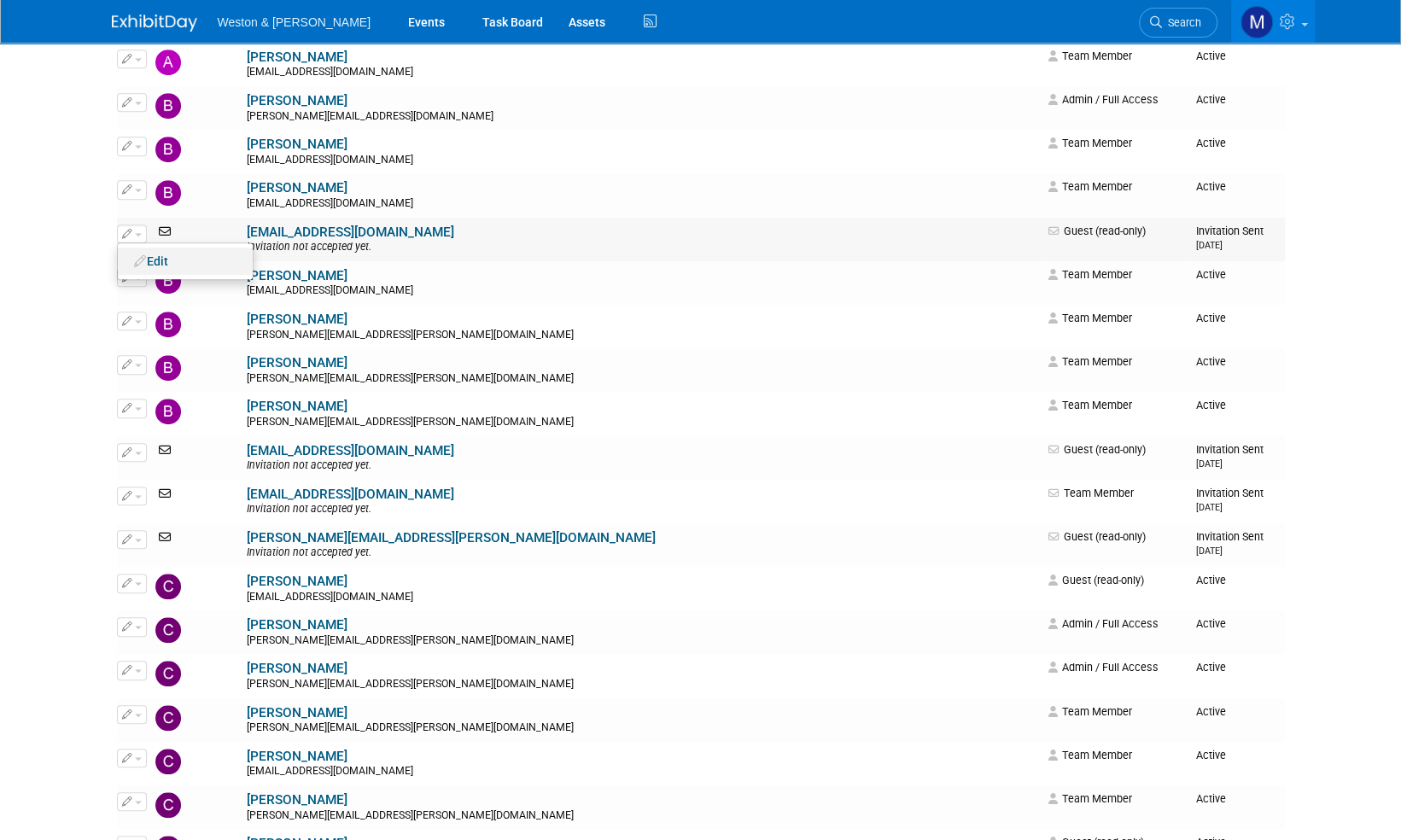
click at [158, 259] on link "Edit" at bounding box center [184, 261] width 135 height 24
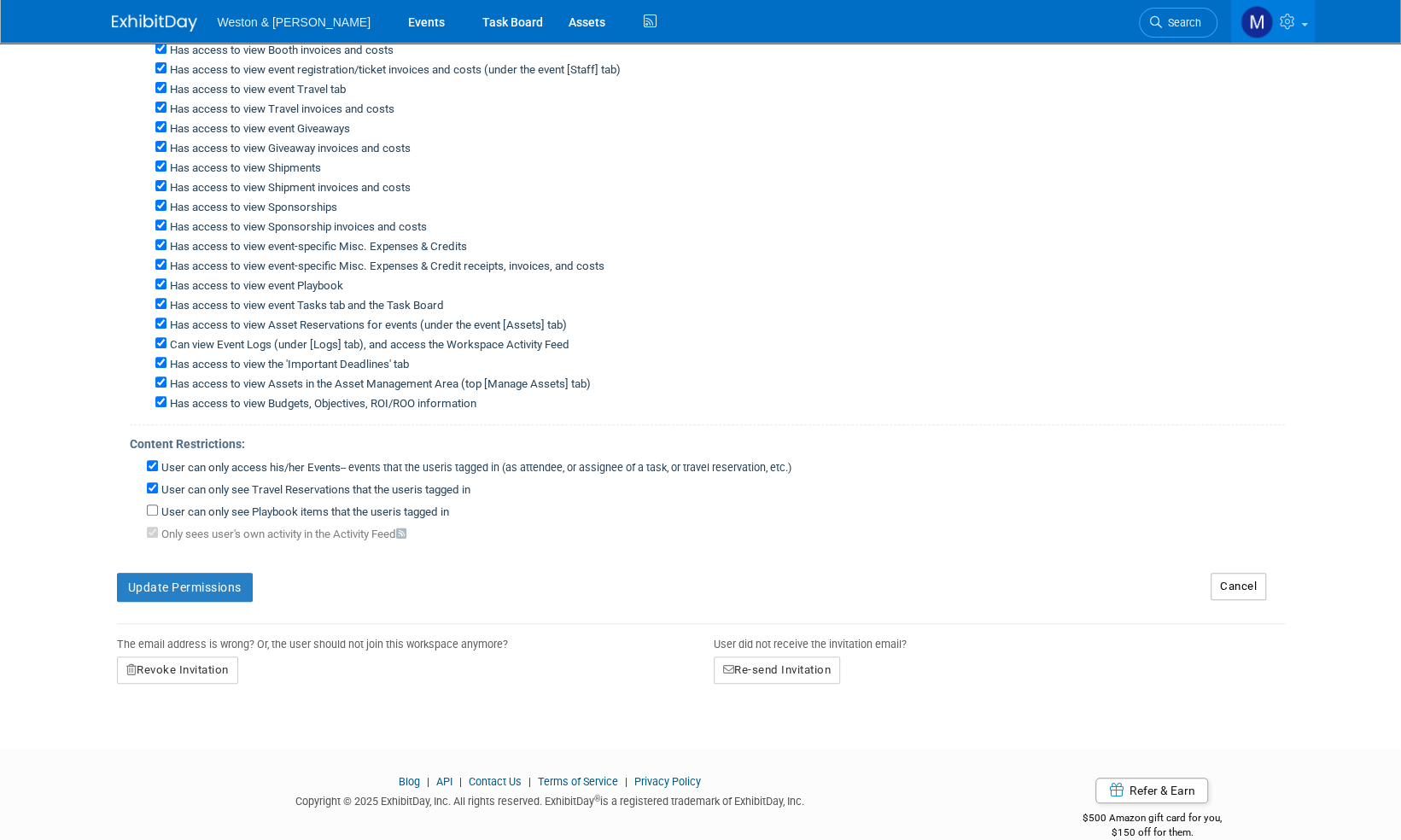
scroll to position [323, 0]
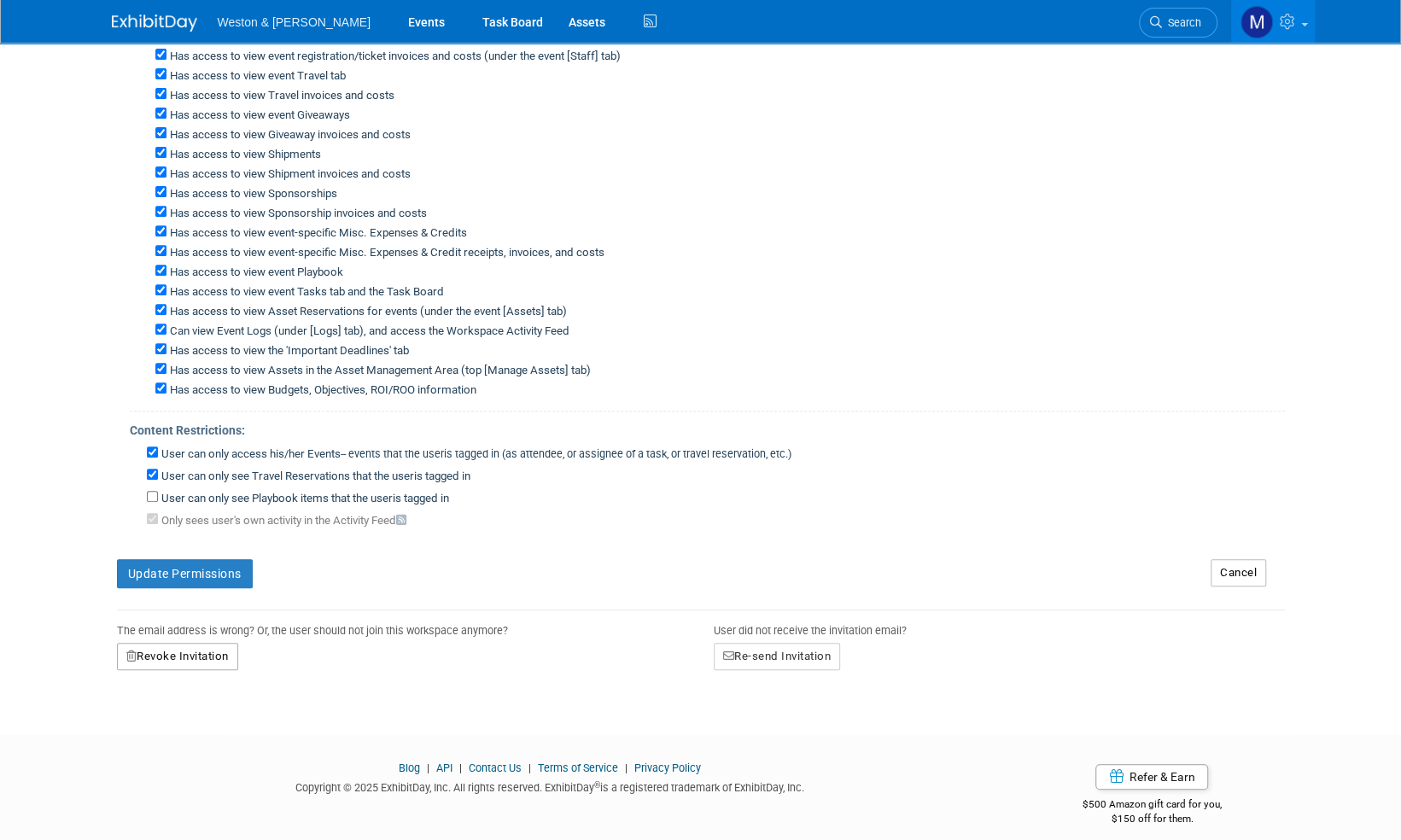
click at [197, 642] on button "Revoke Invitation" at bounding box center [177, 656] width 121 height 27
click at [161, 715] on link "Yes" at bounding box center [158, 728] width 51 height 27
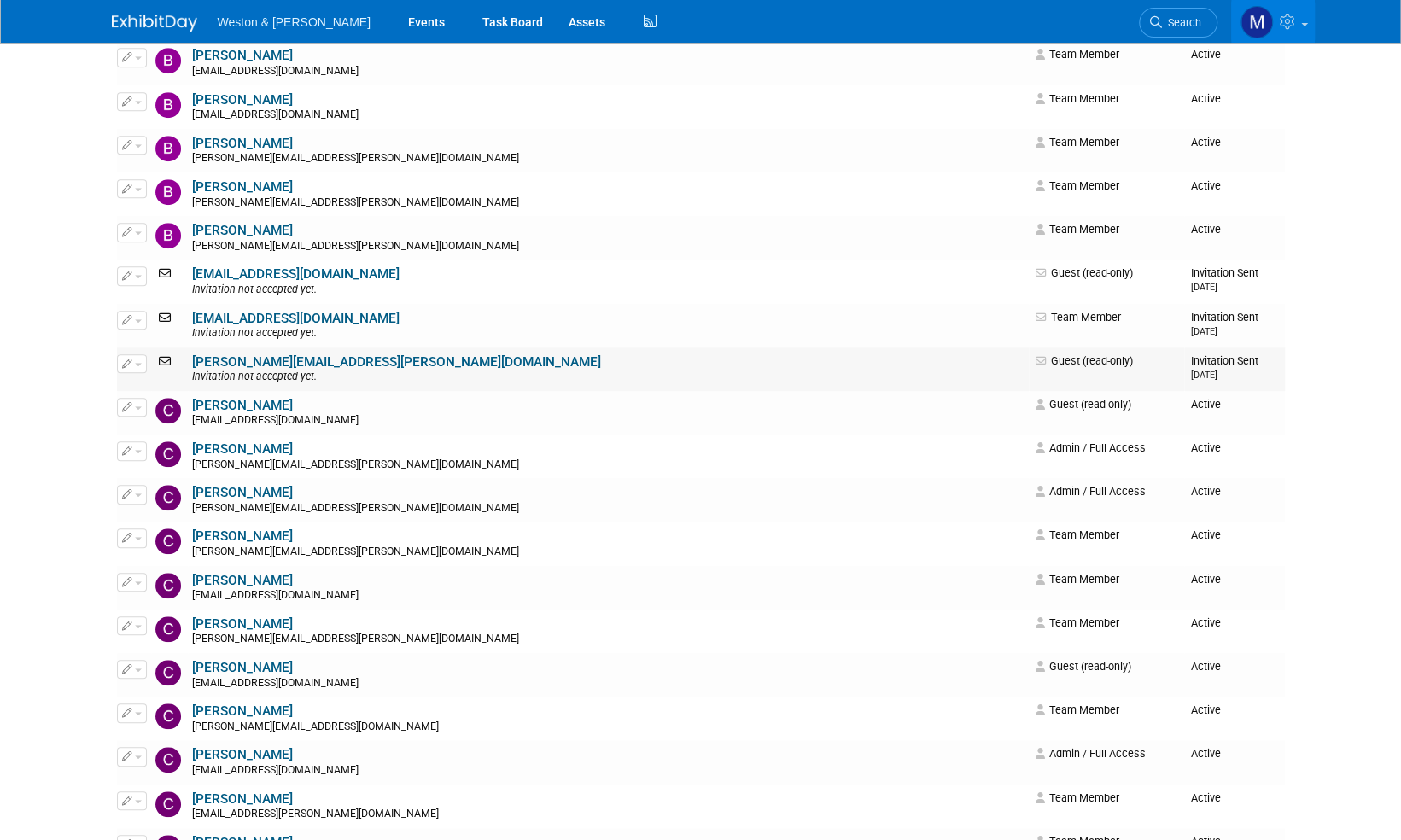
scroll to position [769, 0]
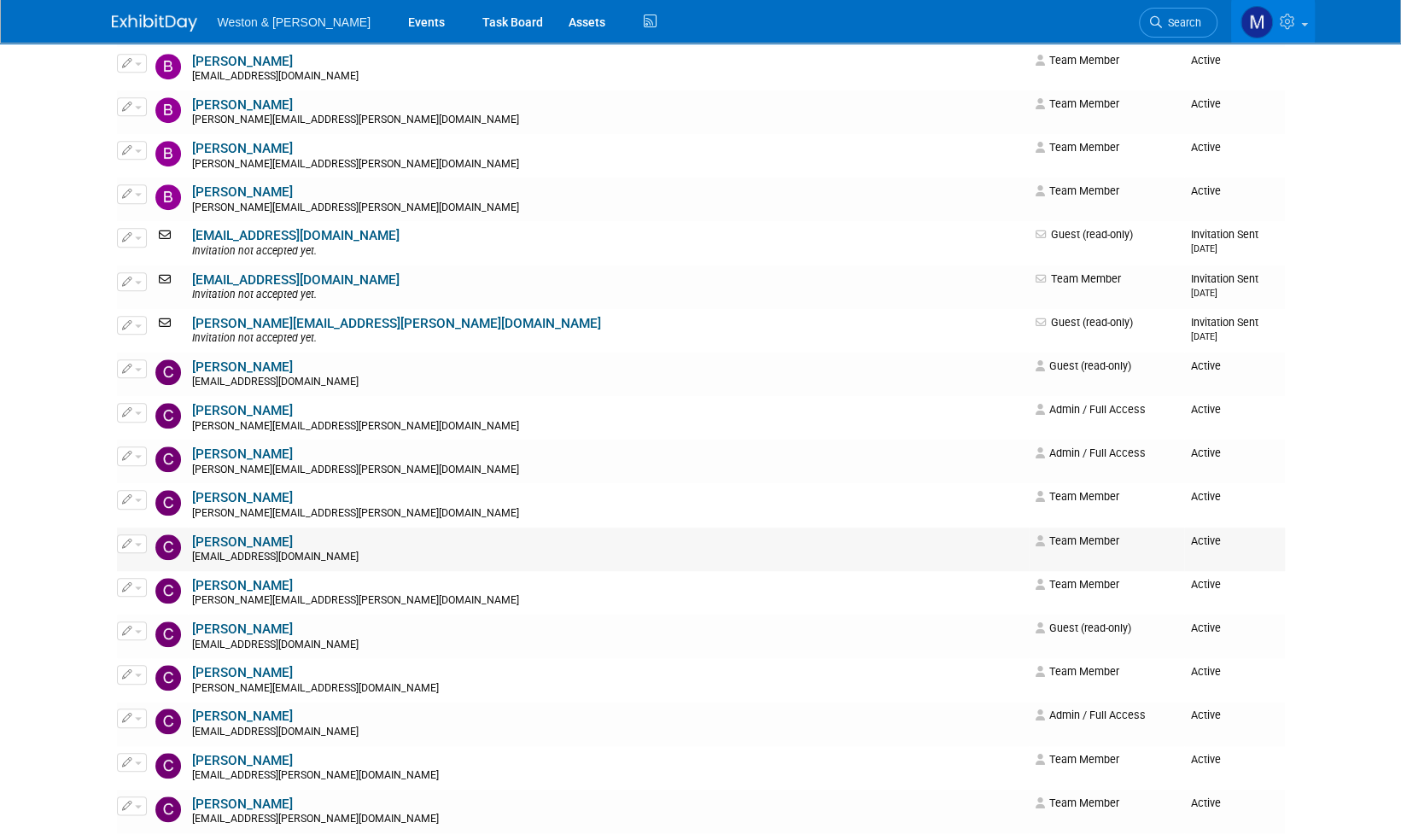
click at [136, 543] on span "button" at bounding box center [137, 545] width 7 height 4
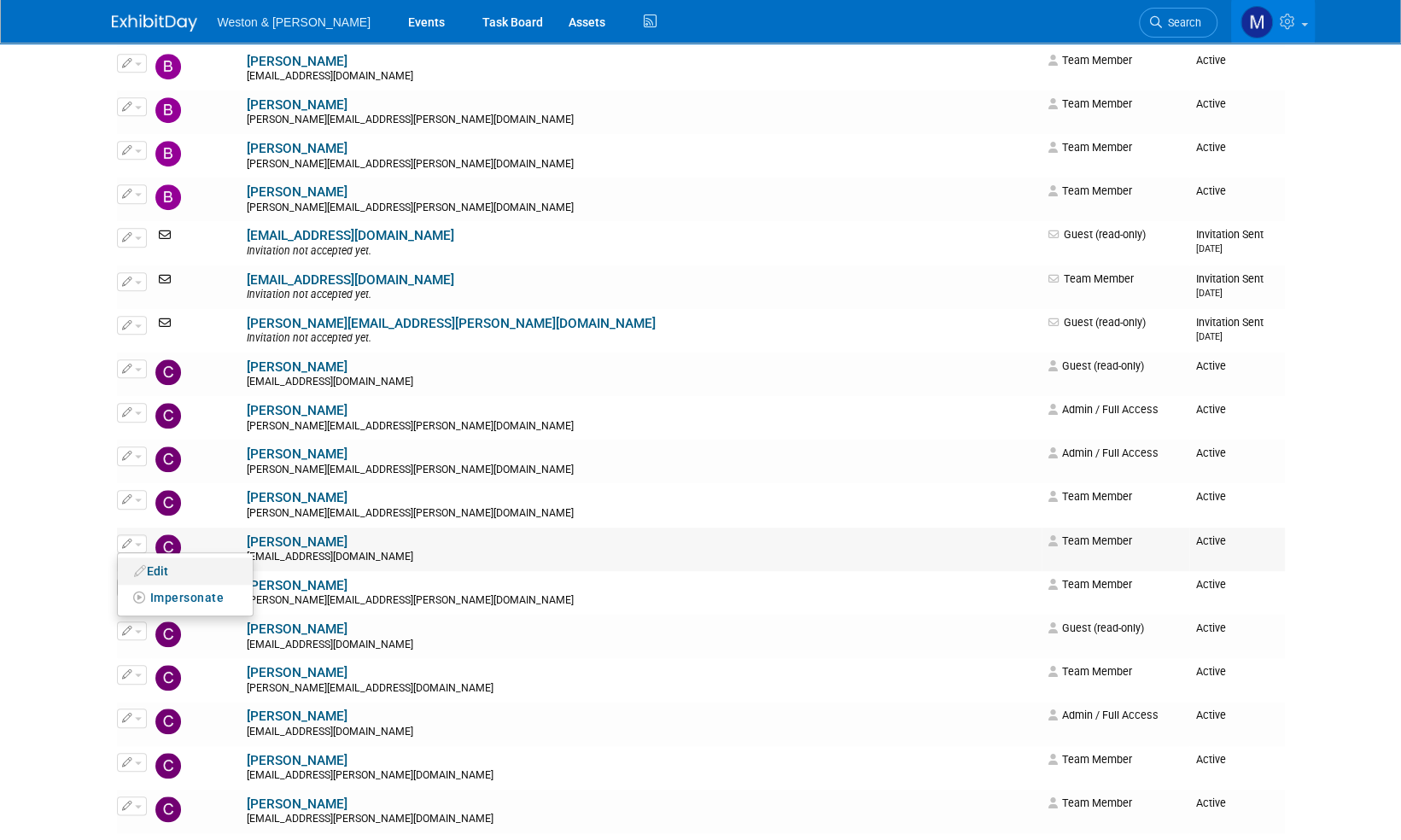
click at [153, 568] on link "Edit" at bounding box center [184, 570] width 135 height 24
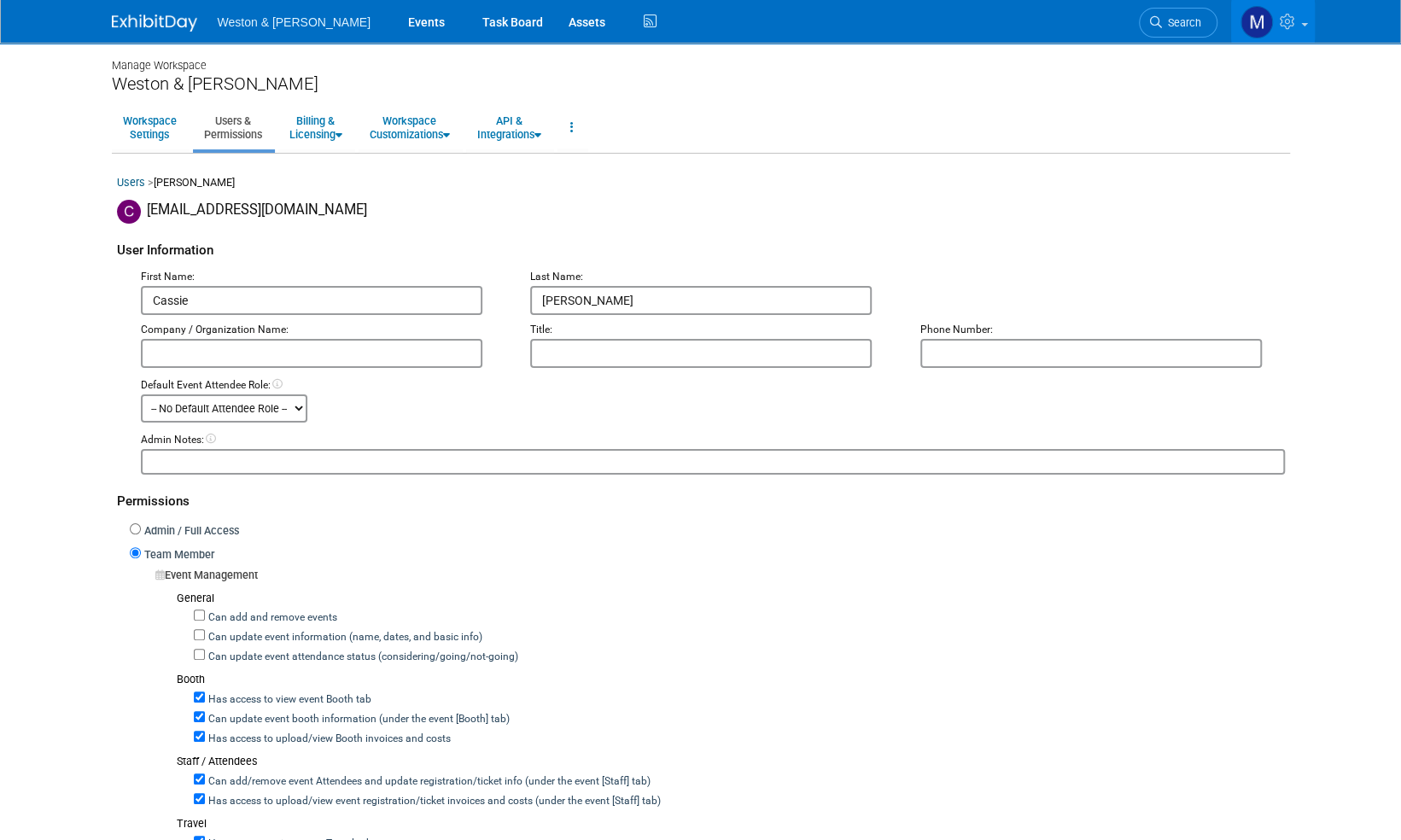
click at [151, 23] on img at bounding box center [154, 23] width 86 height 17
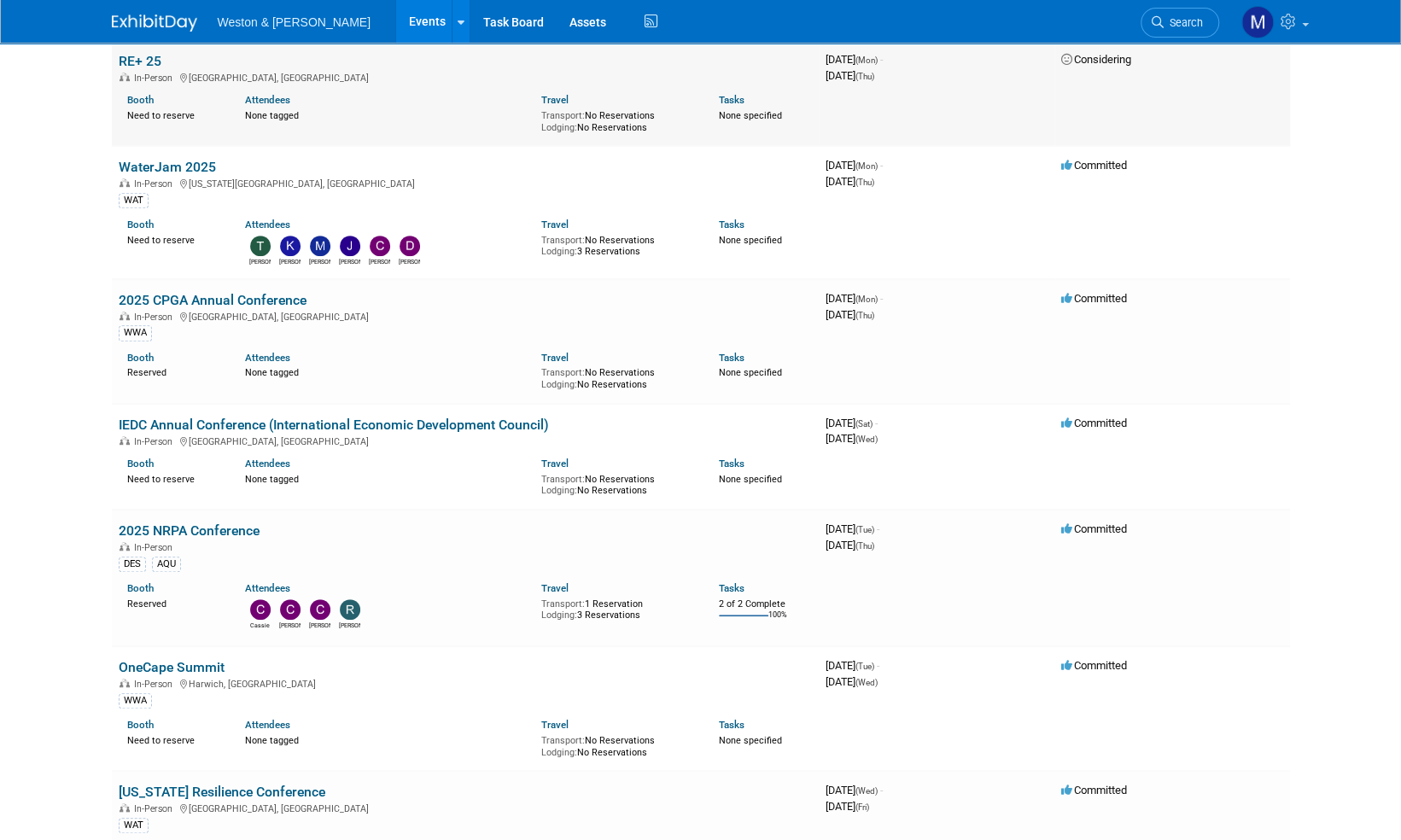
scroll to position [427, 0]
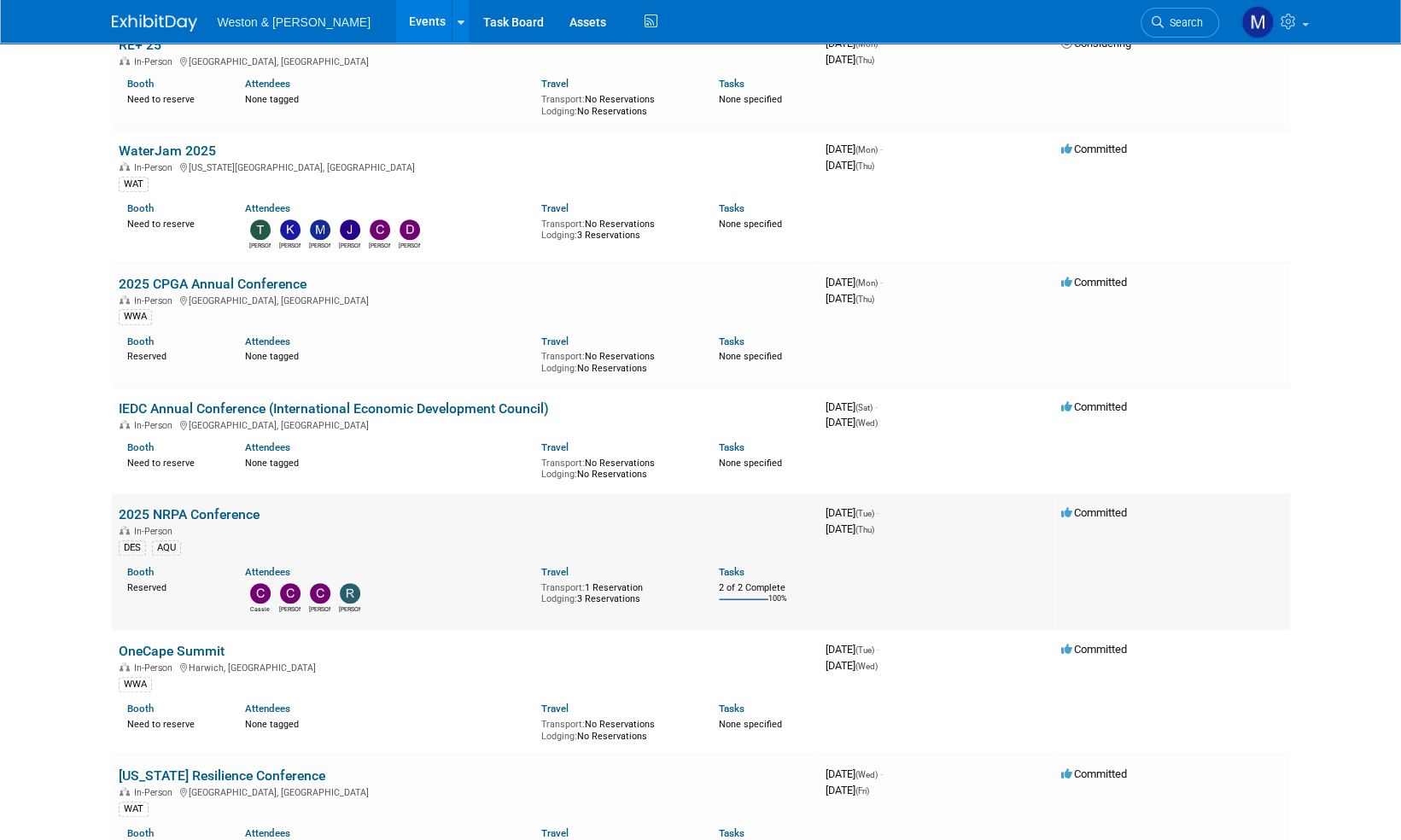
click at [222, 512] on link "2025 NRPA Conference" at bounding box center [189, 514] width 141 height 16
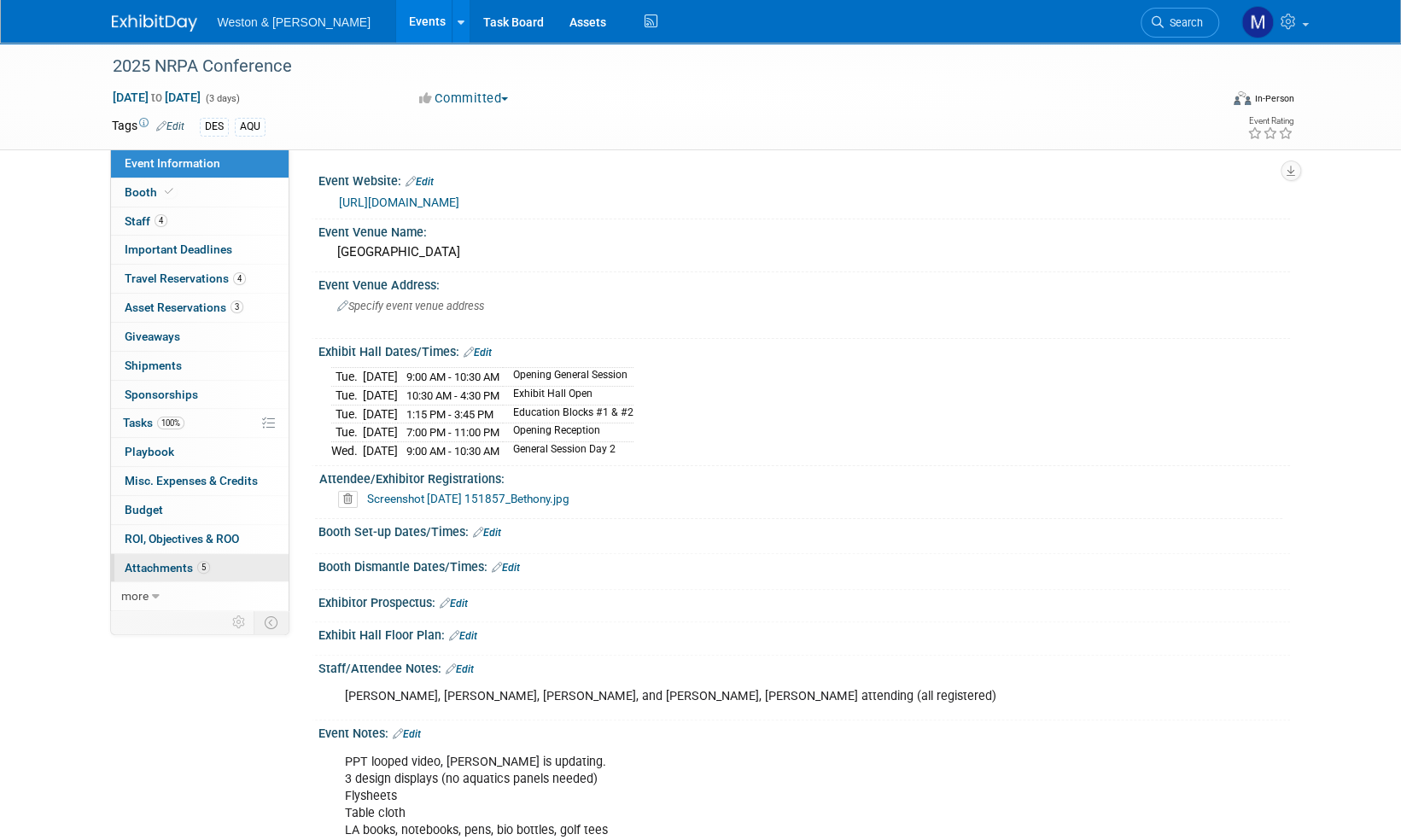
click at [164, 554] on link "5 Attachments 5" at bounding box center [199, 568] width 178 height 28
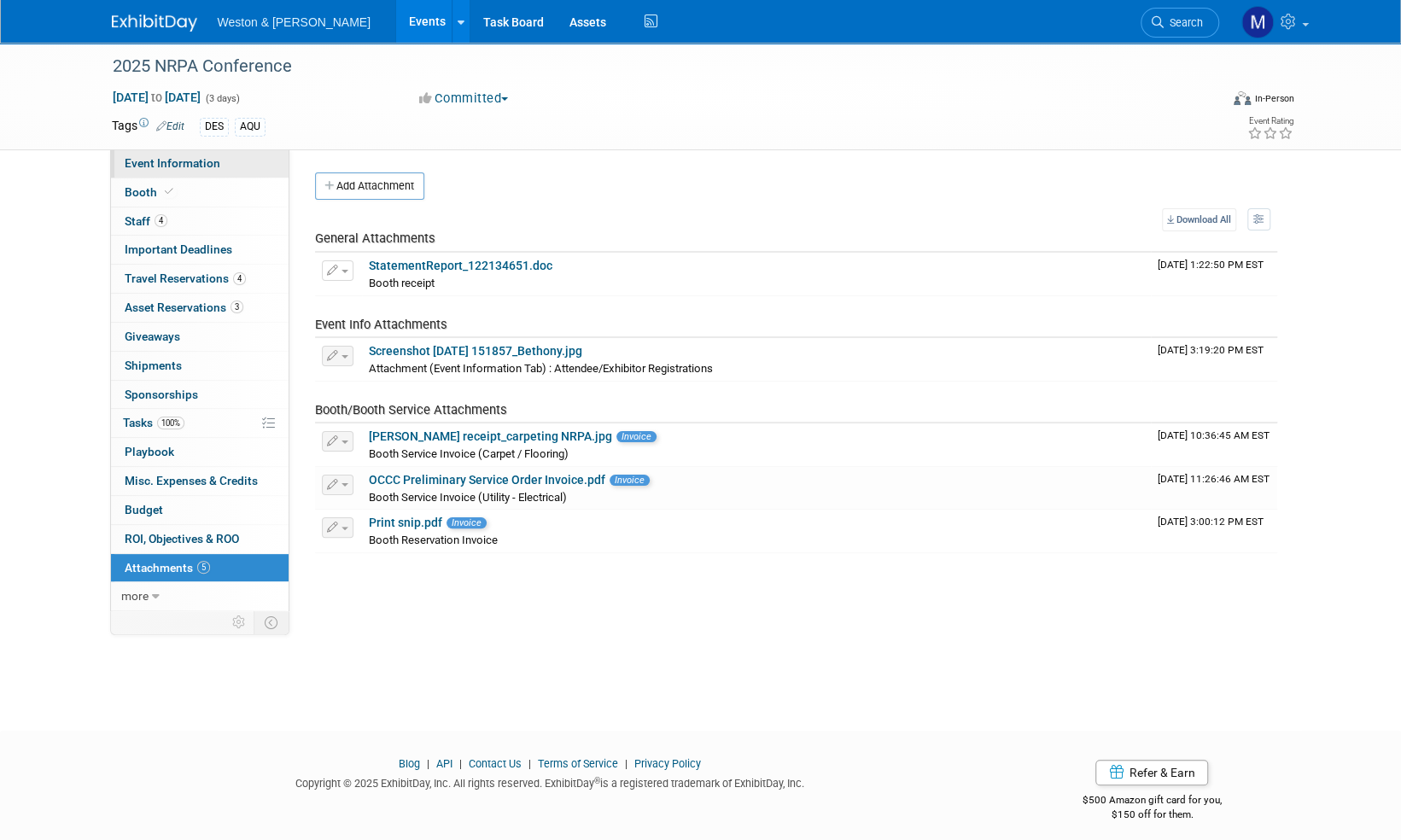
click at [153, 169] on span "Event Information" at bounding box center [172, 163] width 96 height 14
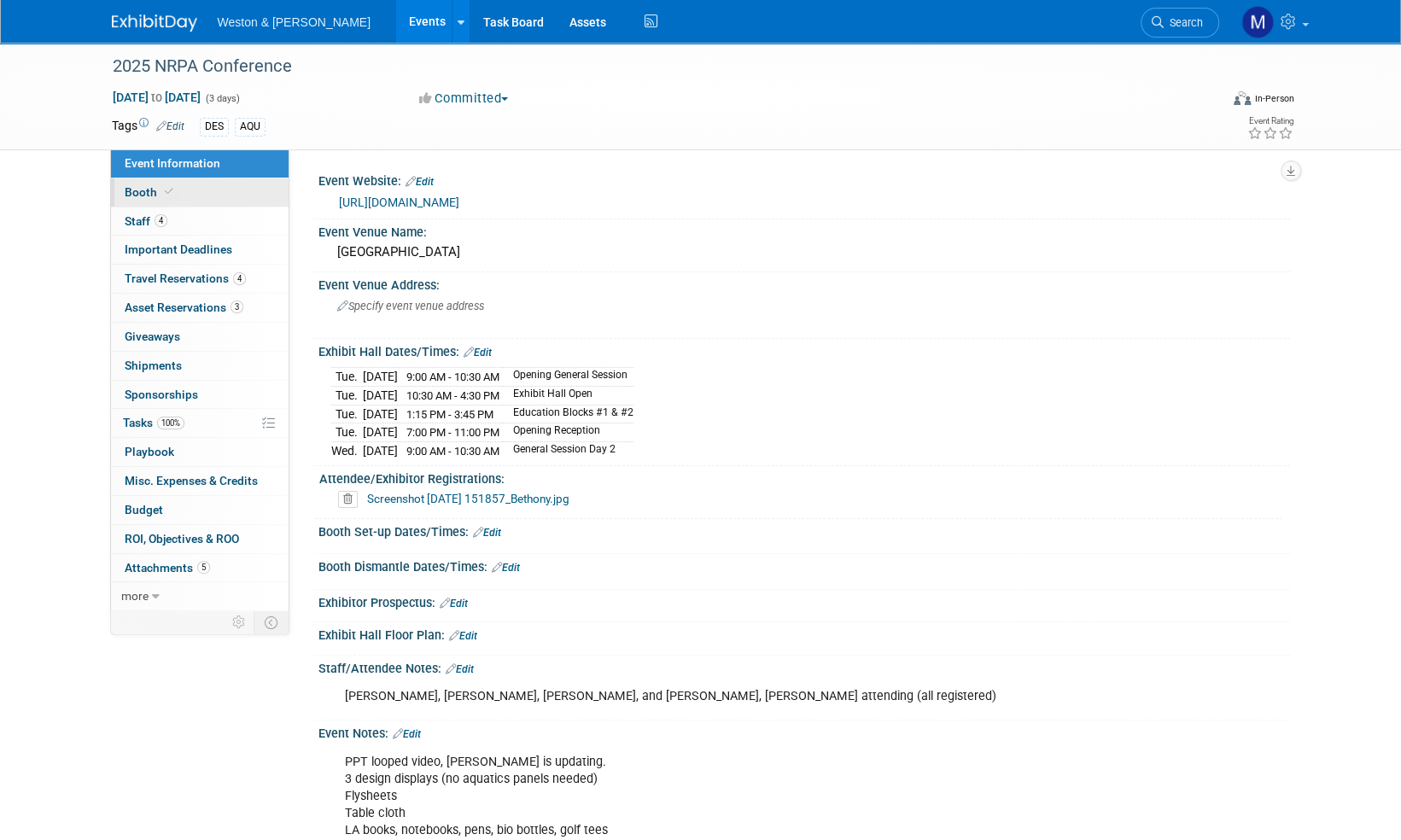
click at [133, 197] on span "Booth" at bounding box center [150, 192] width 52 height 14
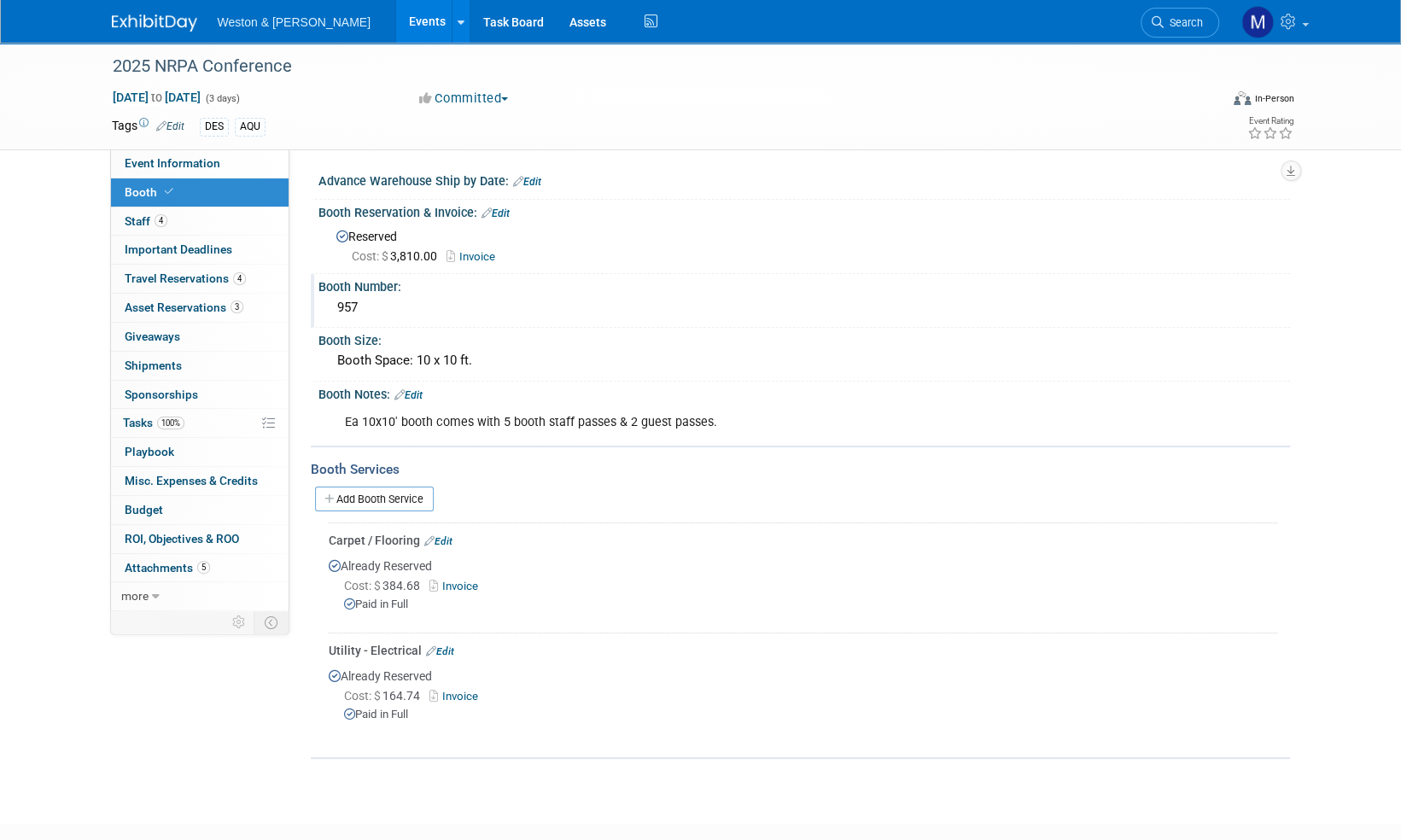
drag, startPoint x: 365, startPoint y: 303, endPoint x: 327, endPoint y: 314, distance: 39.6
click at [327, 314] on div "957" at bounding box center [804, 309] width 972 height 28
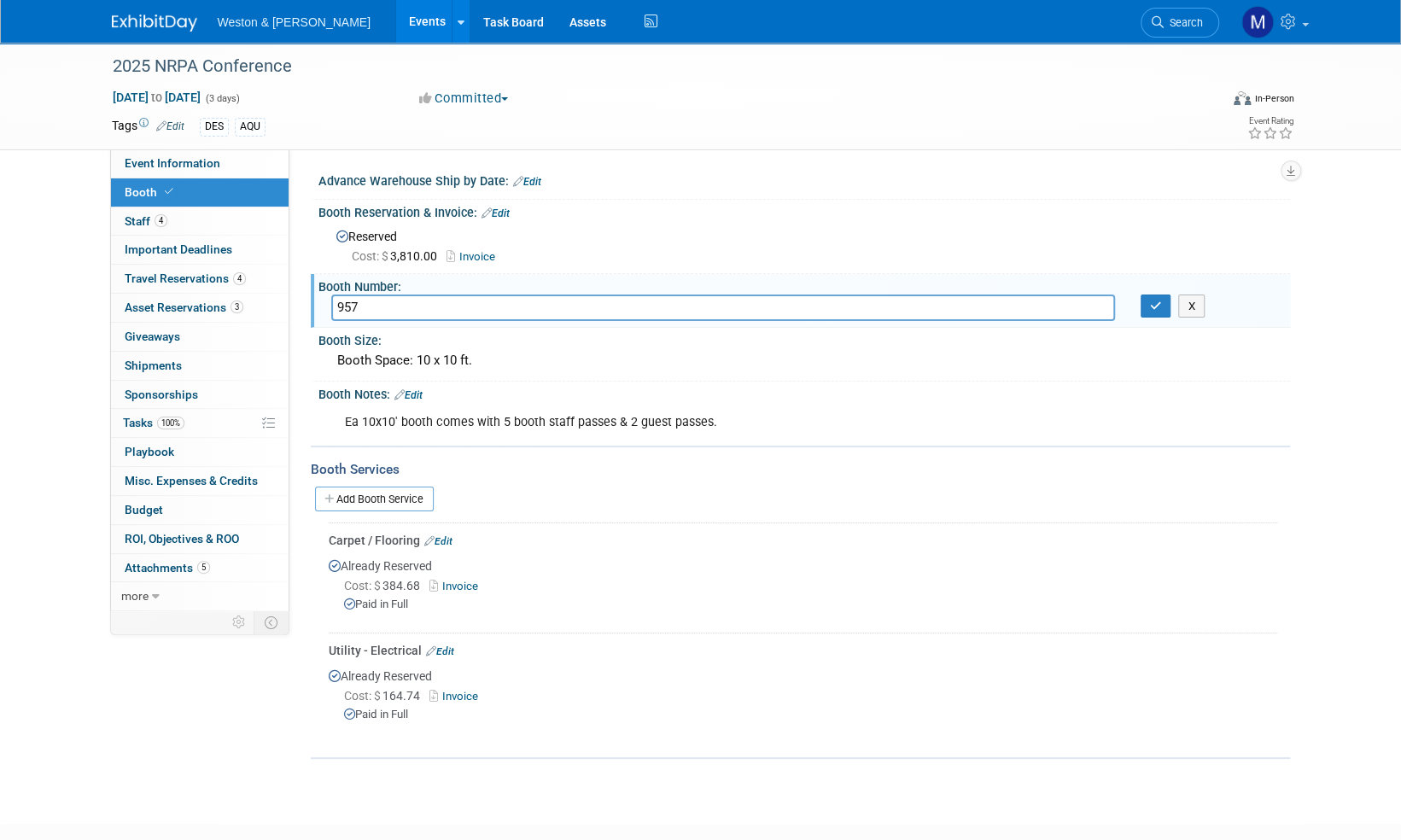
drag, startPoint x: 377, startPoint y: 304, endPoint x: 334, endPoint y: 302, distance: 43.0
click at [334, 302] on input "957" at bounding box center [723, 308] width 784 height 26
click at [1154, 308] on icon "button" at bounding box center [1155, 306] width 12 height 11
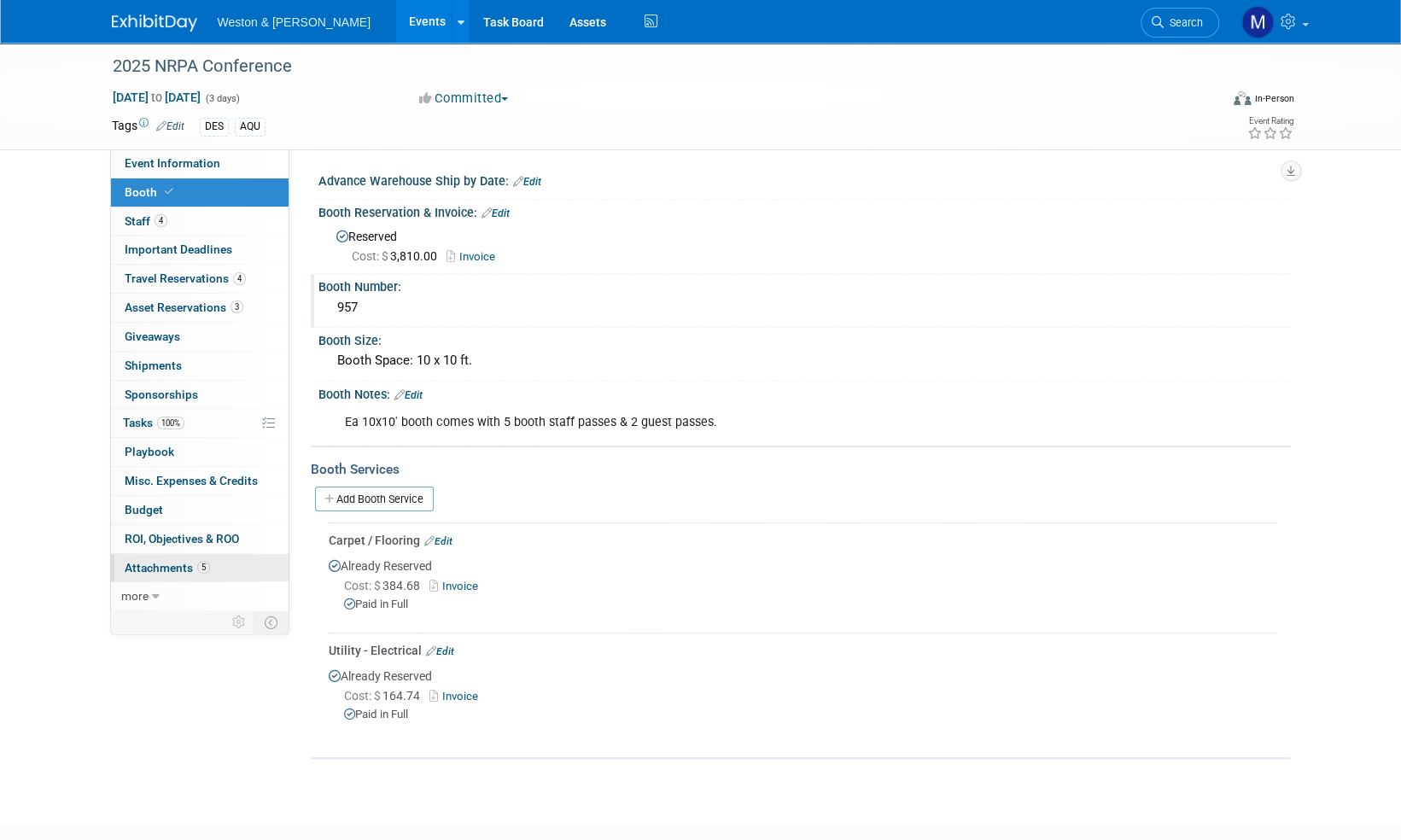
click at [174, 565] on span "Attachments 5" at bounding box center [167, 567] width 86 height 14
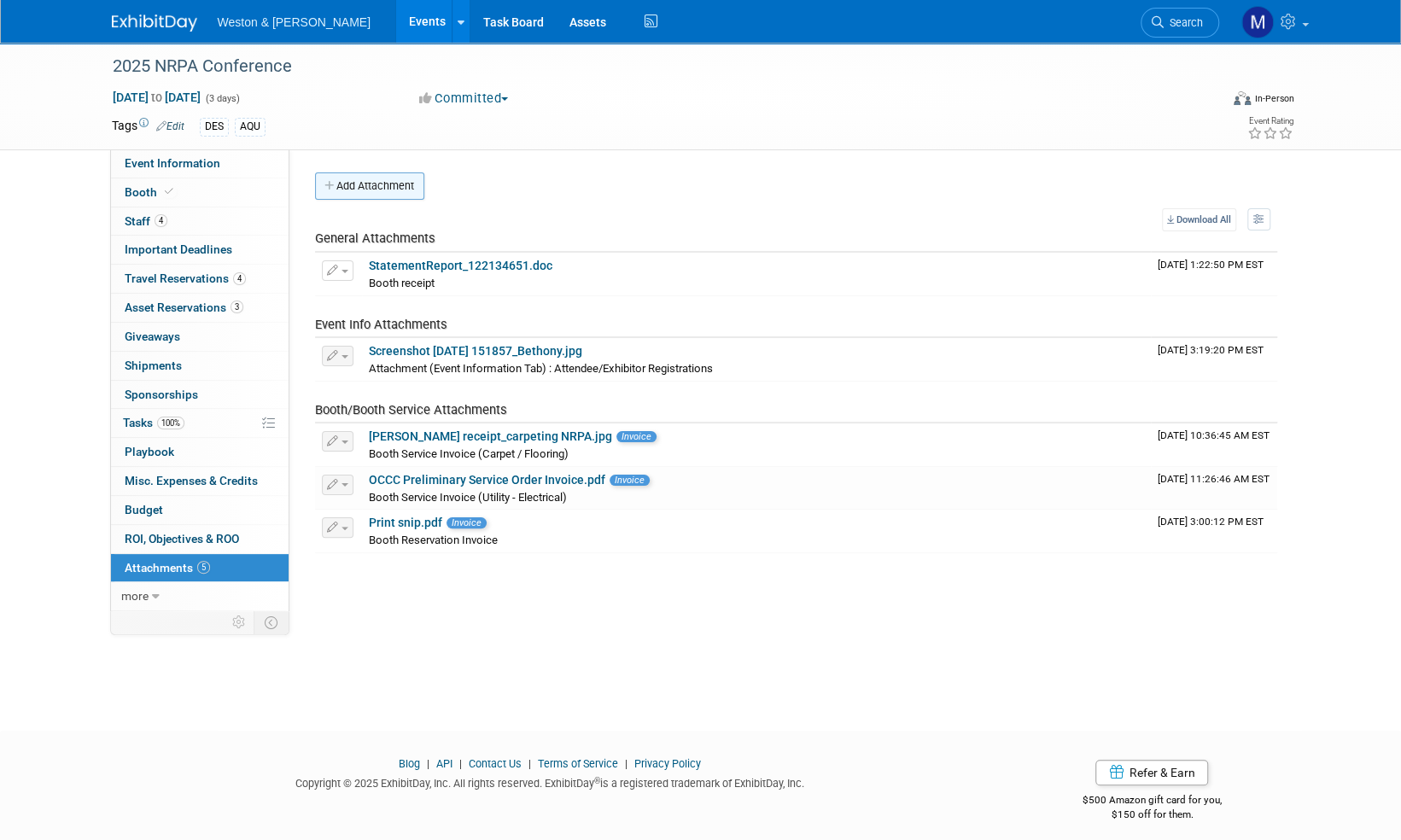
click at [374, 180] on button "Add Attachment" at bounding box center [370, 185] width 109 height 27
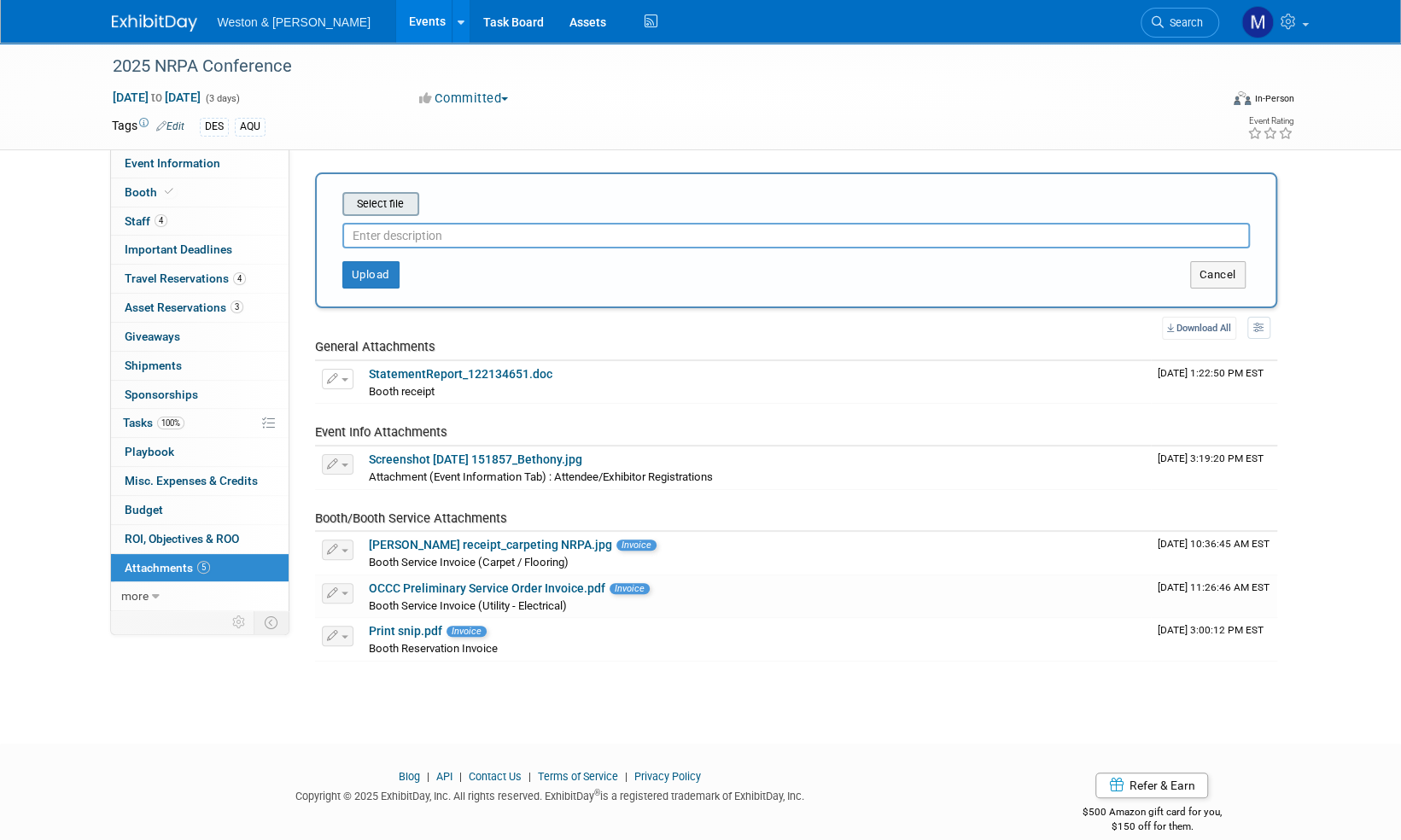
click at [374, 199] on input "file" at bounding box center [316, 204] width 203 height 21
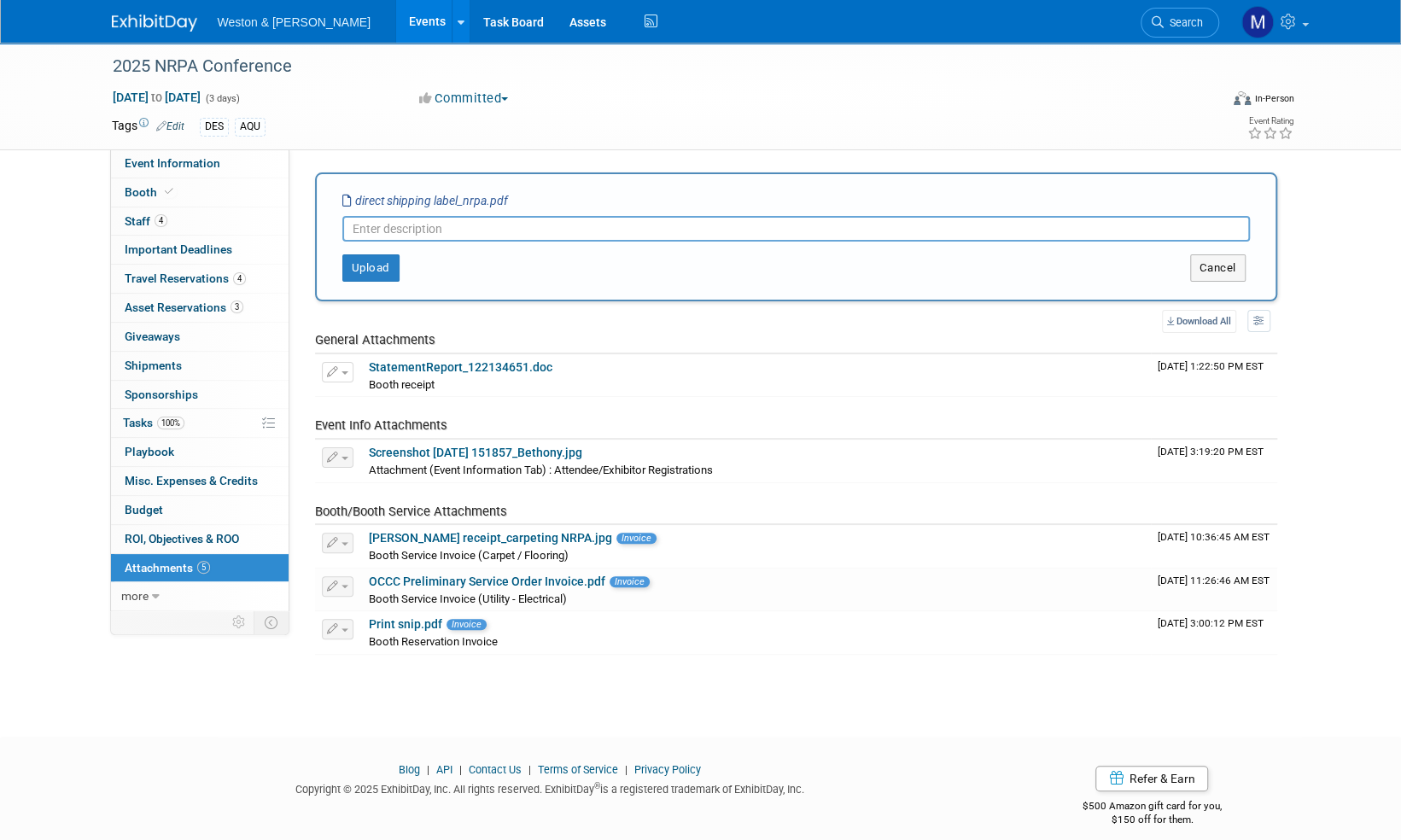
click at [370, 227] on input "text" at bounding box center [796, 229] width 908 height 25
type input "Shipping labels"
click at [369, 266] on button "Upload" at bounding box center [371, 267] width 57 height 27
